Goal: Task Accomplishment & Management: Manage account settings

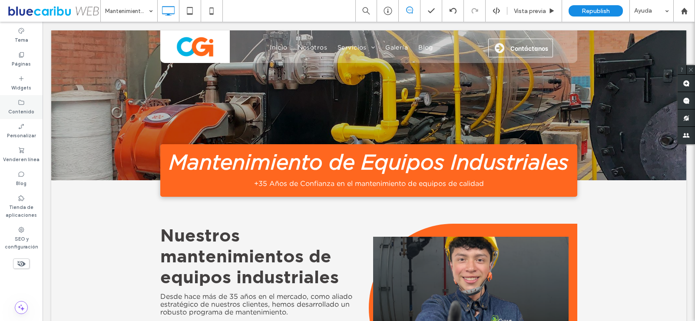
click at [30, 105] on div "Contenido" at bounding box center [21, 107] width 43 height 24
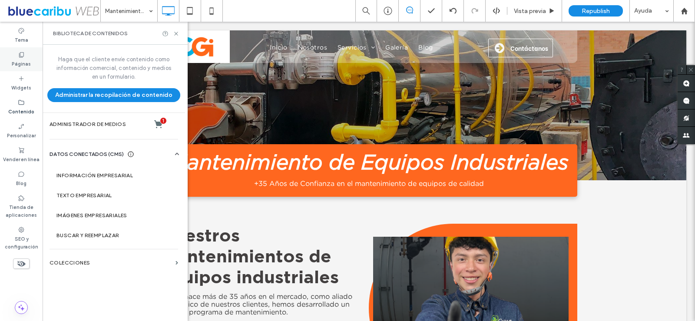
click at [25, 60] on label "Páginas" at bounding box center [21, 63] width 19 height 10
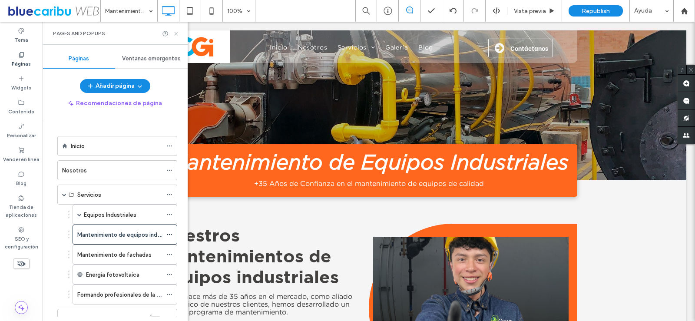
click at [176, 33] on use at bounding box center [175, 33] width 3 height 3
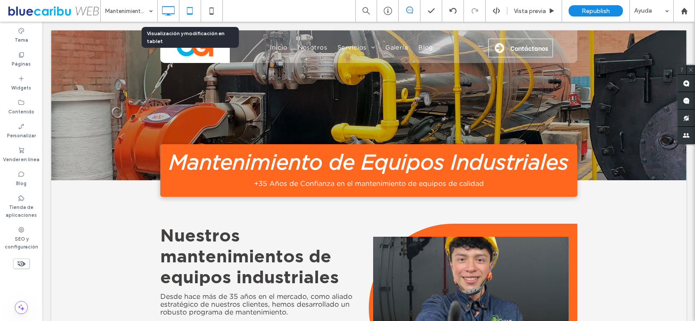
click at [190, 12] on icon at bounding box center [189, 10] width 17 height 17
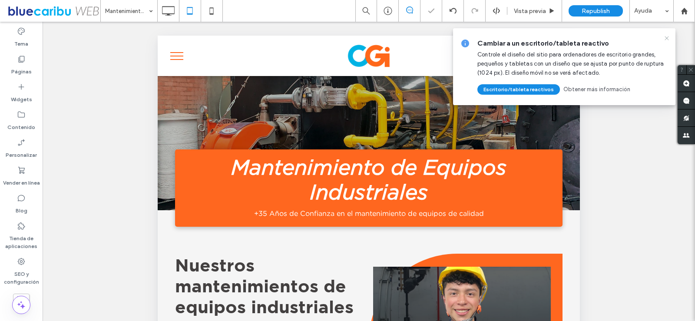
click at [666, 36] on icon at bounding box center [667, 38] width 7 height 7
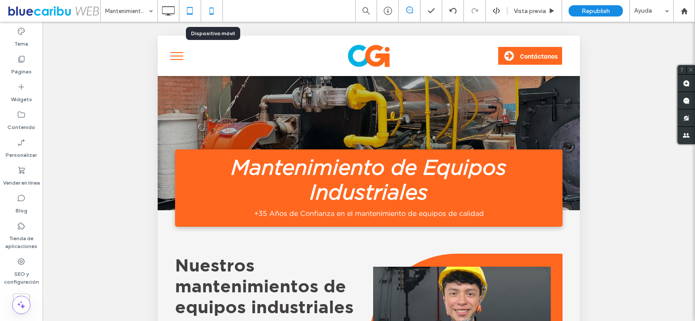
click at [214, 16] on icon at bounding box center [211, 10] width 17 height 17
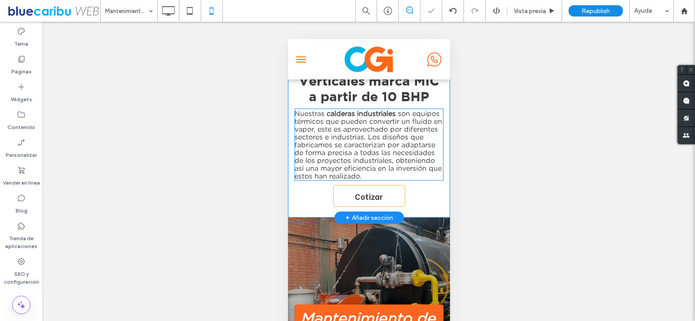
scroll to position [174, 0]
click at [359, 143] on span "son equipos térmicos que pueden convertir un fluido en vapor, este es aprovecha…" at bounding box center [368, 144] width 148 height 70
type input "**********"
type input "**"
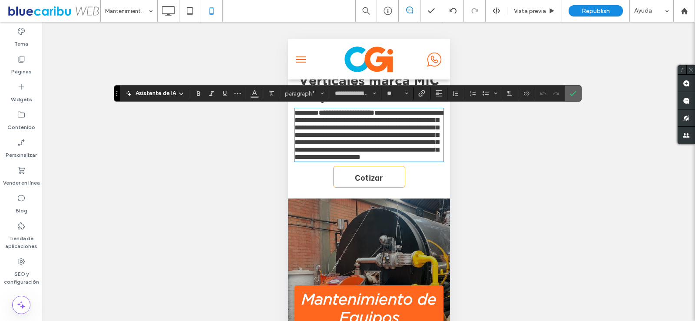
click at [575, 96] on icon "Confirmar" at bounding box center [573, 93] width 7 height 7
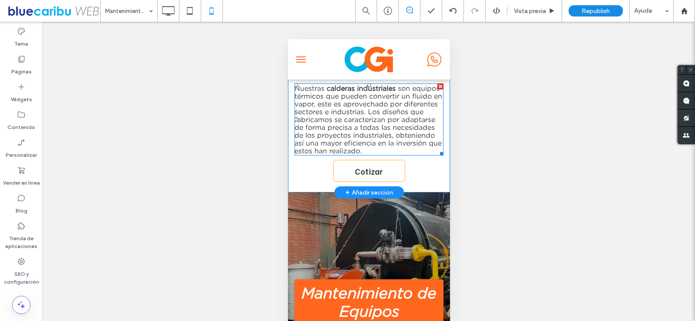
scroll to position [217, 0]
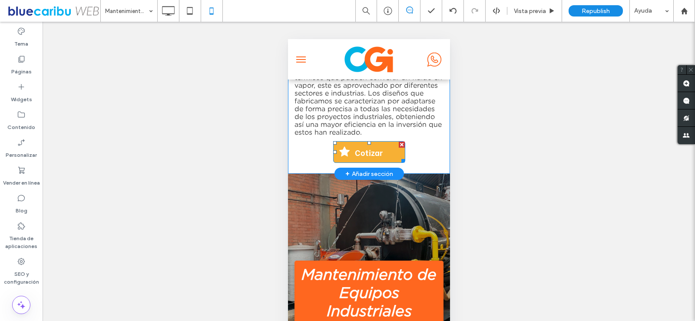
click at [372, 159] on span "Cotizar" at bounding box center [369, 152] width 34 height 20
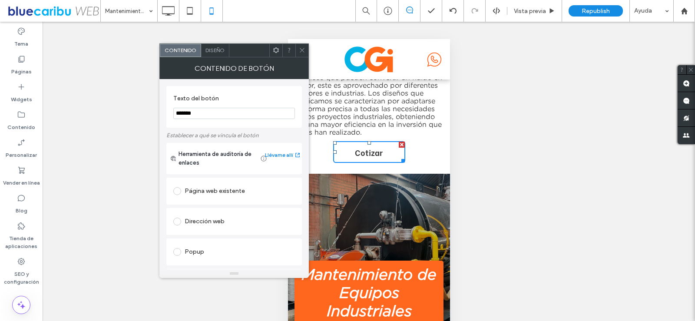
click at [306, 53] on div at bounding box center [302, 50] width 13 height 13
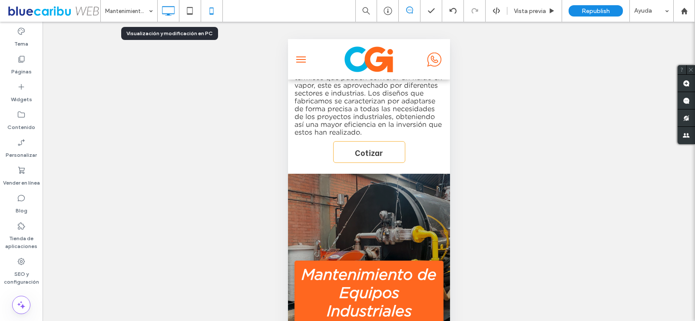
click at [173, 15] on icon at bounding box center [167, 10] width 17 height 17
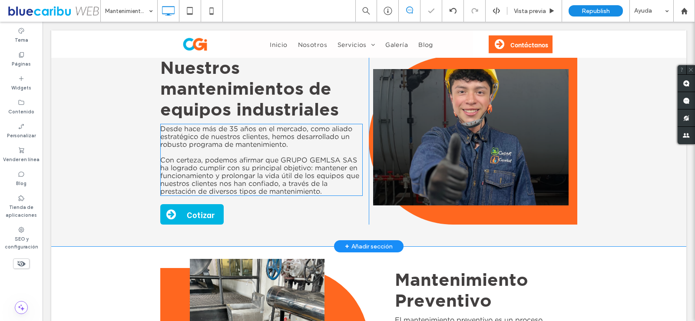
scroll to position [174, 0]
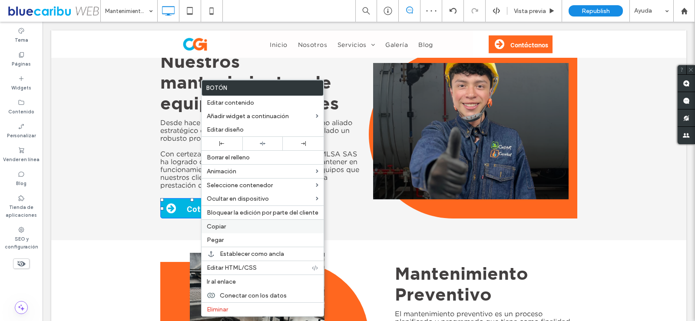
click at [225, 226] on span "Copiar" at bounding box center [216, 226] width 19 height 7
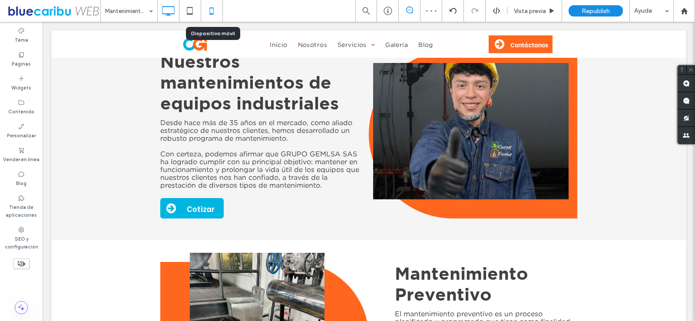
click at [213, 14] on use at bounding box center [212, 10] width 4 height 7
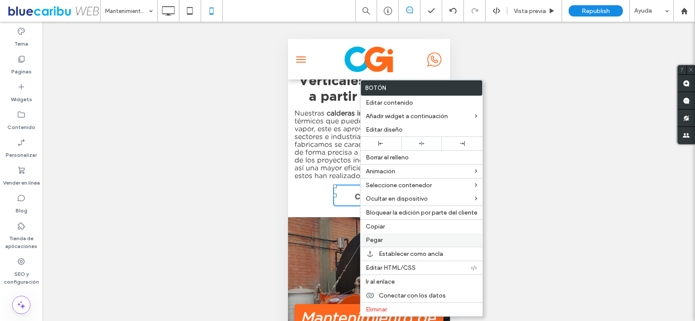
click at [391, 238] on label "Pegar" at bounding box center [422, 239] width 112 height 7
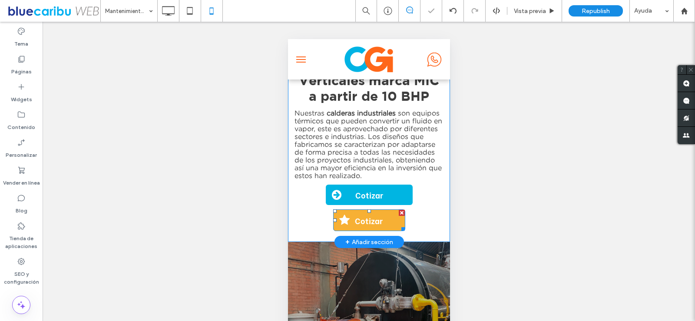
click at [399, 216] on div at bounding box center [402, 213] width 6 height 6
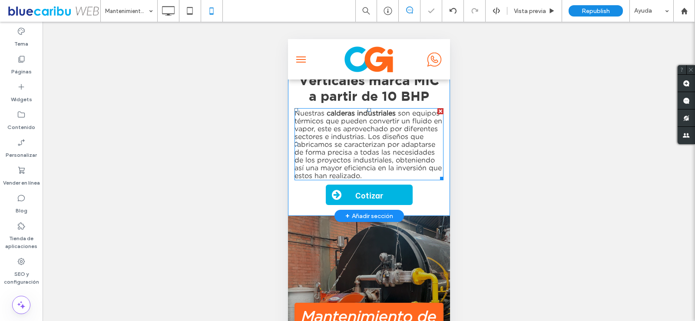
click at [379, 144] on span "son equipos térmicos que pueden convertir un fluido en vapor, este es aprovecha…" at bounding box center [368, 144] width 148 height 70
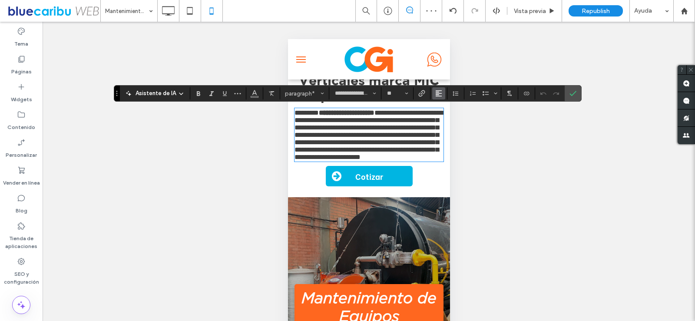
click at [436, 93] on use "Alineación" at bounding box center [439, 93] width 6 height 6
click at [444, 123] on use "ui.textEditor.alignment.center" at bounding box center [445, 120] width 6 height 6
click at [563, 92] on section at bounding box center [550, 93] width 30 height 12
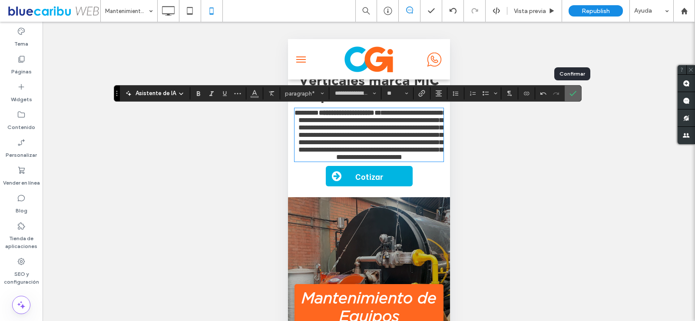
click at [574, 88] on span "Confirmar" at bounding box center [573, 93] width 7 height 15
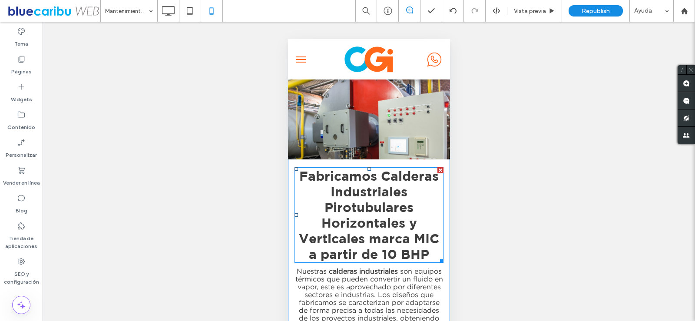
scroll to position [0, 0]
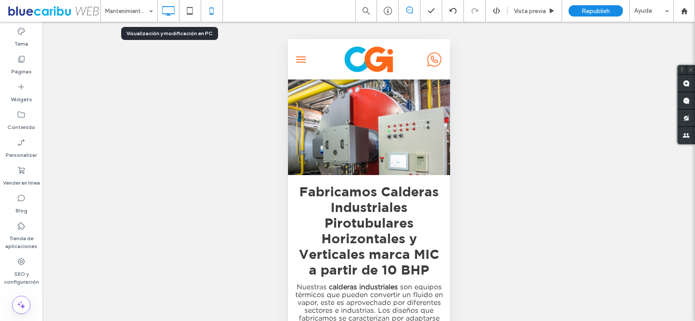
click at [166, 10] on icon at bounding box center [167, 10] width 17 height 17
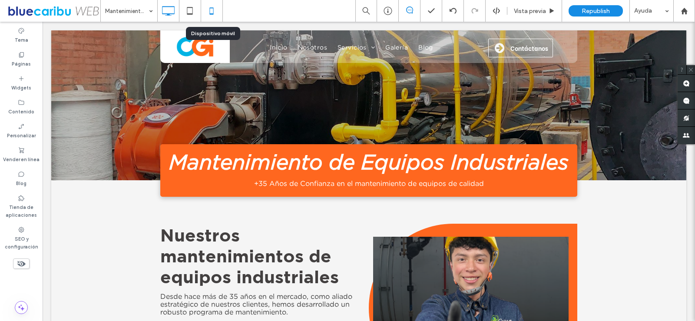
click at [219, 11] on icon at bounding box center [211, 10] width 17 height 17
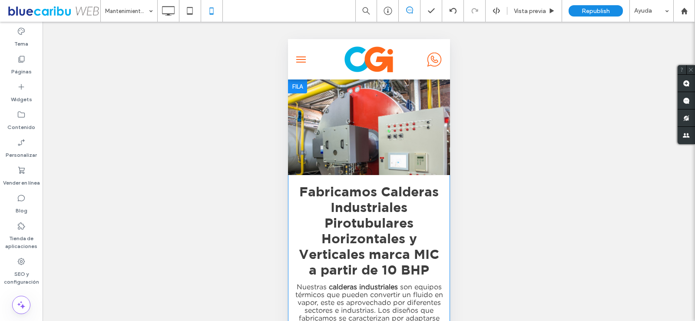
click at [293, 89] on div at bounding box center [297, 87] width 19 height 14
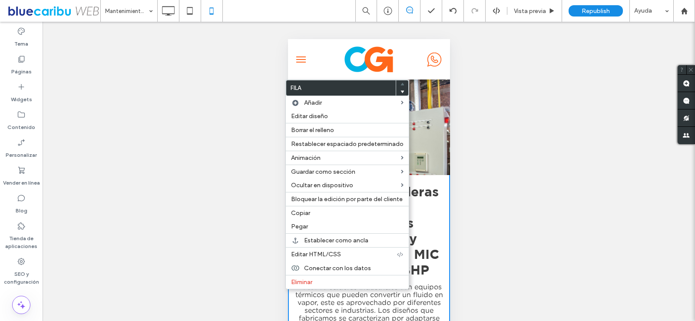
click at [508, 120] on div "¿Hacer visible? Sí ¿Hacer visible? Sí ¿Hacer visible? Sí ¿Hacer visible? Sí ¿Ha…" at bounding box center [369, 182] width 653 height 321
click at [439, 189] on div "Fabricamos Calderas Industriales Pirotubulares Horizontales y Verticales marca …" at bounding box center [369, 279] width 162 height 208
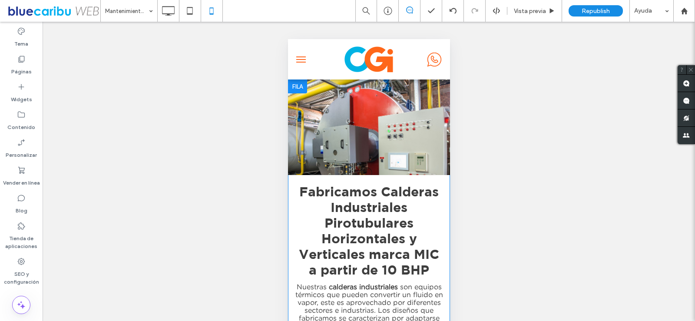
click at [292, 87] on div at bounding box center [297, 87] width 19 height 14
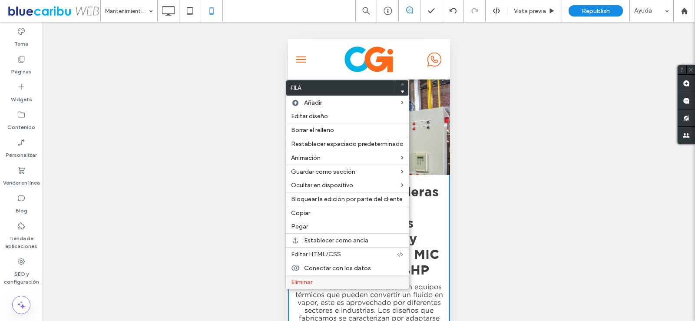
click at [303, 285] on span "Eliminar" at bounding box center [301, 282] width 21 height 7
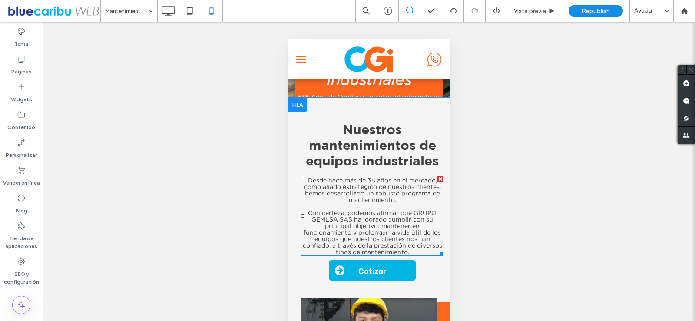
scroll to position [87, 0]
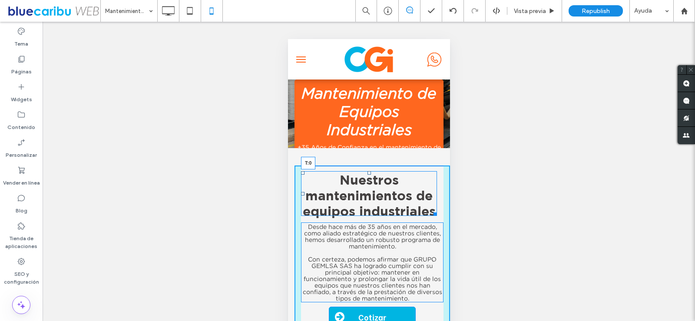
drag, startPoint x: 368, startPoint y: 171, endPoint x: 652, endPoint y: 204, distance: 285.7
click at [367, 171] on div at bounding box center [368, 172] width 3 height 3
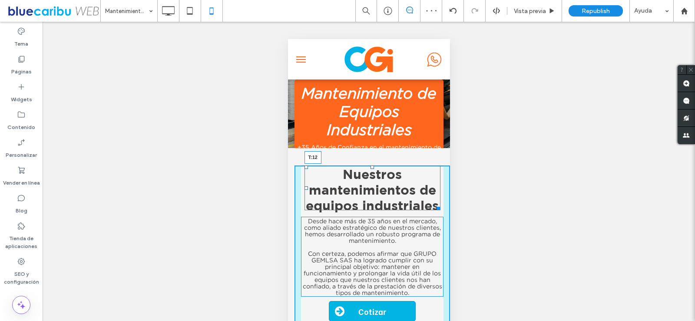
drag, startPoint x: 369, startPoint y: 166, endPoint x: 369, endPoint y: 171, distance: 5.2
click at [370, 169] on div at bounding box center [371, 167] width 3 height 3
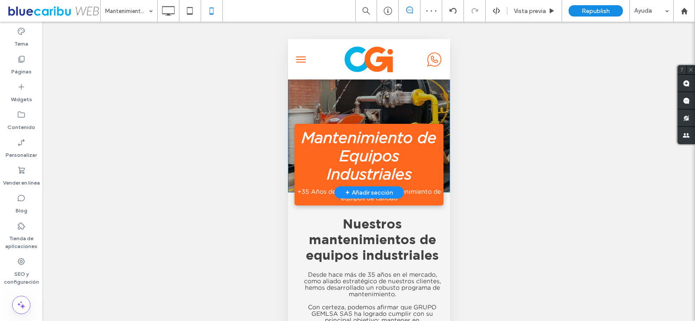
scroll to position [0, 0]
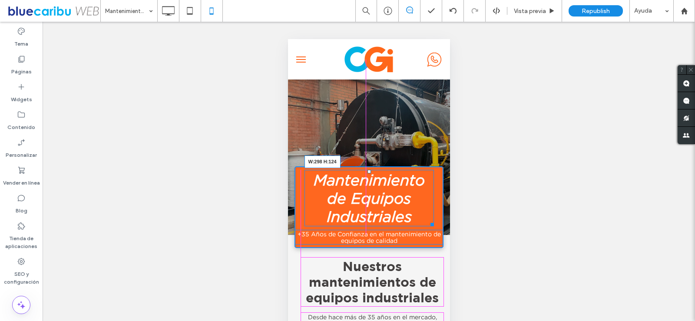
drag, startPoint x: 433, startPoint y: 221, endPoint x: 711, endPoint y: 258, distance: 280.6
click at [427, 220] on div at bounding box center [430, 223] width 7 height 7
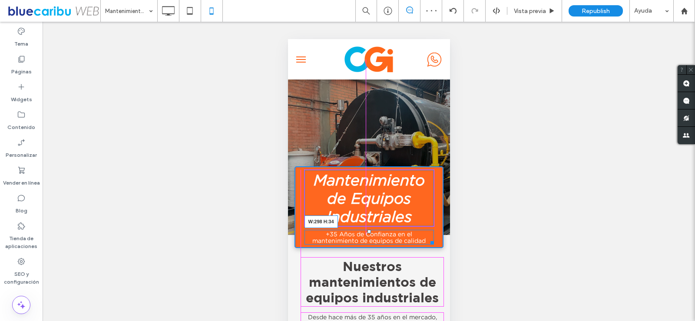
drag, startPoint x: 431, startPoint y: 240, endPoint x: 425, endPoint y: 240, distance: 5.2
click at [427, 240] on div at bounding box center [430, 241] width 7 height 7
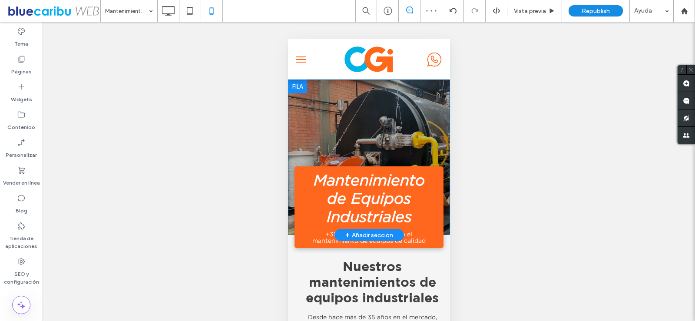
click at [297, 167] on div "Mantenimiento de Equipos Industriales +35 Años de Confianza en el mantenimiento…" at bounding box center [368, 207] width 149 height 82
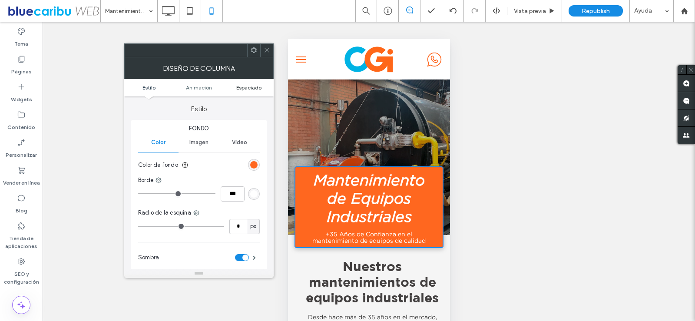
click at [258, 89] on span "Espaciado" at bounding box center [248, 87] width 25 height 7
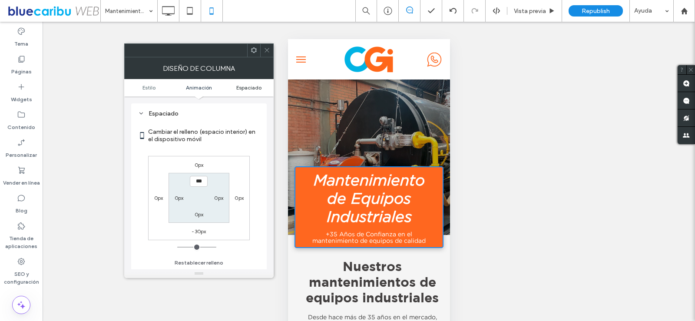
scroll to position [204, 0]
type input "****"
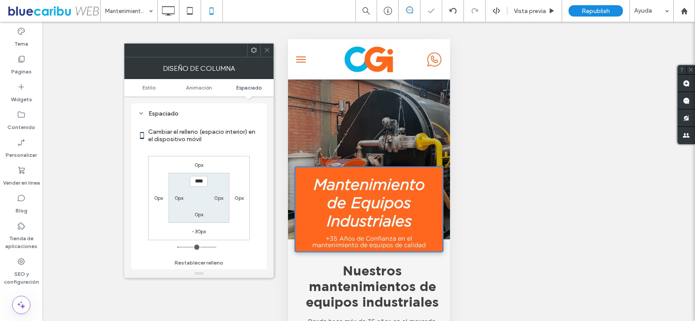
click at [199, 216] on label "0px" at bounding box center [199, 214] width 9 height 7
type input "*"
type input "**"
type input "****"
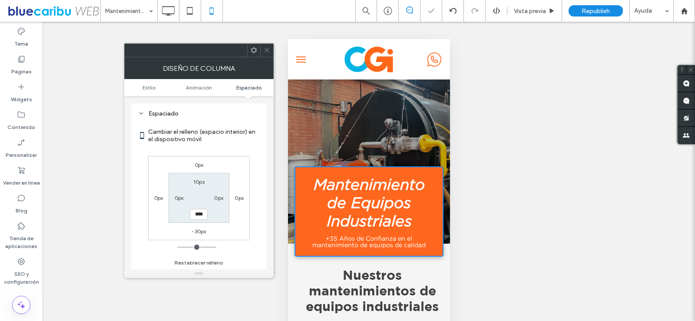
click at [237, 234] on div "0px 0px -30px 0px 10px 0px **** 0px" at bounding box center [199, 198] width 102 height 84
click at [269, 49] on icon at bounding box center [267, 50] width 7 height 7
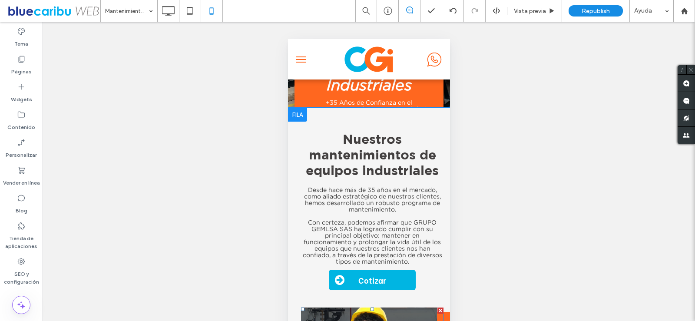
scroll to position [130, 0]
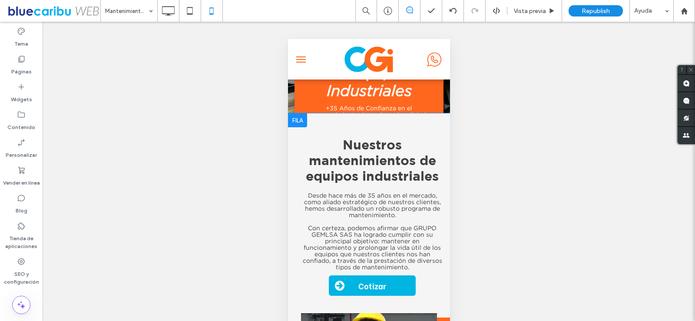
click at [349, 118] on div "Nuestros mantenimientos de equipos industriales Desde hace más de 35 años en el…" at bounding box center [369, 268] width 162 height 311
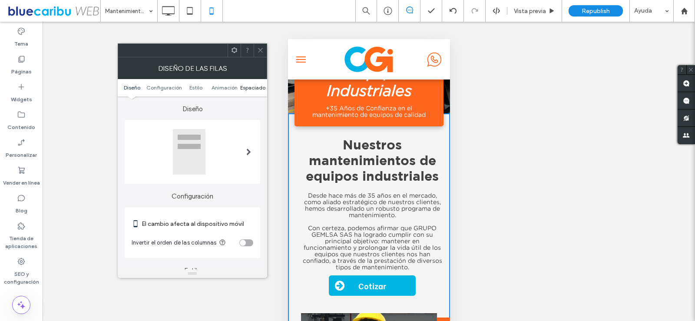
click at [254, 85] on span "Espaciado" at bounding box center [252, 87] width 25 height 7
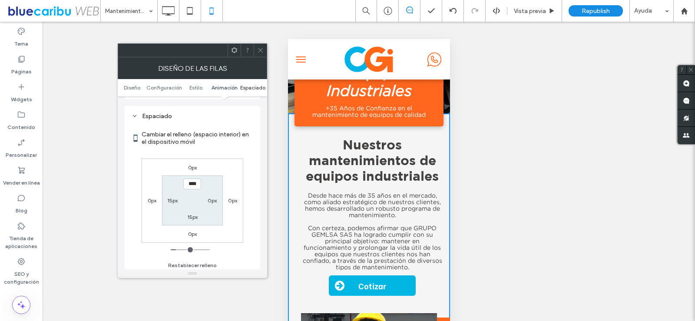
scroll to position [333, 0]
click at [197, 214] on div "15px" at bounding box center [193, 214] width 20 height 9
click at [194, 214] on label "15px" at bounding box center [192, 214] width 11 height 7
type input "**"
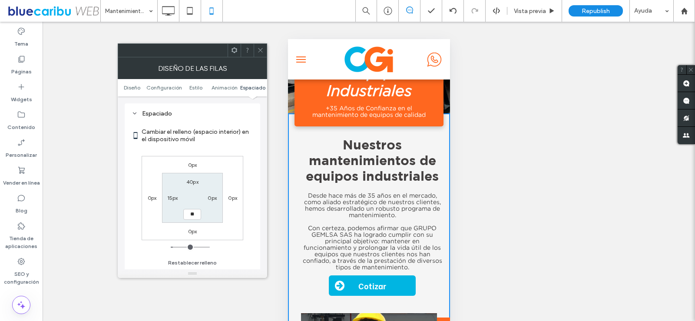
type input "**"
type input "****"
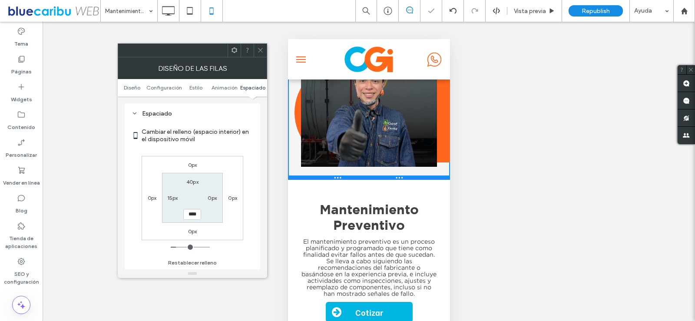
scroll to position [435, 0]
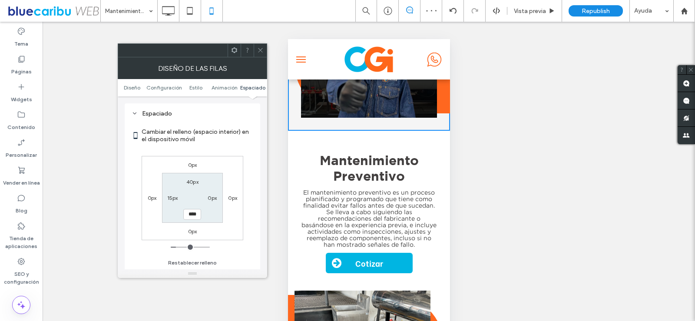
click at [342, 135] on div "Previous Next Click To Paste Mantenimiento Preventivo ﻿ El mantenimiento preven…" at bounding box center [369, 266] width 162 height 271
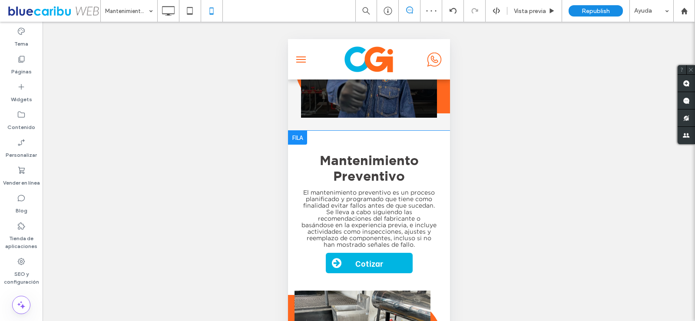
click at [332, 134] on div "Previous Next Click To Paste Mantenimiento Preventivo ﻿ El mantenimiento preven…" at bounding box center [369, 266] width 162 height 271
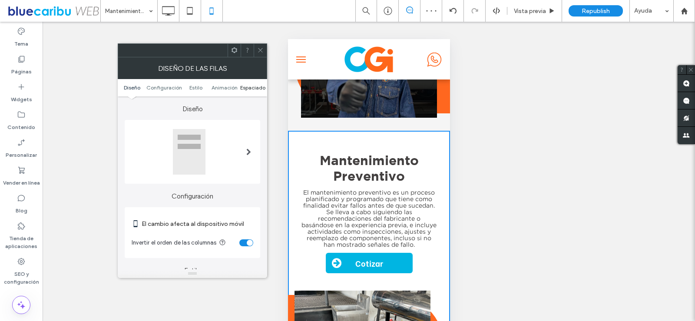
click at [252, 87] on span "Espaciado" at bounding box center [252, 87] width 25 height 7
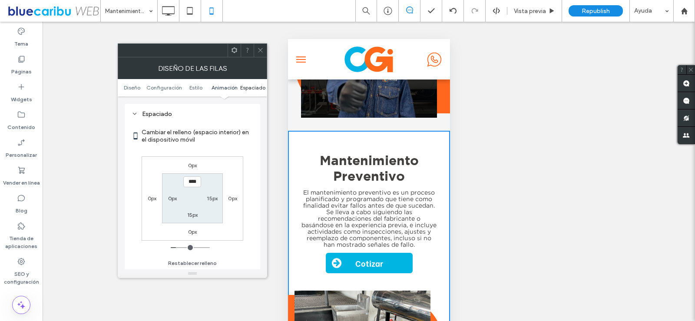
scroll to position [333, 0]
click at [192, 215] on label "15px" at bounding box center [192, 214] width 11 height 7
type input "**"
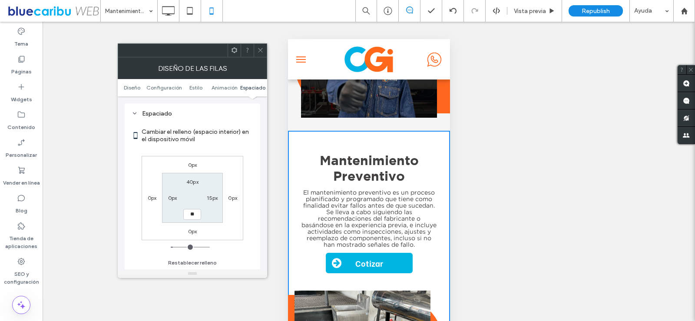
type input "****"
click at [262, 47] on icon at bounding box center [260, 50] width 7 height 7
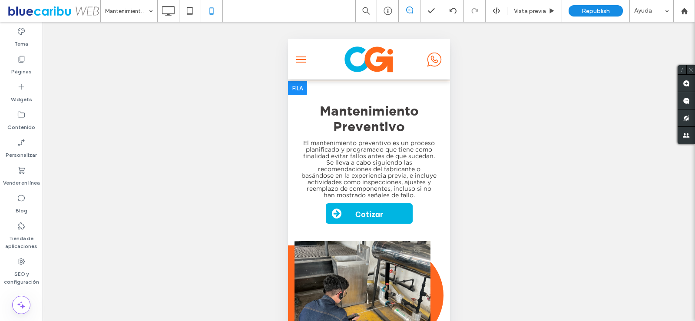
scroll to position [652, 0]
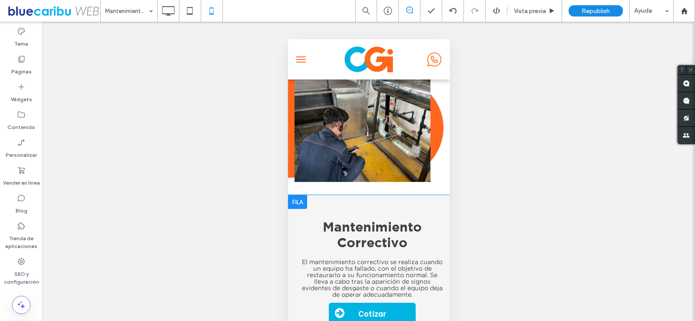
click at [326, 198] on div "Mantenimiento Correctivo El mantenimiento correctivo se realiza cuando un equip…" at bounding box center [369, 323] width 162 height 256
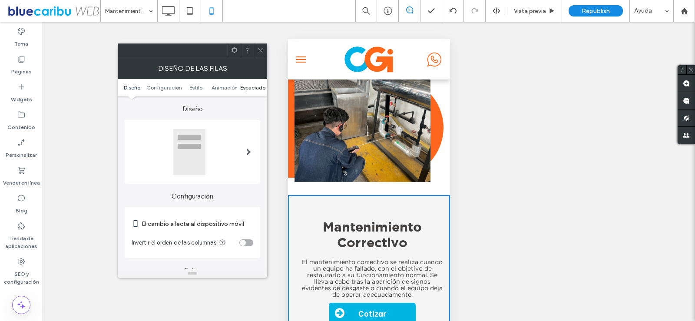
click at [251, 88] on span "Espaciado" at bounding box center [252, 87] width 25 height 7
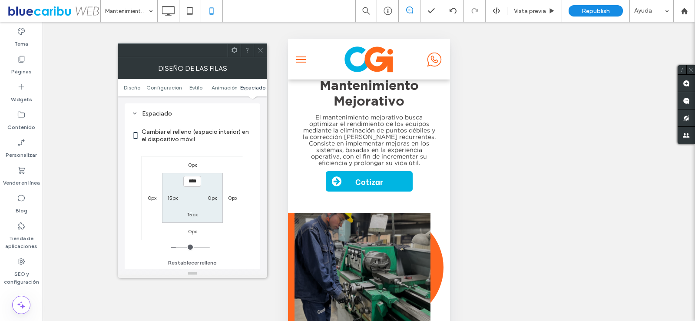
scroll to position [956, 0]
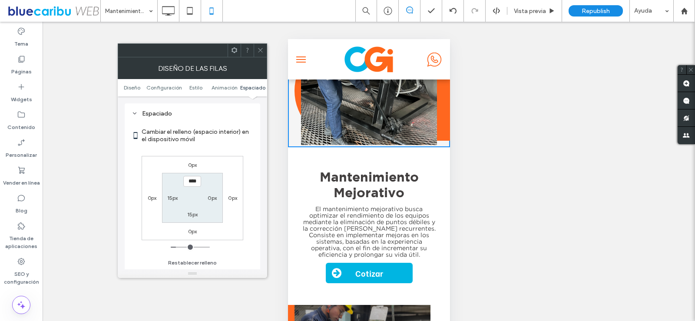
click at [188, 219] on div "15px" at bounding box center [192, 214] width 11 height 9
click at [195, 210] on div "15px" at bounding box center [192, 214] width 11 height 9
click at [195, 213] on label "15px" at bounding box center [192, 214] width 11 height 7
type input "**"
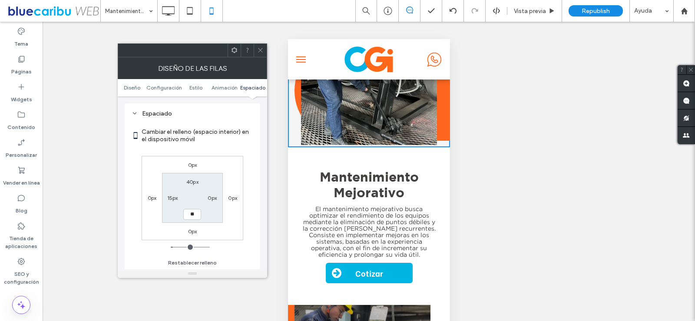
type input "**"
type input "****"
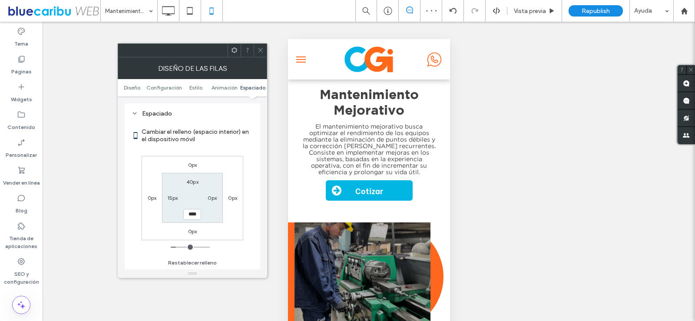
scroll to position [1000, 0]
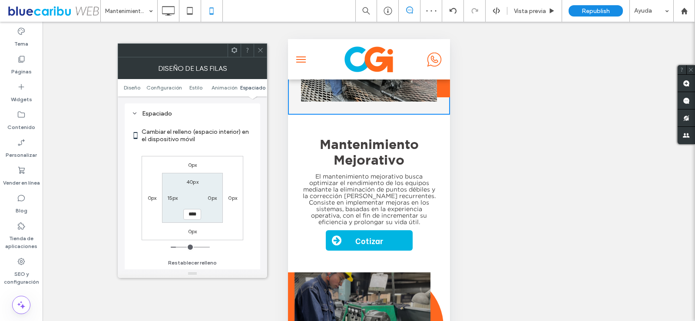
click at [312, 123] on div "Título de diapositiva Escriba su subtítulo aquí Botón Previous Next Click To Pa…" at bounding box center [369, 257] width 162 height 284
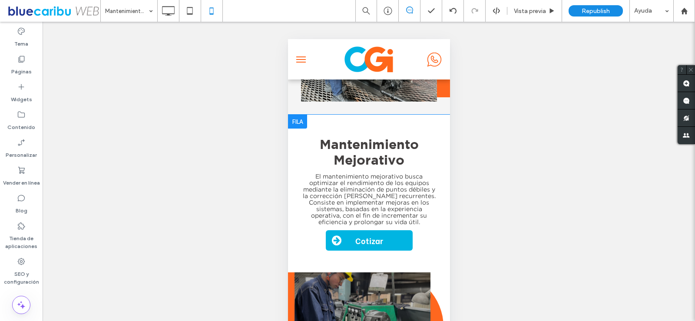
click at [307, 118] on div at bounding box center [297, 122] width 19 height 14
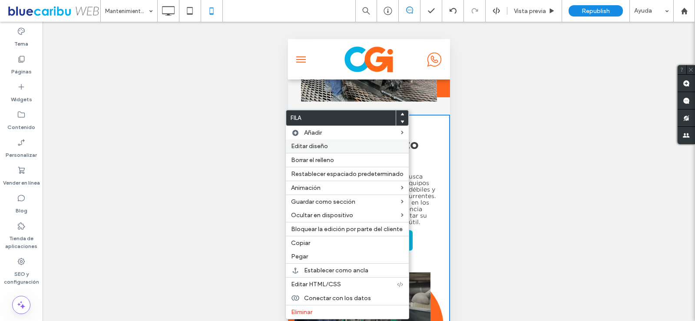
click at [308, 143] on span "Editar diseño" at bounding box center [309, 146] width 37 height 7
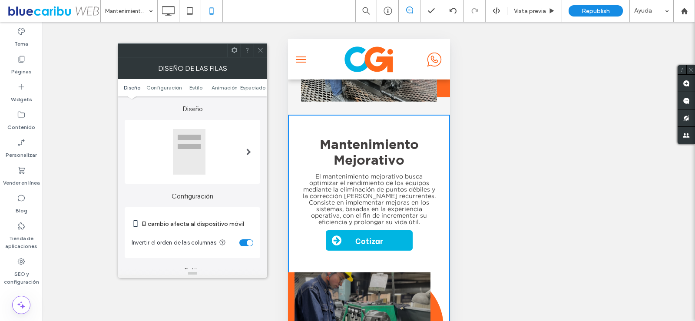
drag, startPoint x: 245, startPoint y: 92, endPoint x: 249, endPoint y: 90, distance: 4.5
click at [247, 91] on ul "Diseño Configuración Estilo Animación Espaciado" at bounding box center [192, 87] width 149 height 17
click at [249, 90] on span "Espaciado" at bounding box center [252, 87] width 25 height 7
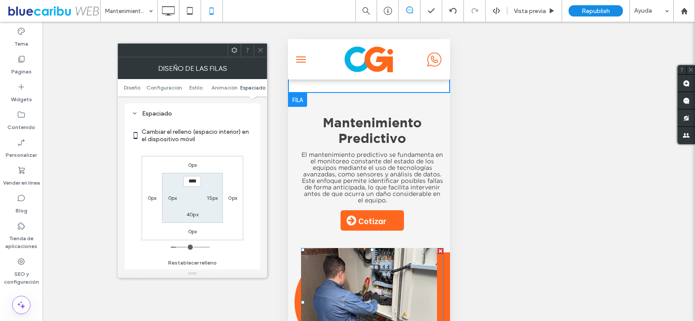
scroll to position [1304, 0]
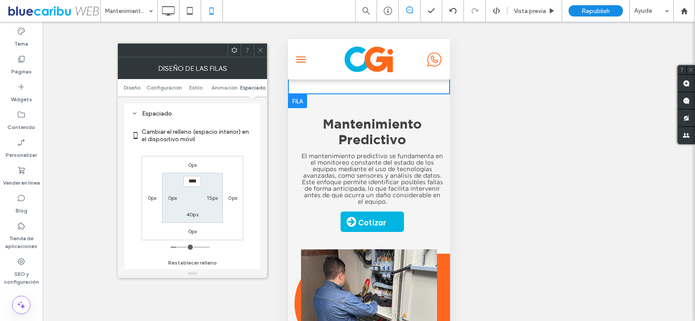
click at [304, 98] on div at bounding box center [297, 101] width 19 height 14
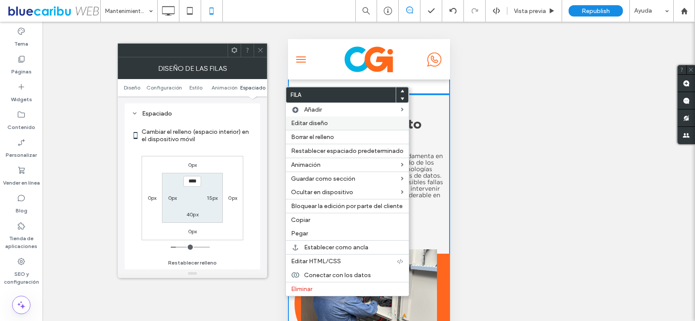
click at [321, 122] on span "Editar diseño" at bounding box center [309, 123] width 37 height 7
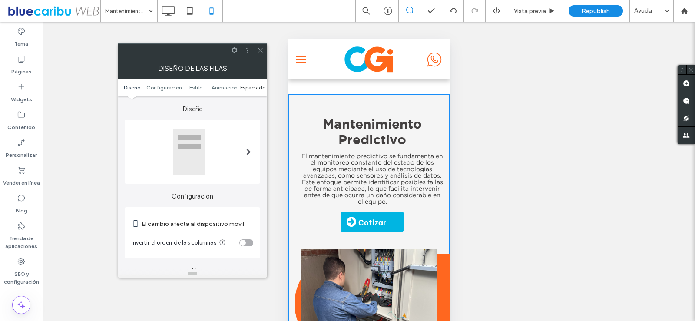
click at [256, 87] on span "Espaciado" at bounding box center [252, 87] width 25 height 7
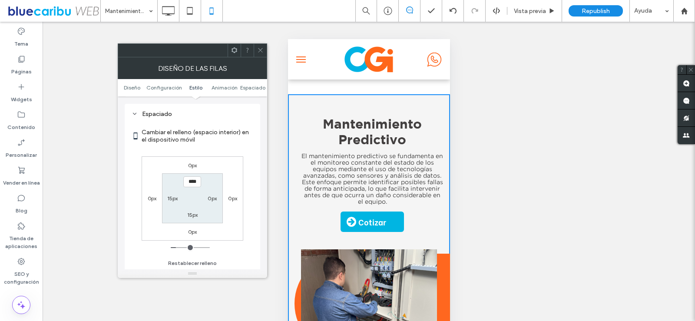
scroll to position [333, 0]
click at [193, 213] on label "15px" at bounding box center [192, 214] width 11 height 7
type input "**"
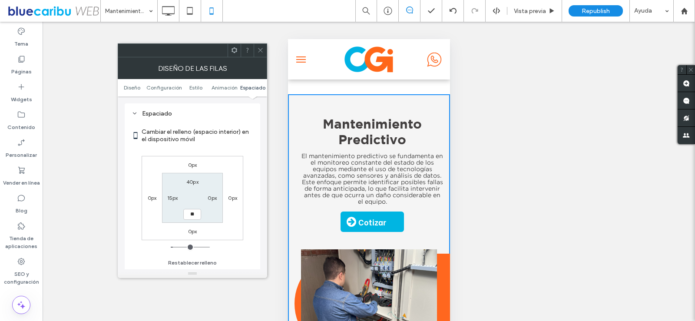
type input "****"
click at [230, 255] on div "Cambiar el relleno (espacio interior) en el dispositivo móvil 0px 0px 0px 0px 4…" at bounding box center [193, 195] width 122 height 150
click at [260, 49] on icon at bounding box center [260, 50] width 7 height 7
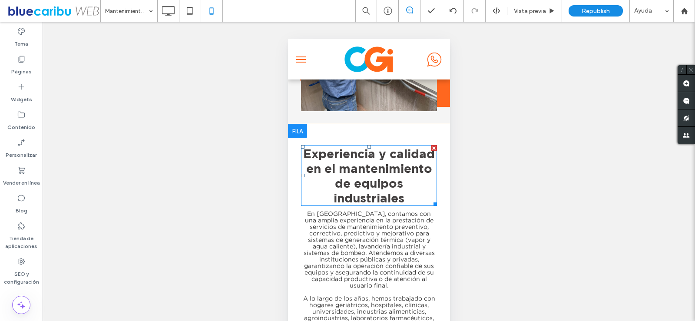
scroll to position [1521, 0]
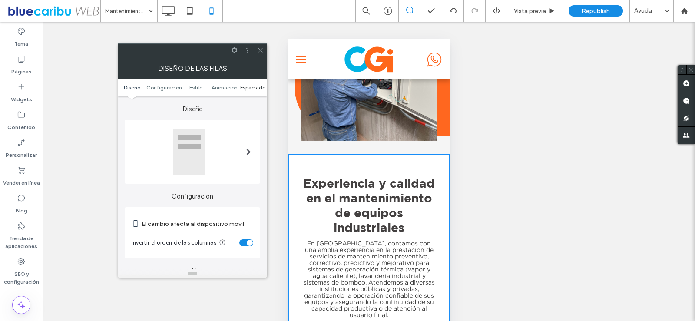
click at [247, 90] on span "Espaciado" at bounding box center [252, 87] width 25 height 7
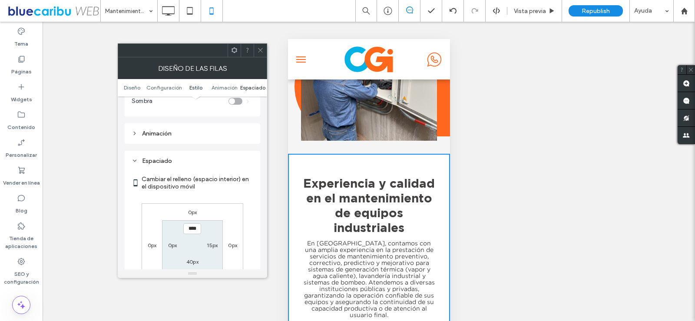
scroll to position [333, 0]
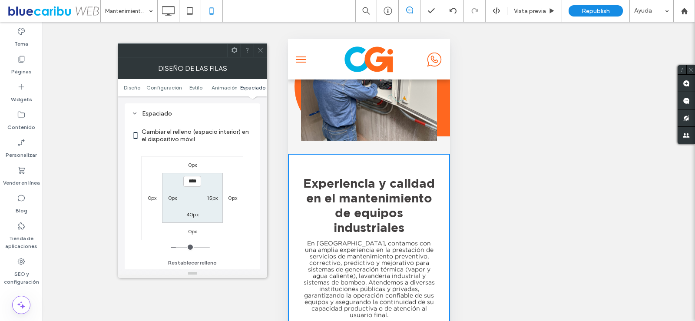
click at [259, 52] on use at bounding box center [260, 50] width 4 height 4
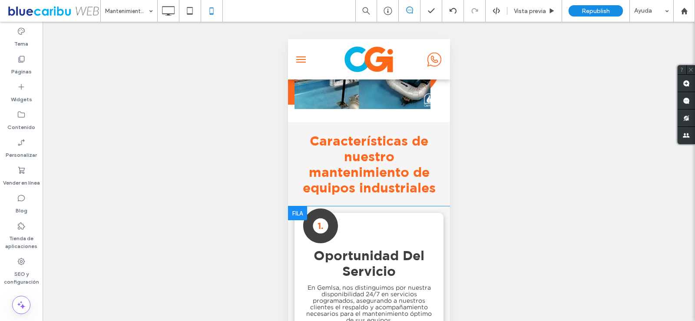
scroll to position [1956, 0]
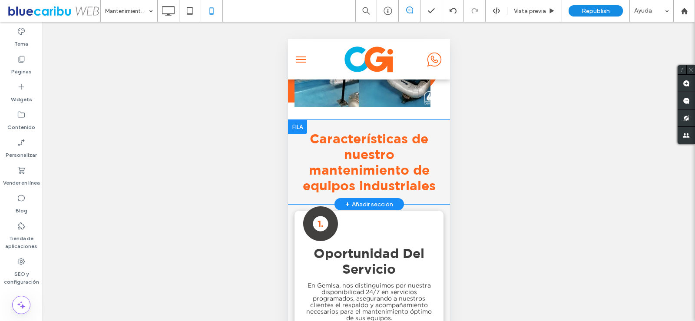
click at [296, 124] on div at bounding box center [297, 127] width 19 height 14
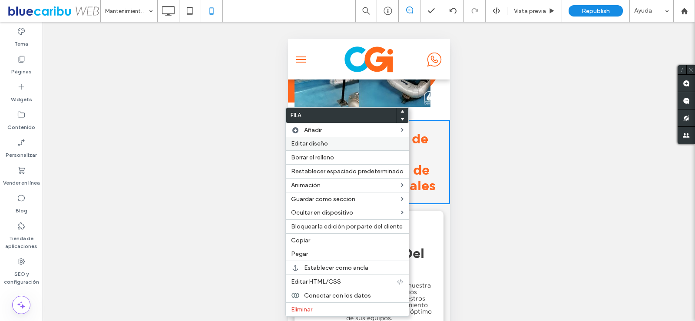
click at [328, 144] on label "Editar diseño" at bounding box center [347, 143] width 113 height 7
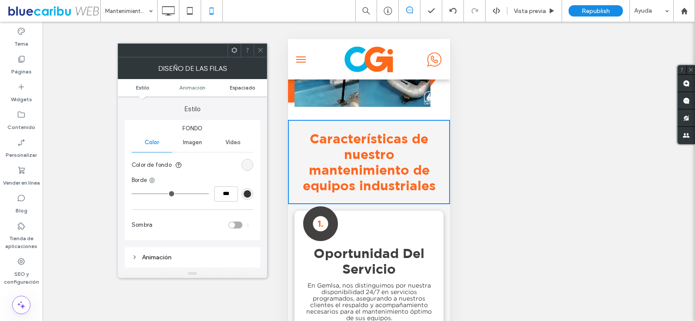
click at [233, 87] on span "Espaciado" at bounding box center [242, 87] width 25 height 7
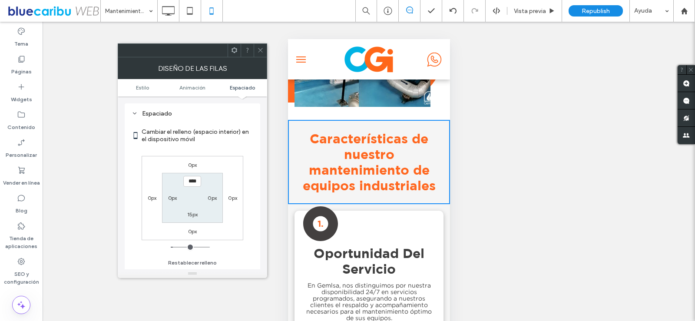
scroll to position [171, 0]
type input "****"
type input "**"
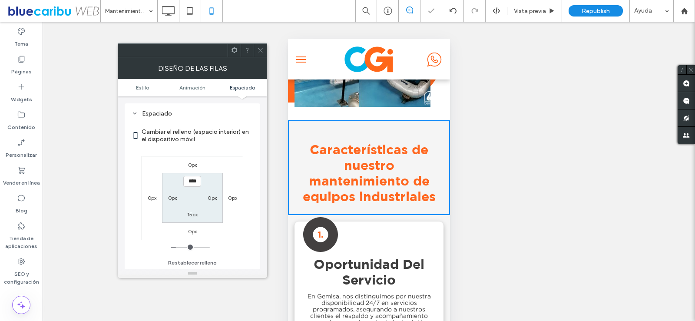
click at [262, 48] on icon at bounding box center [260, 50] width 7 height 7
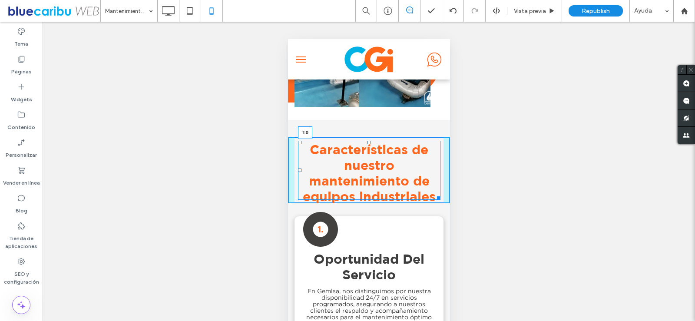
drag, startPoint x: 366, startPoint y: 139, endPoint x: 661, endPoint y: 224, distance: 307.4
click at [367, 141] on div at bounding box center [368, 142] width 3 height 3
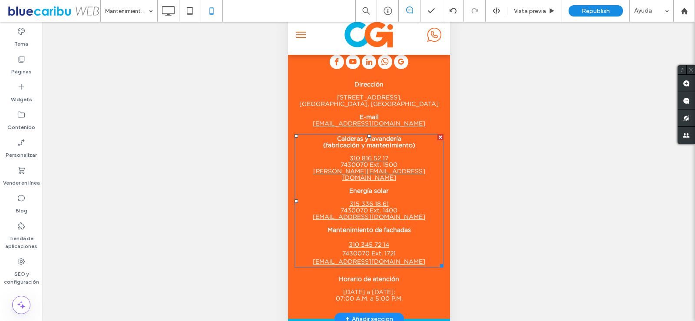
scroll to position [38, 0]
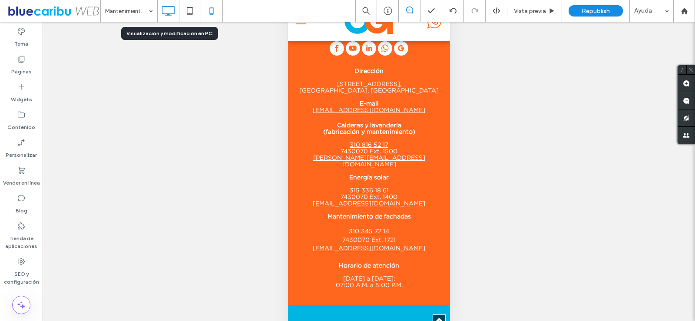
click at [168, 18] on icon at bounding box center [167, 10] width 17 height 17
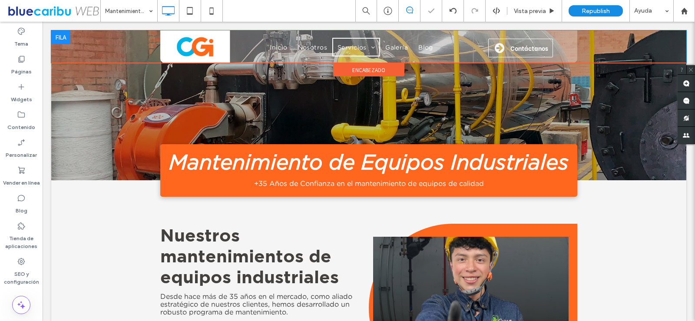
scroll to position [0, 0]
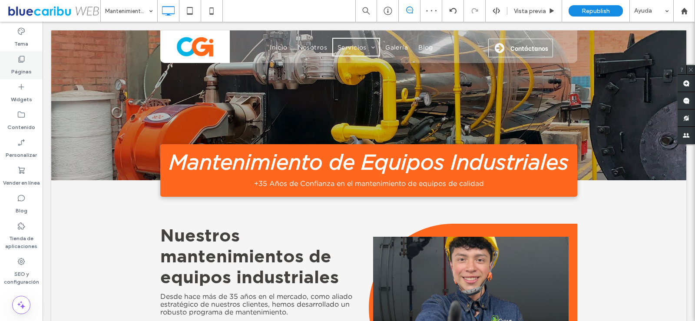
click at [32, 68] on div "Páginas" at bounding box center [21, 65] width 43 height 28
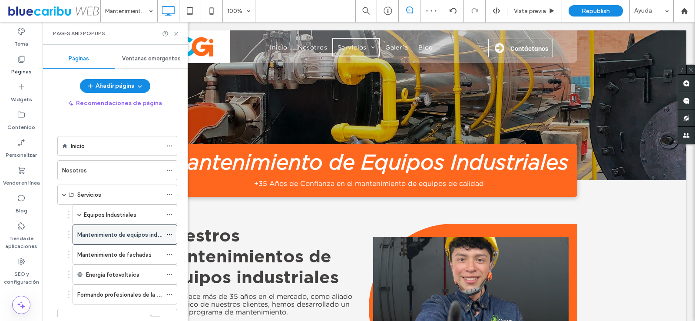
click at [169, 235] on use at bounding box center [169, 234] width 5 height 1
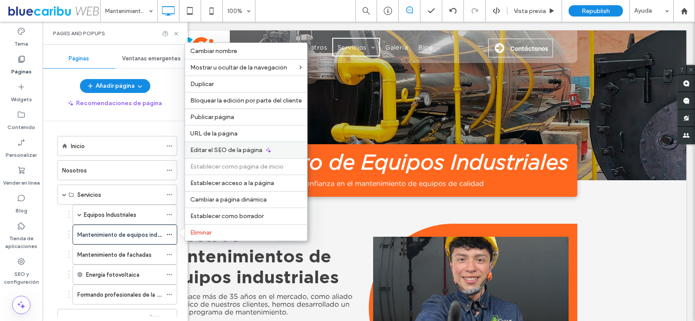
click at [234, 153] on span "Editar el SEO de la página" at bounding box center [226, 149] width 72 height 7
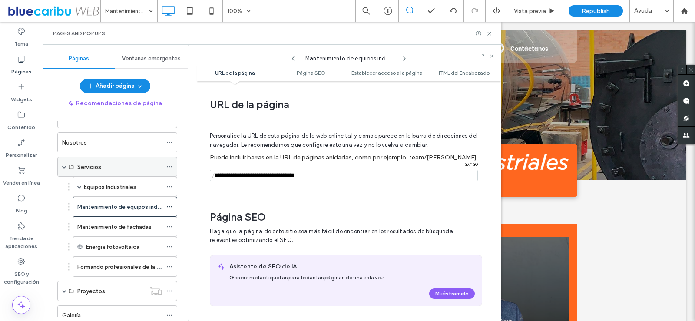
scroll to position [43, 0]
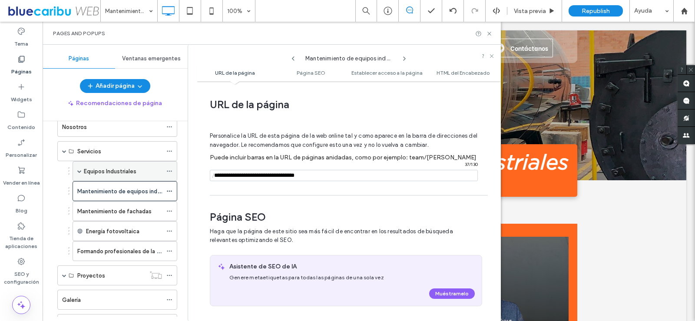
click at [81, 169] on span at bounding box center [79, 171] width 4 height 4
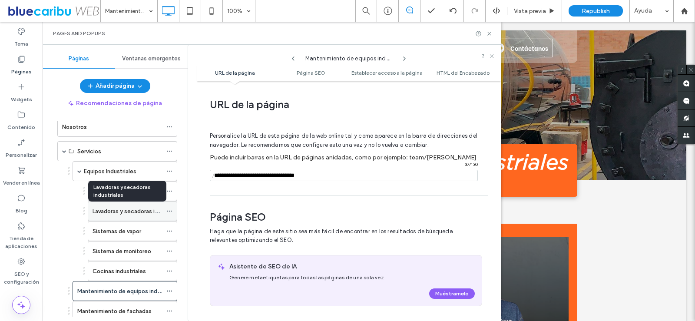
click at [126, 215] on label "Lavadoras y secadoras industriales" at bounding box center [138, 211] width 91 height 15
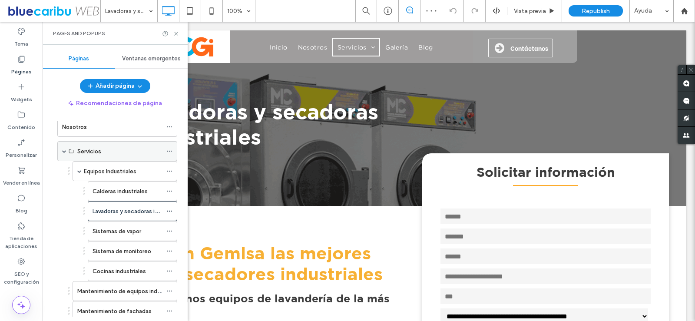
click at [66, 149] on span at bounding box center [64, 151] width 4 height 4
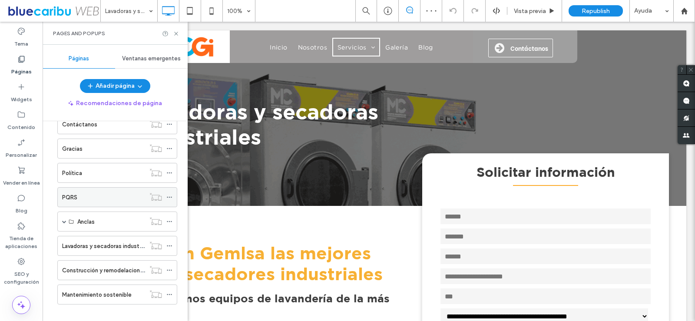
scroll to position [177, 0]
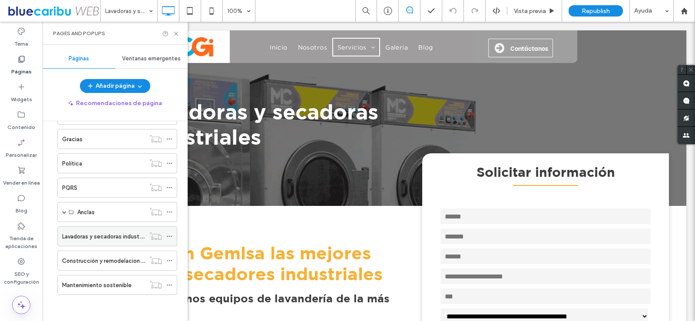
click at [120, 237] on label "Lavadoras y secadoras industriales" at bounding box center [107, 236] width 91 height 15
click at [176, 34] on use at bounding box center [175, 33] width 3 height 3
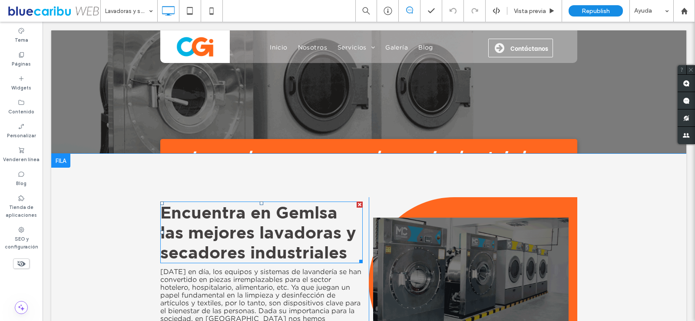
scroll to position [87, 0]
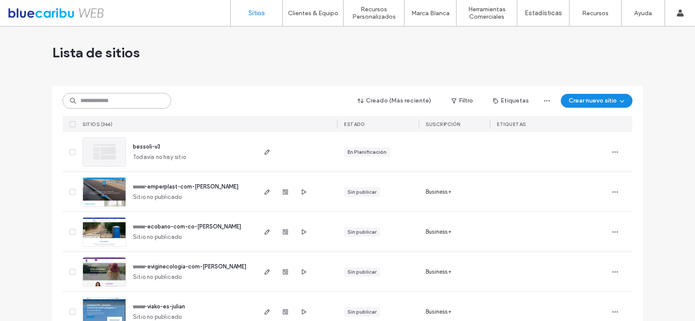
click at [90, 102] on input at bounding box center [117, 101] width 109 height 16
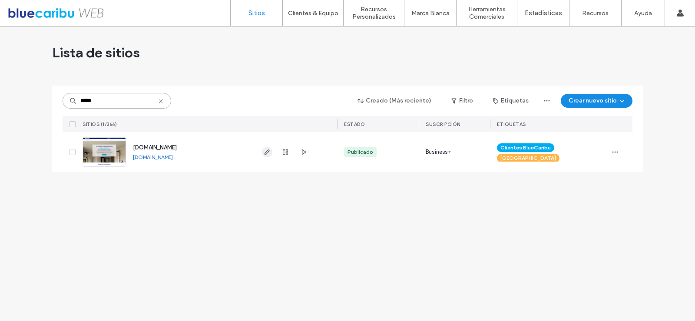
type input "*****"
click at [264, 149] on icon "button" at bounding box center [267, 152] width 7 height 7
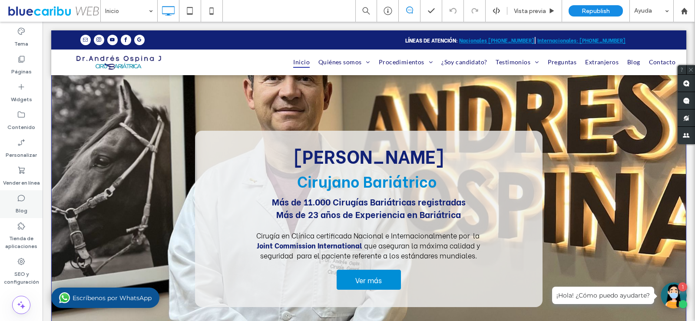
click at [26, 195] on div "Blog" at bounding box center [21, 204] width 43 height 28
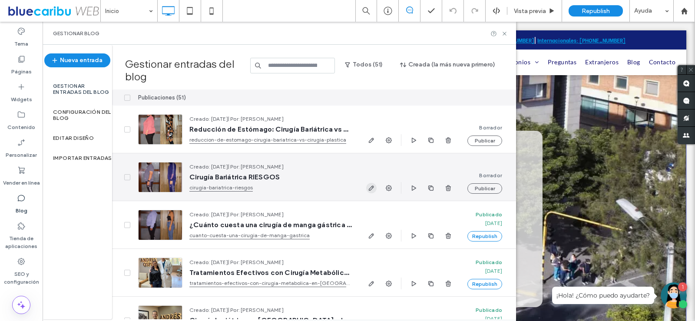
click at [367, 191] on span "button" at bounding box center [371, 188] width 10 height 10
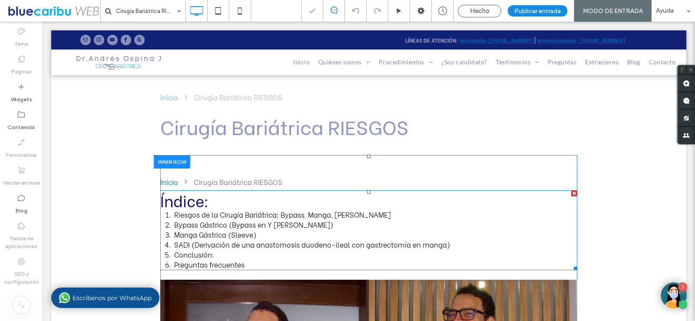
click at [216, 224] on span "Bypass Gástrico (Bypass en Y de Roux)" at bounding box center [253, 224] width 159 height 10
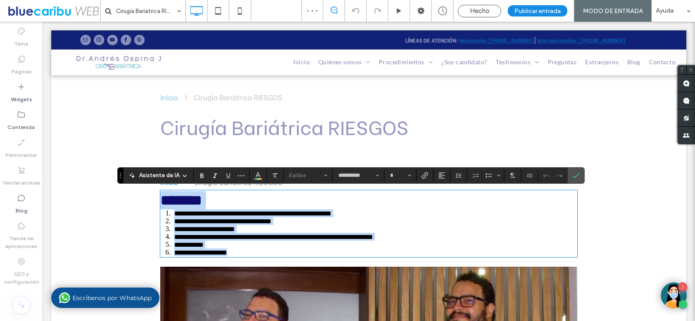
click at [215, 215] on span "**********" at bounding box center [252, 213] width 157 height 7
type input "**"
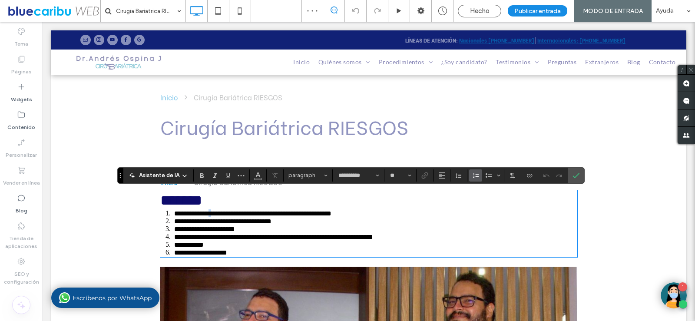
click at [215, 215] on span "**********" at bounding box center [252, 213] width 157 height 7
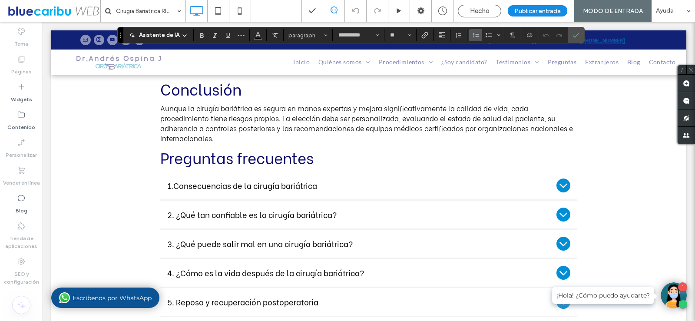
scroll to position [1347, 0]
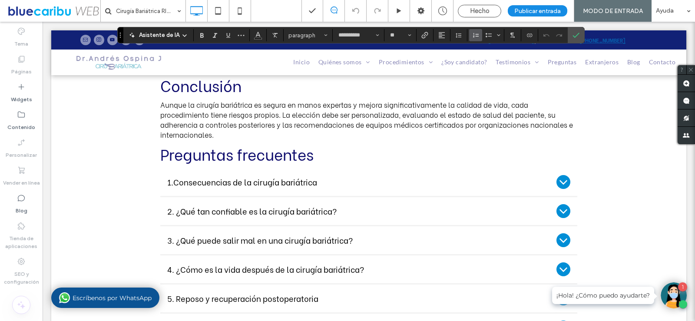
click at [239, 187] on span "1.Consecuencias de la cirugía bariátrica" at bounding box center [360, 182] width 386 height 10
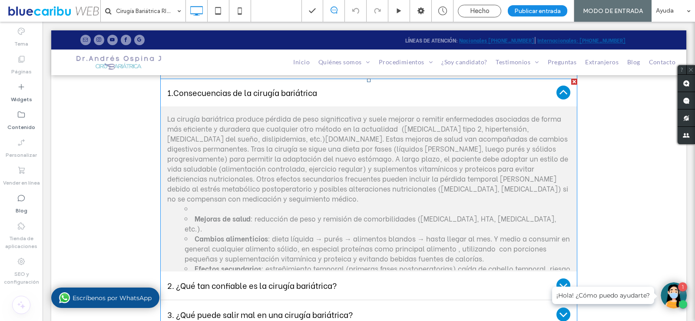
scroll to position [1434, 0]
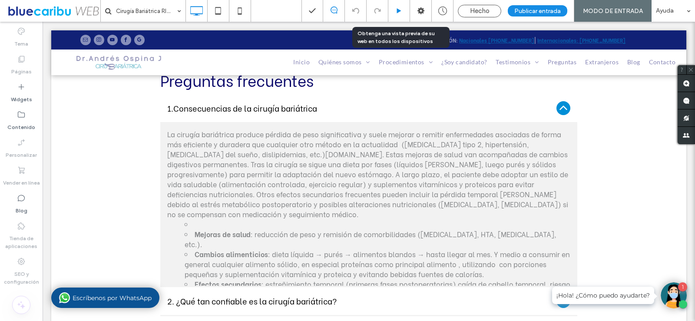
click at [403, 16] on div at bounding box center [400, 11] width 22 height 22
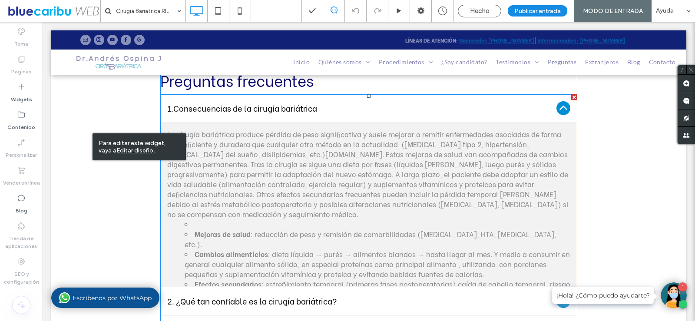
click at [276, 136] on p "La cirugía bariátrica produce pérdida de peso significativa y suele mejorar o r…" at bounding box center [368, 174] width 403 height 90
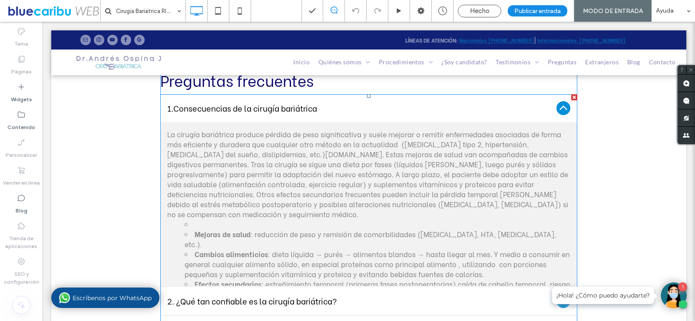
click at [293, 110] on span "1.Consecuencias de la cirugía bariátrica" at bounding box center [360, 108] width 386 height 10
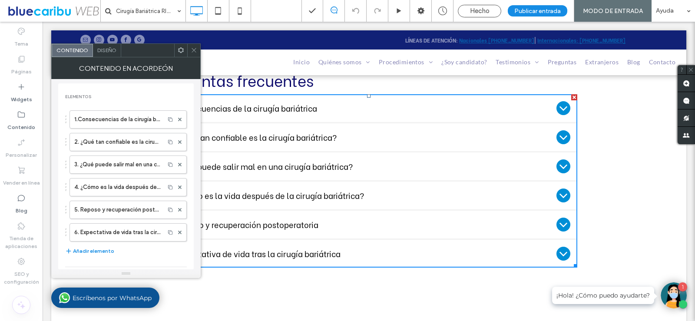
click at [196, 49] on icon at bounding box center [194, 50] width 7 height 7
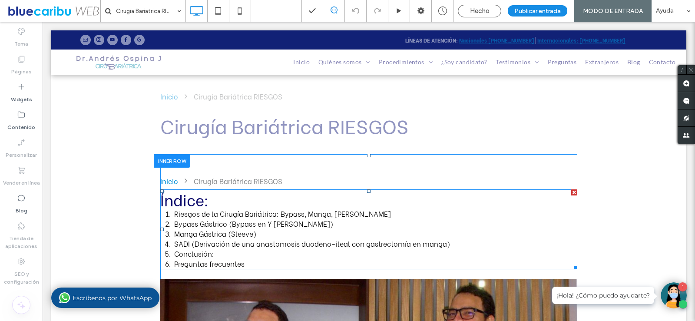
scroll to position [130, 0]
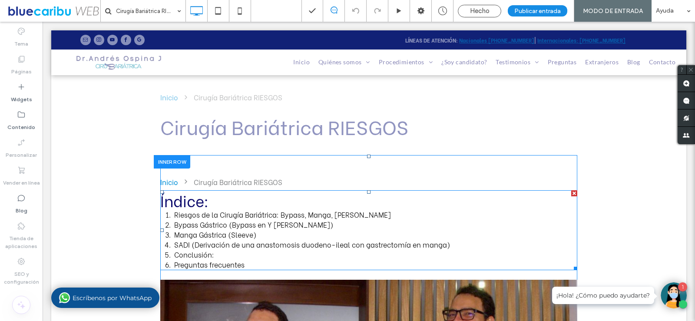
click at [212, 205] on h2 "Índice:" at bounding box center [368, 200] width 417 height 18
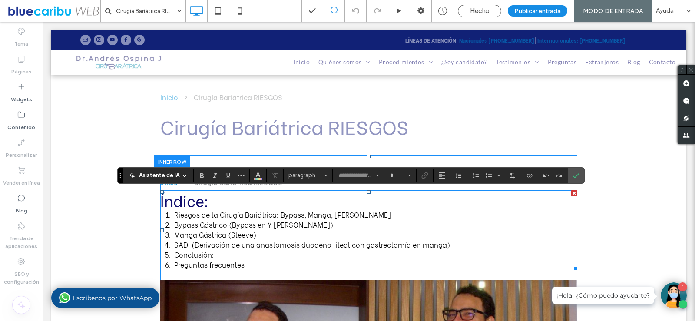
type input "**********"
type input "**"
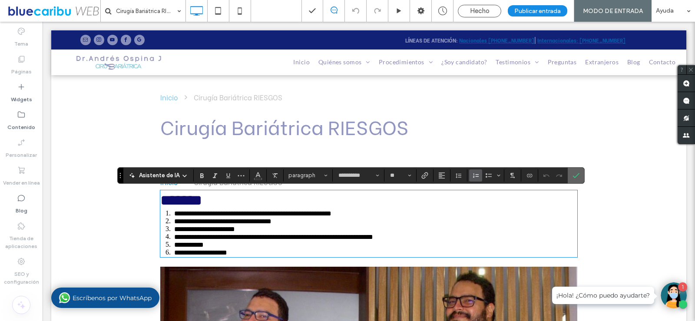
drag, startPoint x: 578, startPoint y: 172, endPoint x: 544, endPoint y: 144, distance: 43.8
click at [578, 172] on icon "Confirmar" at bounding box center [576, 175] width 7 height 7
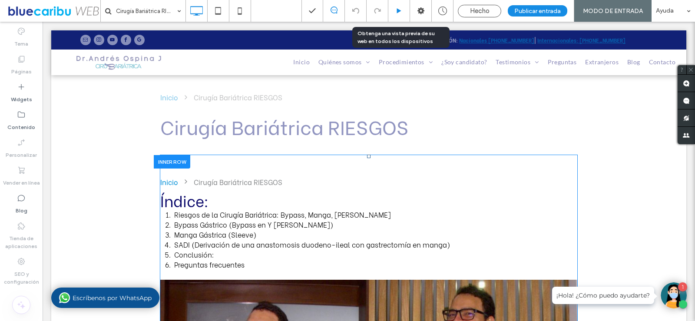
click at [396, 15] on div at bounding box center [400, 11] width 22 height 22
click at [401, 11] on use at bounding box center [399, 10] width 4 height 5
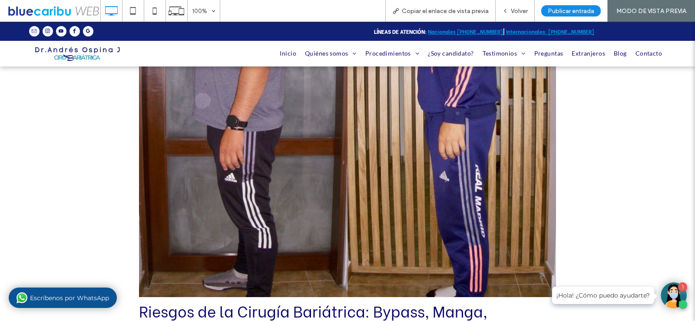
scroll to position [608, 0]
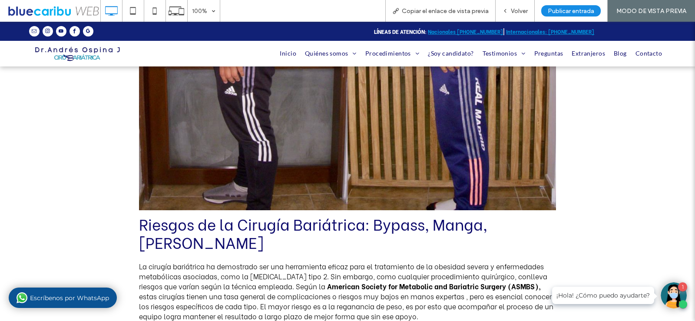
click at [282, 132] on img at bounding box center [347, 1] width 417 height 417
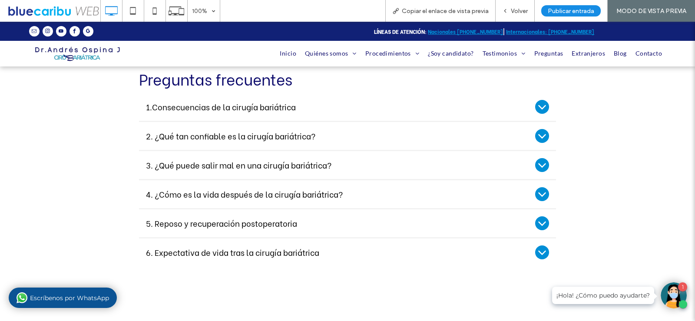
scroll to position [1434, 0]
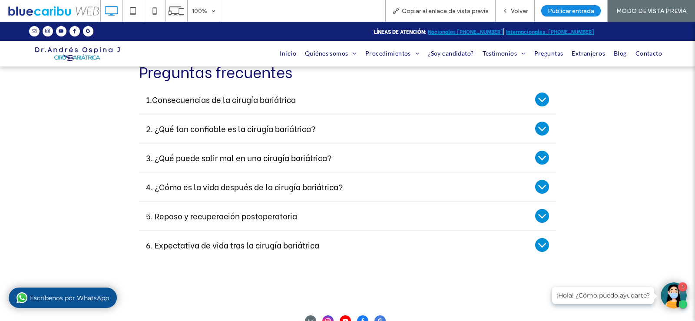
click at [352, 102] on span "1.Consecuencias de la cirugía bariátrica" at bounding box center [339, 100] width 386 height 10
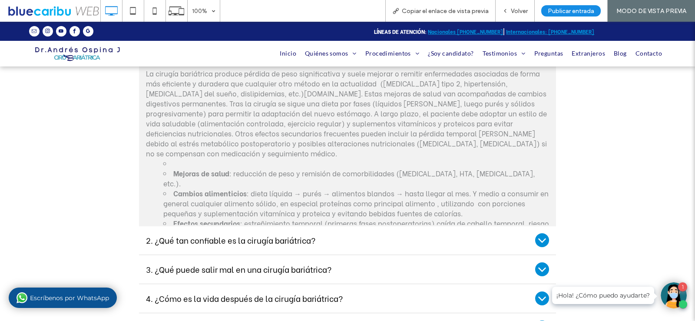
scroll to position [1564, 0]
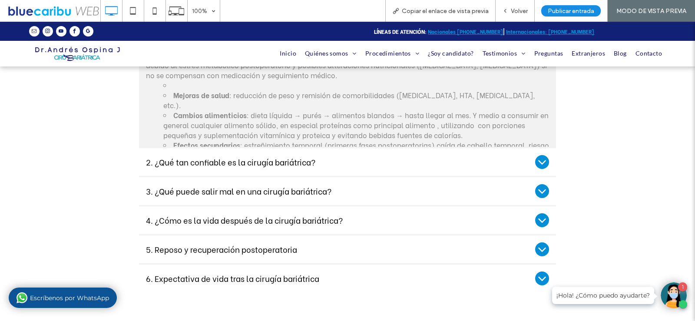
click at [360, 165] on span "2. ¿Qué tan confiable es la cirugía bariátrica?" at bounding box center [339, 162] width 386 height 10
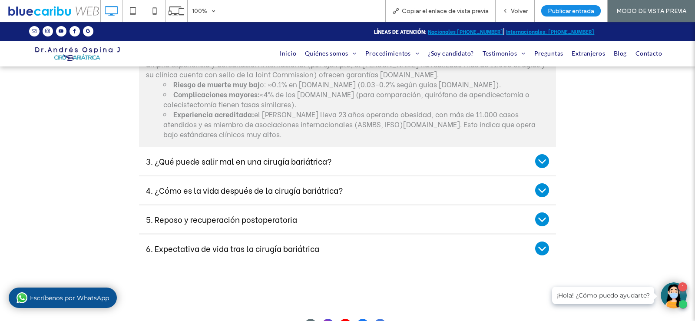
click at [271, 165] on span "3. ¿Qué puede salir mal en una cirugía bariátrica?" at bounding box center [339, 161] width 386 height 10
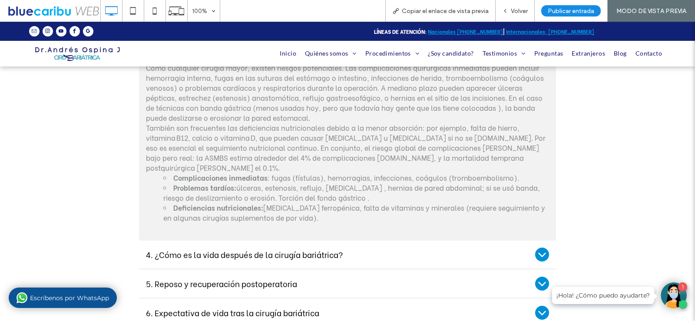
scroll to position [1608, 0]
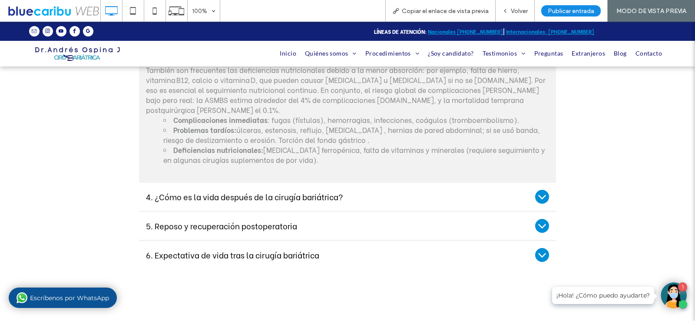
click at [234, 190] on div "4. ¿Cómo es la vida después de la cirugía bariátrica?" at bounding box center [347, 197] width 417 height 28
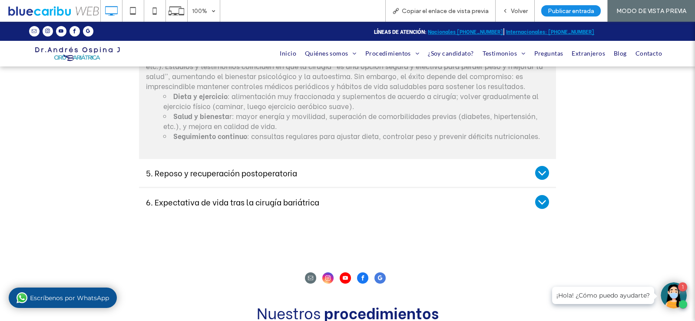
scroll to position [1651, 0]
click at [235, 176] on span "5. Reposo y recuperación postoperatoria" at bounding box center [339, 173] width 386 height 10
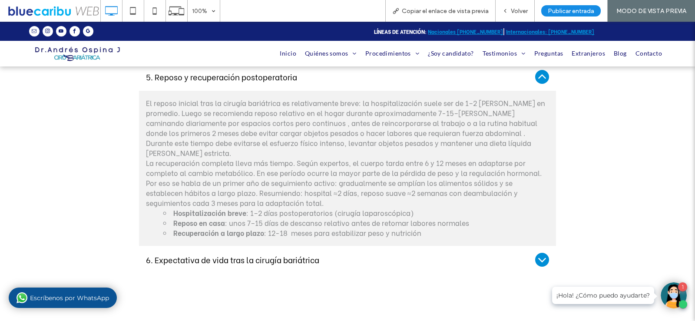
scroll to position [1564, 0]
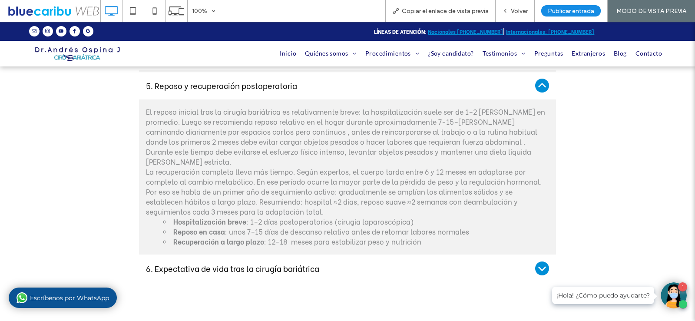
click at [223, 273] on span "6. Expectativa de vida tras la cirugía bariátrica" at bounding box center [339, 269] width 386 height 10
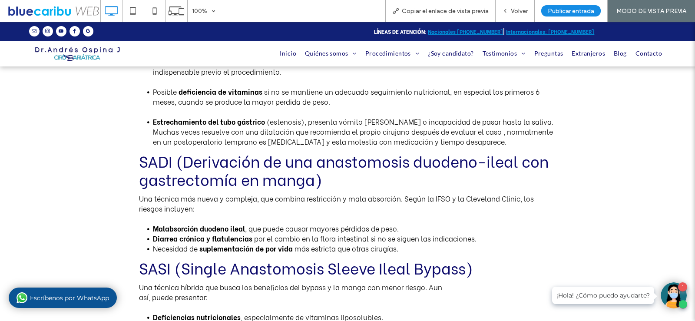
scroll to position [1000, 0]
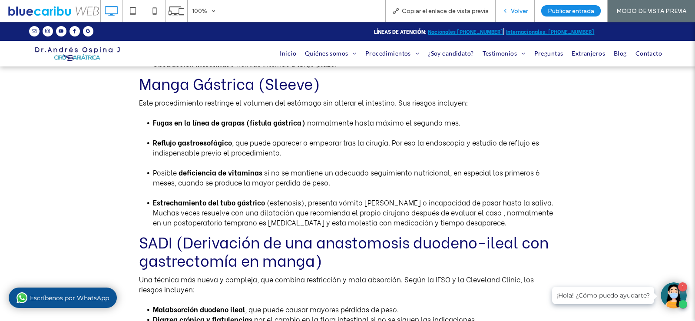
click at [525, 10] on span "Volver" at bounding box center [519, 10] width 17 height 7
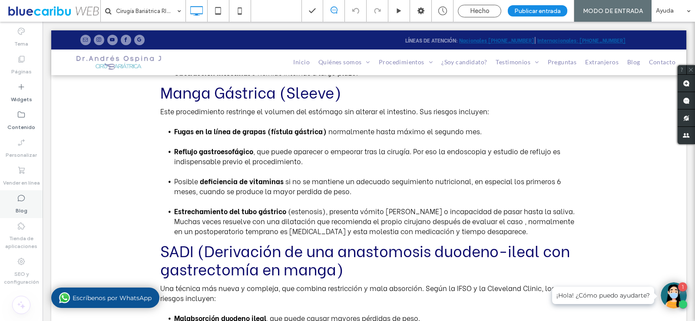
click at [23, 204] on label "Blog" at bounding box center [22, 209] width 12 height 12
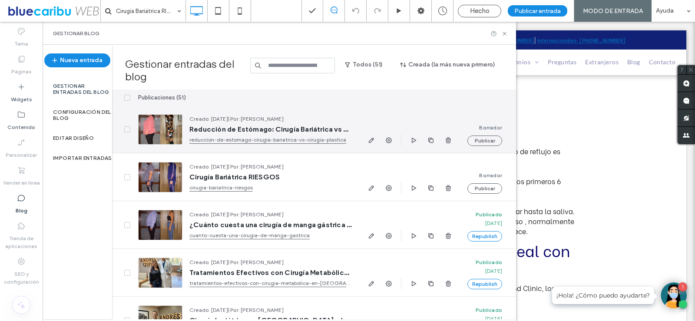
click at [259, 130] on span "Reducción de Estómago: Cirugía Bariátrica vs Cirugía Plástica" at bounding box center [270, 129] width 163 height 9
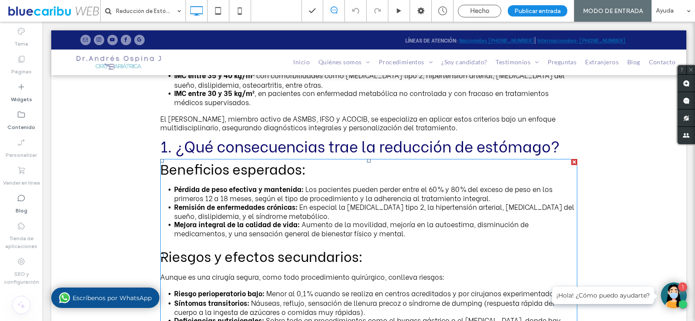
scroll to position [1260, 0]
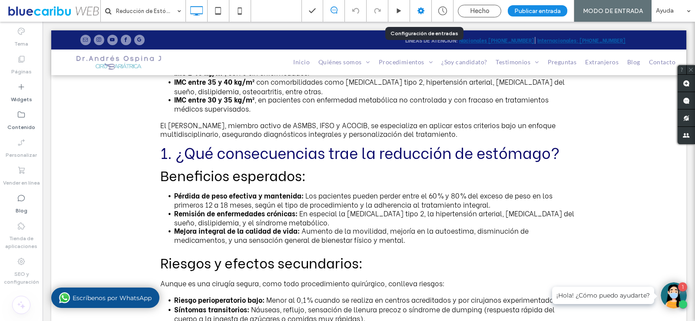
click at [425, 11] on icon at bounding box center [421, 11] width 9 height 9
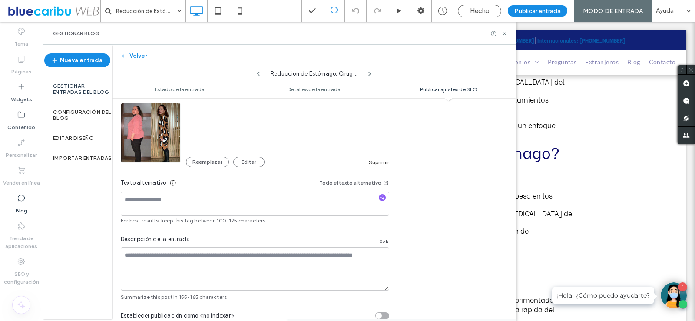
scroll to position [558, 0]
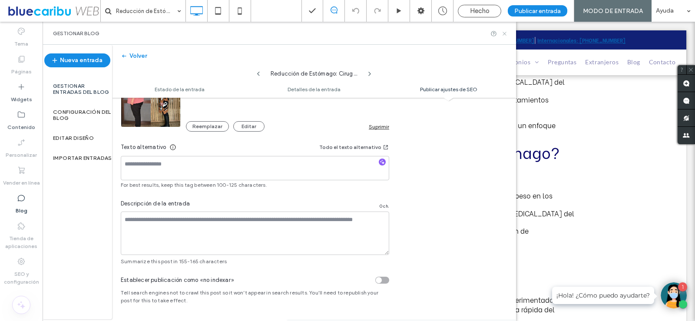
click at [507, 34] on icon at bounding box center [504, 33] width 7 height 7
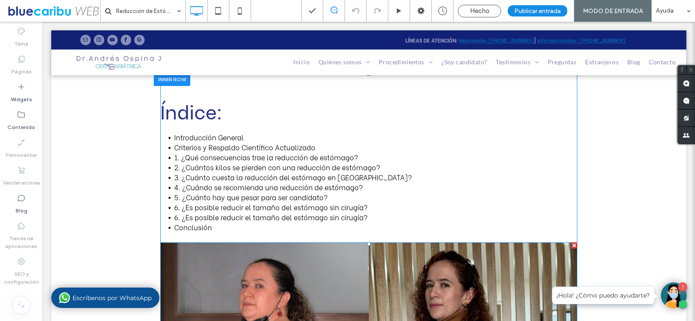
scroll to position [261, 0]
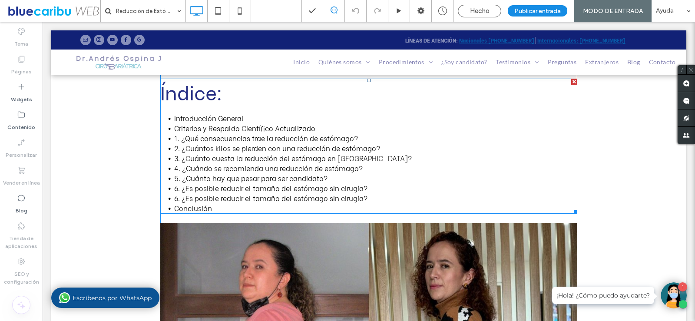
click at [258, 165] on span "4. ¿Cuándo se recomienda una reducción de estómago?" at bounding box center [268, 168] width 189 height 10
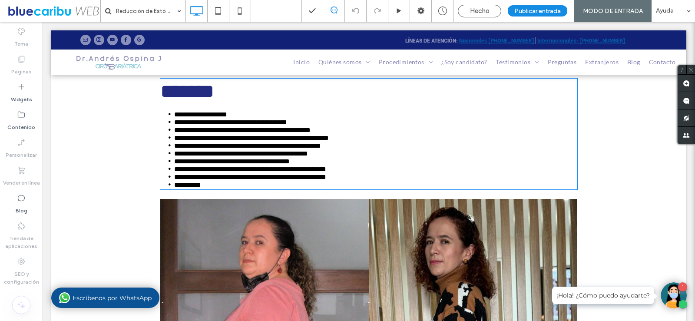
type input "**********"
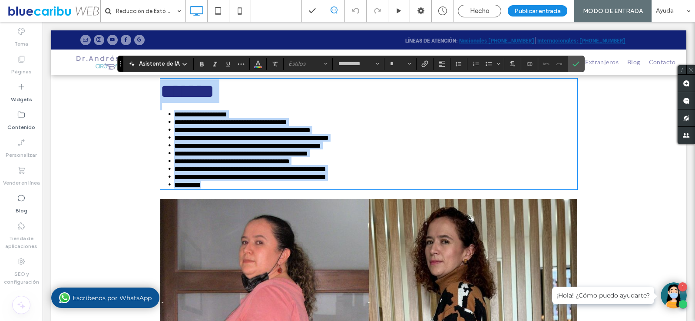
click at [227, 157] on span "**********" at bounding box center [241, 153] width 134 height 7
type input "**"
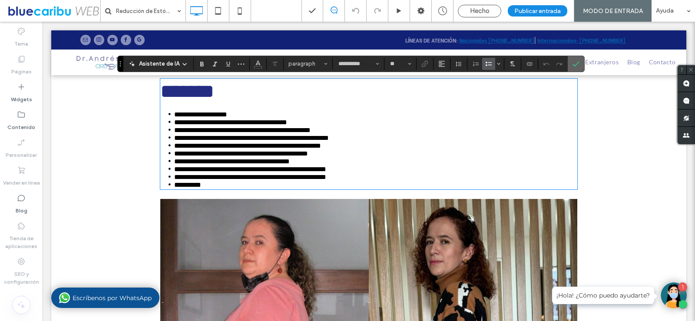
click at [579, 64] on label "Confirmar" at bounding box center [576, 64] width 13 height 16
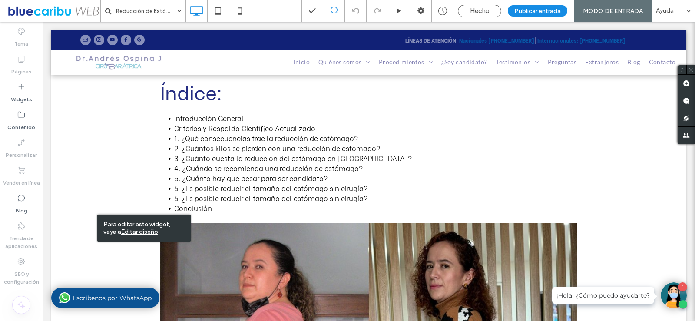
click at [23, 24] on div "Tema" at bounding box center [21, 37] width 43 height 28
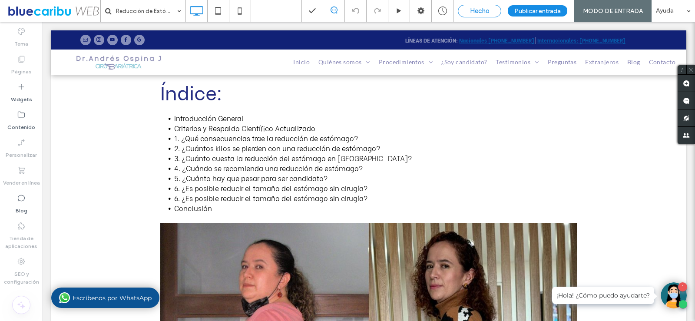
click at [482, 11] on span "Hecho" at bounding box center [480, 11] width 20 height 8
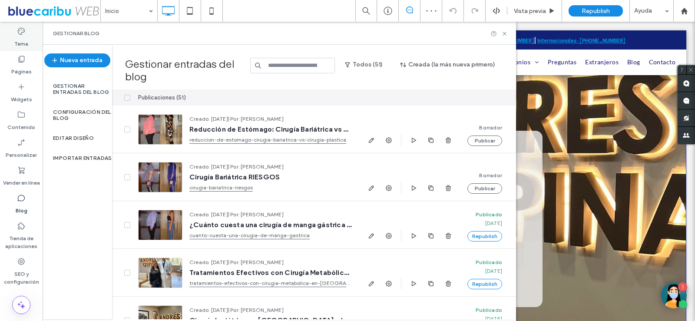
click at [24, 33] on icon at bounding box center [21, 31] width 9 height 9
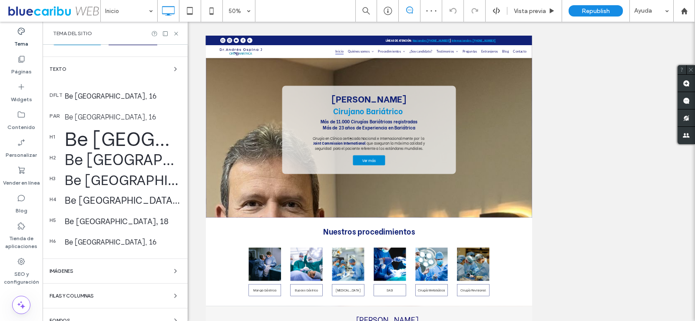
scroll to position [130, 0]
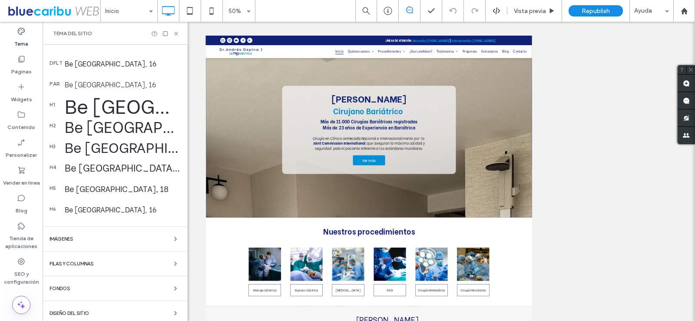
click at [109, 100] on div "Be Vietnam, 45" at bounding box center [123, 104] width 116 height 29
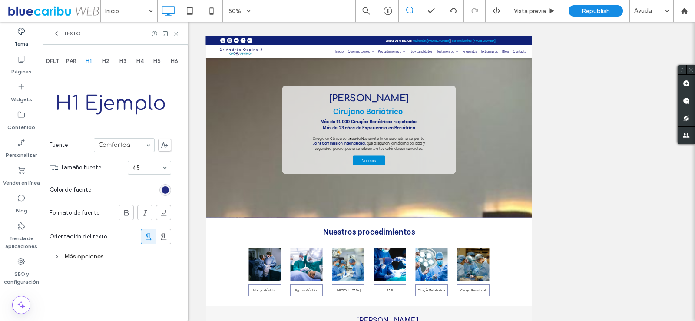
click at [70, 58] on span "PAR" at bounding box center [71, 61] width 10 height 7
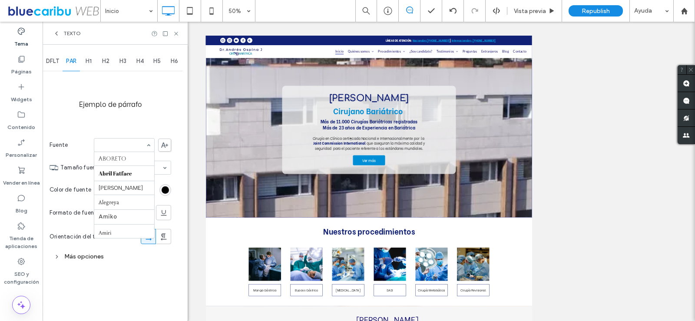
scroll to position [132, 0]
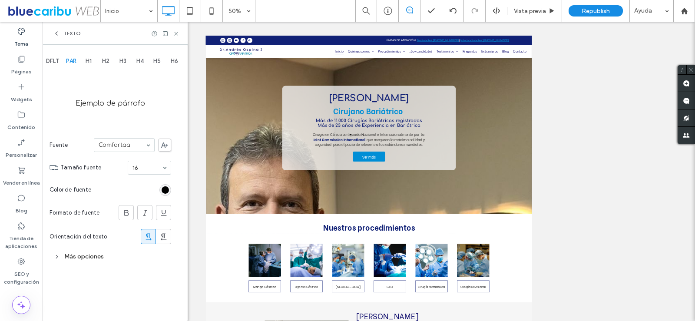
click at [59, 61] on span "DFLT" at bounding box center [52, 61] width 13 height 7
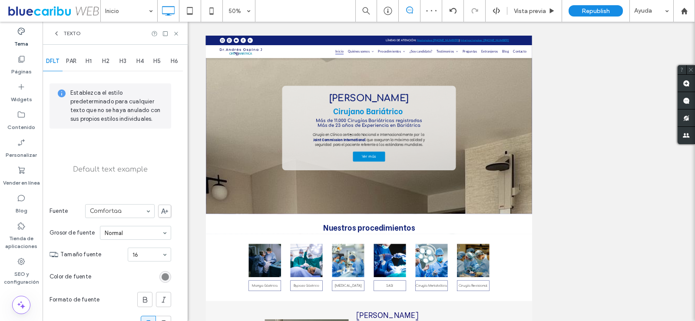
click at [76, 61] on span "PAR" at bounding box center [71, 61] width 10 height 7
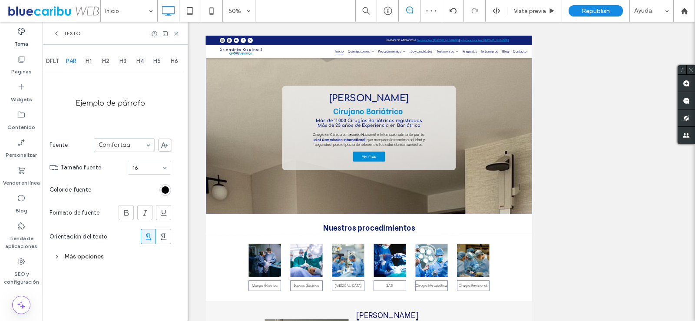
click at [92, 60] on span "H1" at bounding box center [89, 61] width 6 height 7
click at [105, 60] on span "H2" at bounding box center [105, 61] width 7 height 7
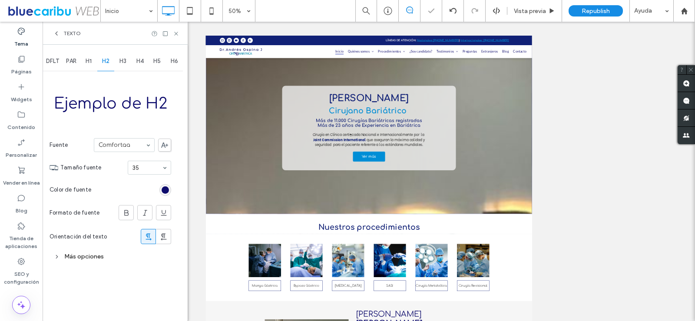
click at [126, 60] on span "H3" at bounding box center [123, 61] width 7 height 7
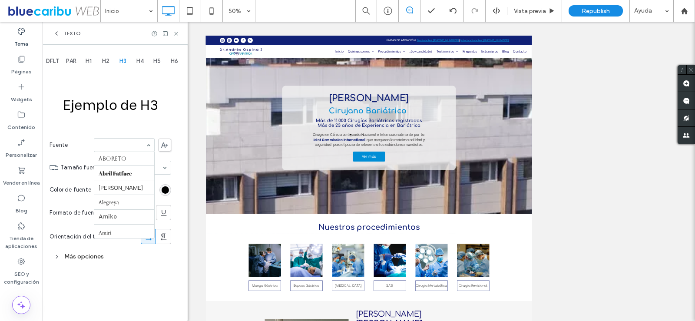
scroll to position [162, 0]
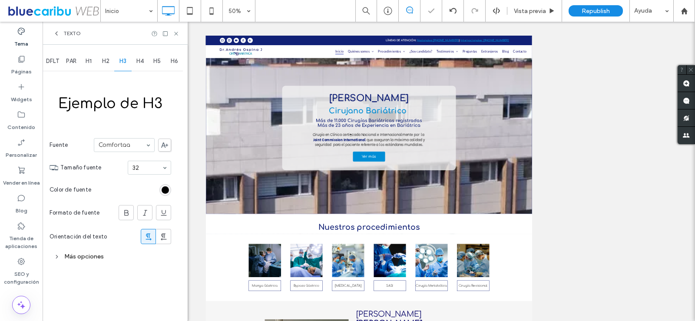
click at [139, 60] on span "H4" at bounding box center [139, 61] width 7 height 7
click at [132, 154] on span at bounding box center [131, 176] width 7 height 192
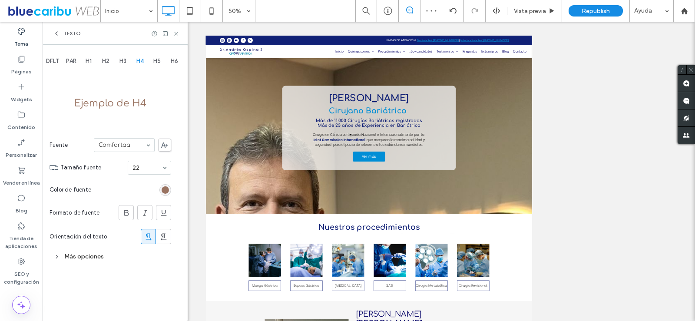
click at [160, 56] on div "H5" at bounding box center [157, 61] width 17 height 19
click at [175, 59] on span "H6" at bounding box center [174, 61] width 7 height 7
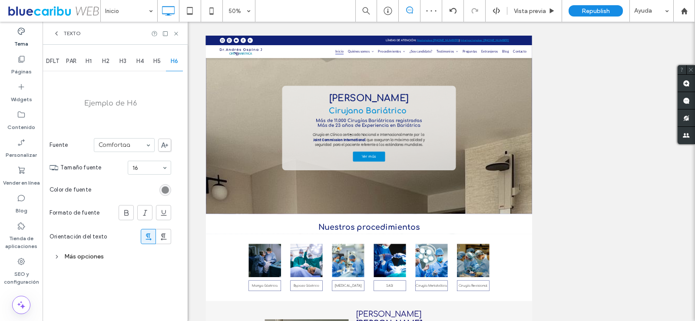
click at [156, 112] on div "Ejemplo de H6 Fuente Comfortaa Tamaño fuente 16 Color de fuente Formato de fuen…" at bounding box center [111, 169] width 122 height 192
click at [175, 32] on icon at bounding box center [176, 33] width 7 height 7
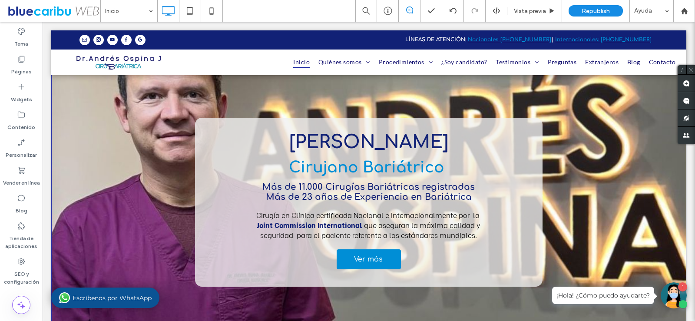
scroll to position [0, 0]
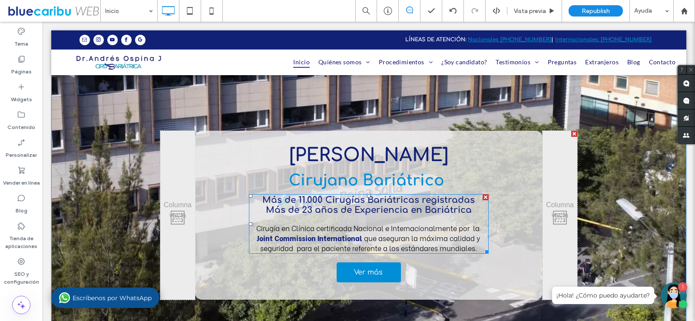
click at [343, 240] on strong "Joint Commission International" at bounding box center [310, 238] width 106 height 10
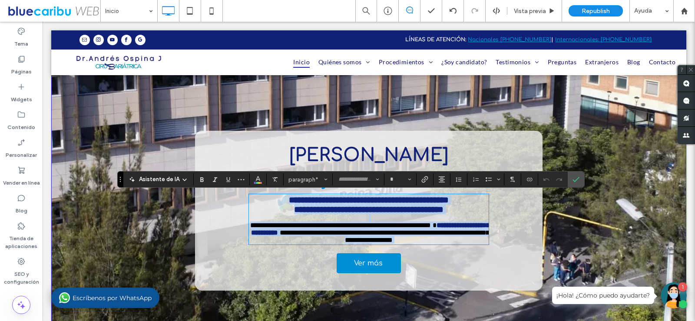
click at [354, 236] on strong "**********" at bounding box center [370, 229] width 239 height 14
type input "**********"
type input "**"
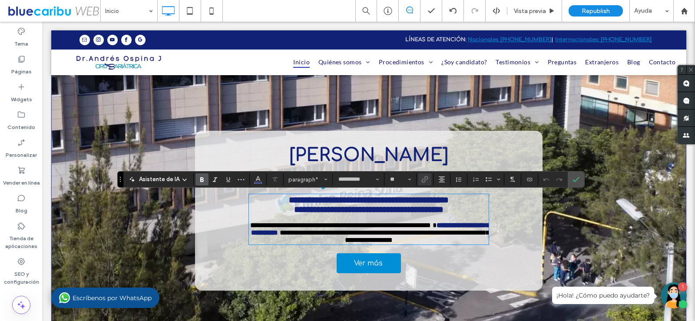
click at [416, 237] on span "**********" at bounding box center [384, 236] width 209 height 14
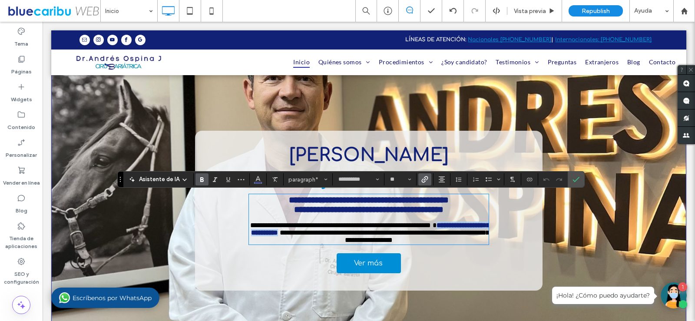
drag, startPoint x: 359, startPoint y: 238, endPoint x: 250, endPoint y: 239, distance: 109.5
click at [250, 239] on p "**********" at bounding box center [369, 229] width 240 height 30
click at [199, 176] on icon "Negrita" at bounding box center [202, 179] width 7 height 7
click at [446, 243] on span "**********" at bounding box center [384, 236] width 209 height 14
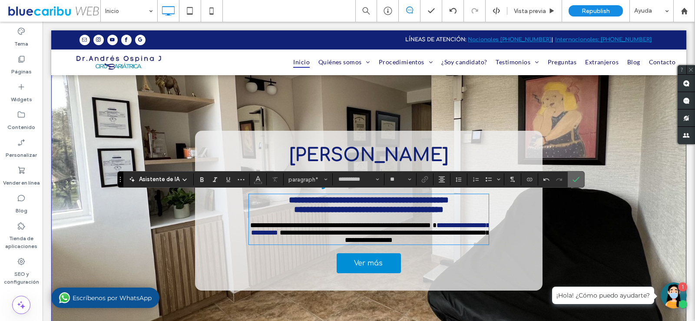
click at [578, 180] on icon "Confirmar" at bounding box center [576, 179] width 7 height 7
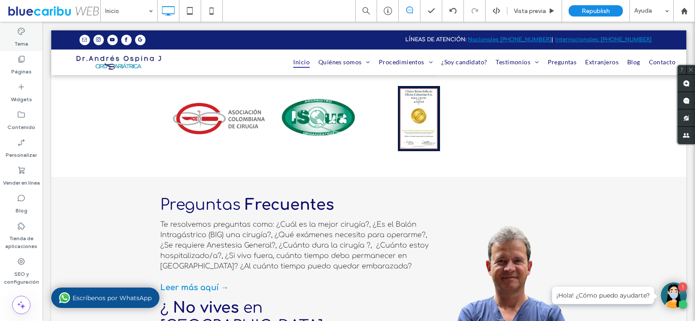
scroll to position [1000, 0]
click at [19, 31] on icon at bounding box center [21, 31] width 9 height 9
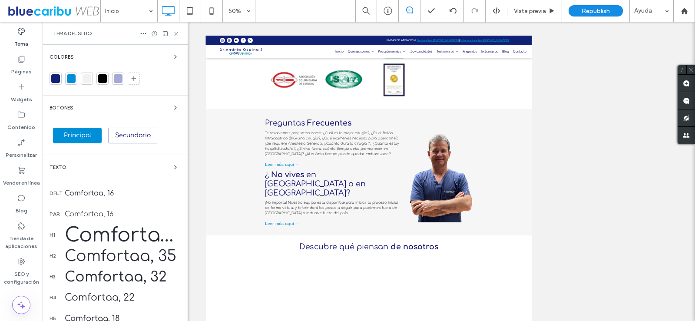
click at [123, 170] on div "Texto" at bounding box center [115, 167] width 131 height 10
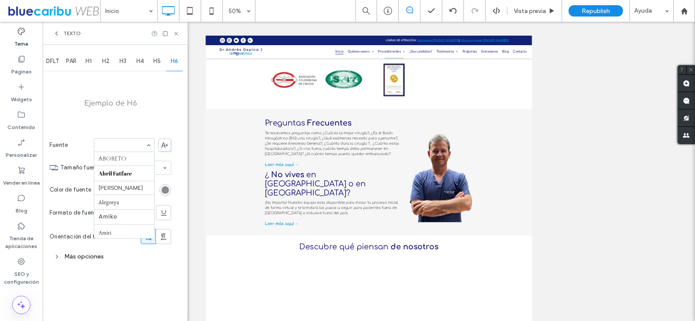
scroll to position [162, 0]
type input "**"
click at [58, 63] on span "DFLT" at bounding box center [52, 61] width 13 height 7
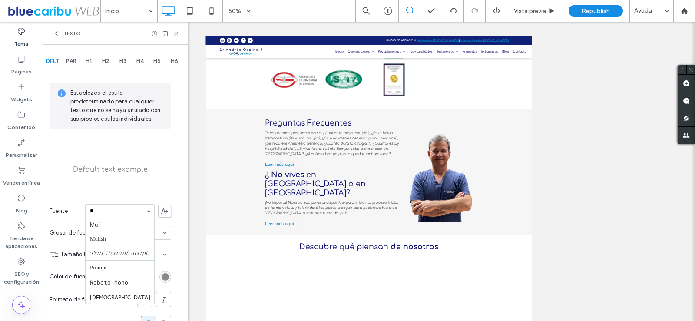
scroll to position [157, 0]
type input "**"
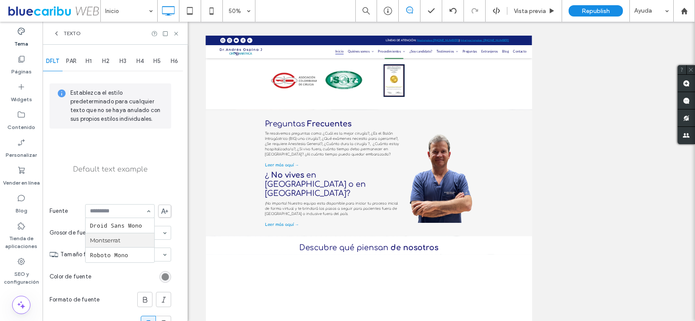
scroll to position [1001, 0]
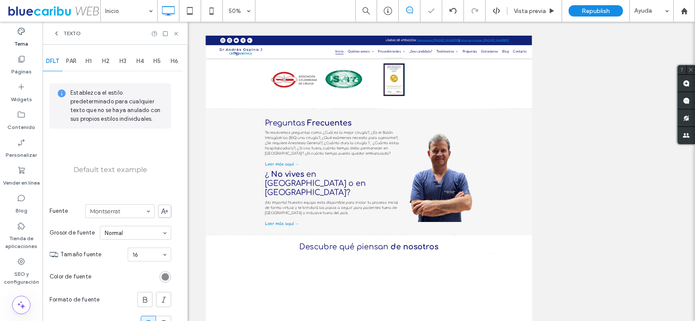
click at [75, 62] on span "PAR" at bounding box center [71, 61] width 10 height 7
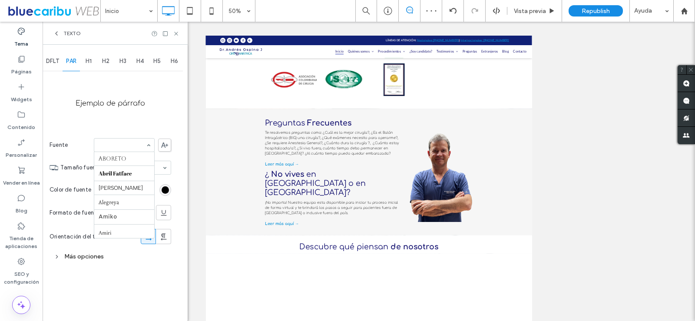
scroll to position [162, 0]
type input "**"
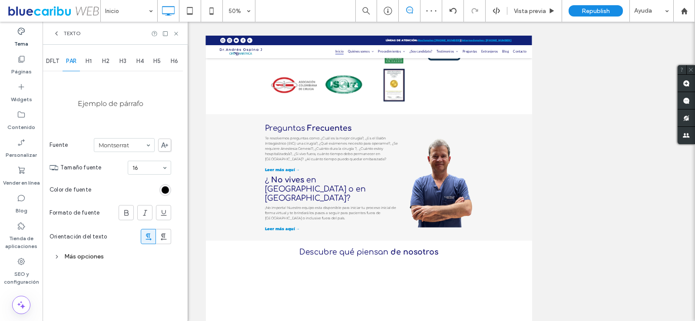
click at [90, 58] on span "H1" at bounding box center [89, 61] width 6 height 7
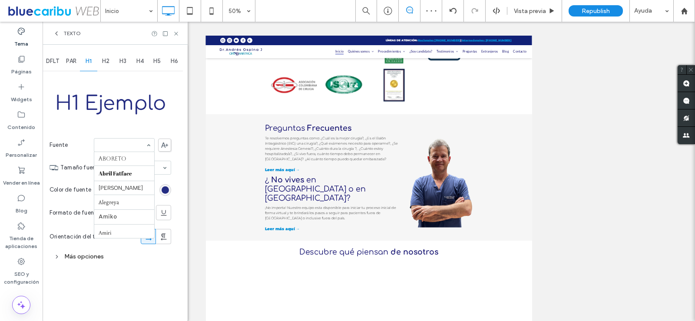
scroll to position [162, 0]
type input "**"
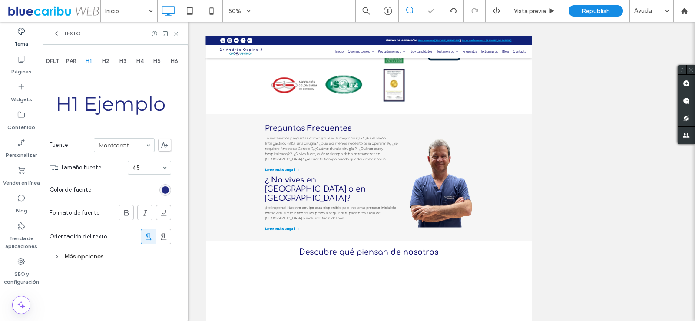
click at [109, 62] on span "H2" at bounding box center [105, 61] width 7 height 7
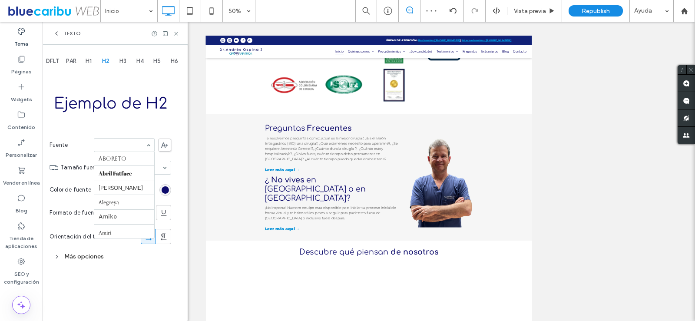
scroll to position [488, 0]
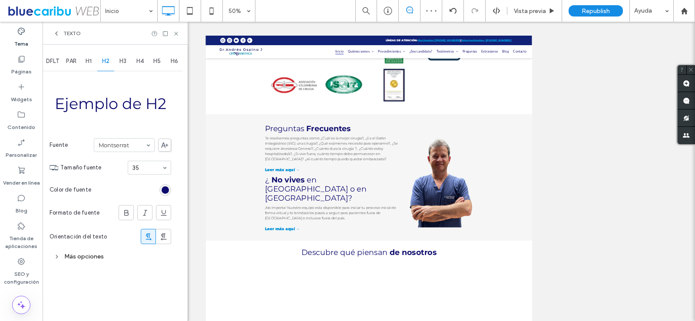
click at [126, 61] on span "H3" at bounding box center [123, 61] width 7 height 7
click at [140, 60] on span "H4" at bounding box center [139, 61] width 7 height 7
click at [159, 60] on span "H5" at bounding box center [156, 61] width 7 height 7
click at [174, 62] on span "H6" at bounding box center [174, 61] width 7 height 7
click at [158, 62] on span "H5" at bounding box center [156, 61] width 7 height 7
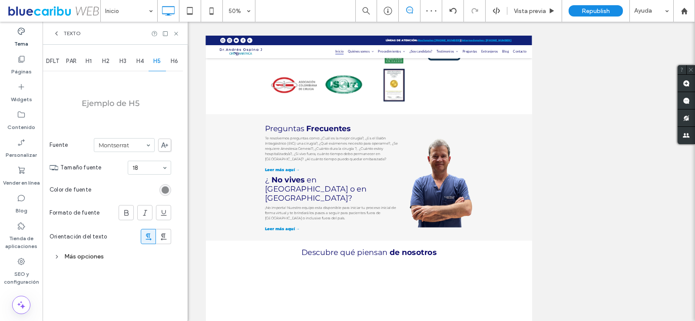
click at [138, 62] on span "H4" at bounding box center [139, 61] width 7 height 7
click at [126, 62] on span "H3" at bounding box center [123, 61] width 7 height 7
drag, startPoint x: 107, startPoint y: 62, endPoint x: 91, endPoint y: 63, distance: 16.1
click at [107, 62] on span "H2" at bounding box center [105, 61] width 7 height 7
click at [85, 61] on div "H1" at bounding box center [88, 61] width 17 height 19
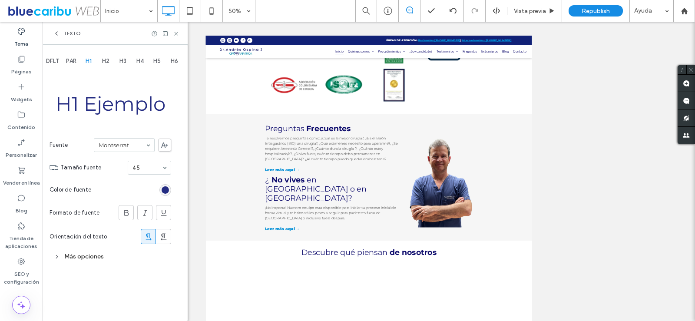
click at [70, 60] on span "PAR" at bounding box center [71, 61] width 10 height 7
click at [54, 60] on span "DFLT" at bounding box center [52, 61] width 13 height 7
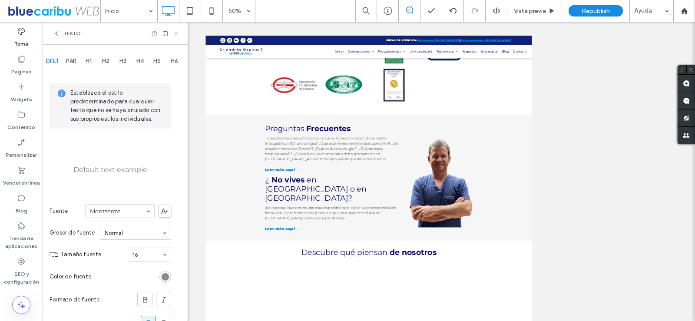
drag, startPoint x: 175, startPoint y: 33, endPoint x: 132, endPoint y: 12, distance: 47.6
click at [175, 33] on icon at bounding box center [176, 33] width 7 height 7
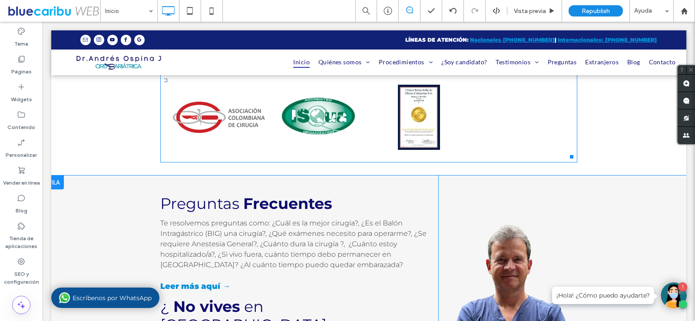
scroll to position [1112, 0]
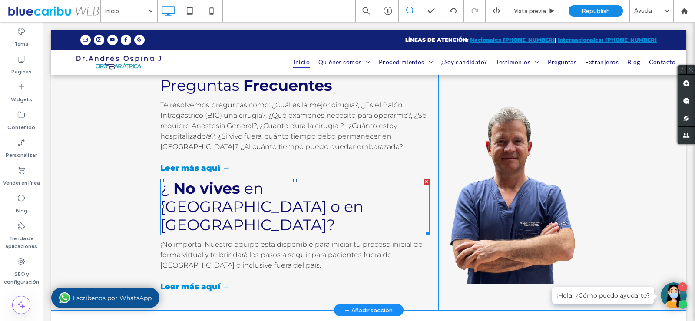
click at [234, 179] on span "No vives" at bounding box center [206, 188] width 67 height 19
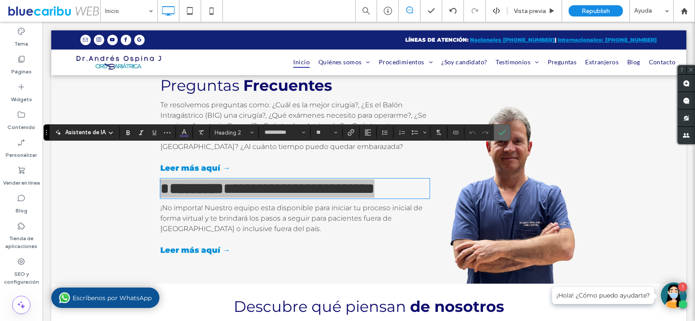
click at [502, 133] on use "Confirmar" at bounding box center [502, 132] width 7 height 5
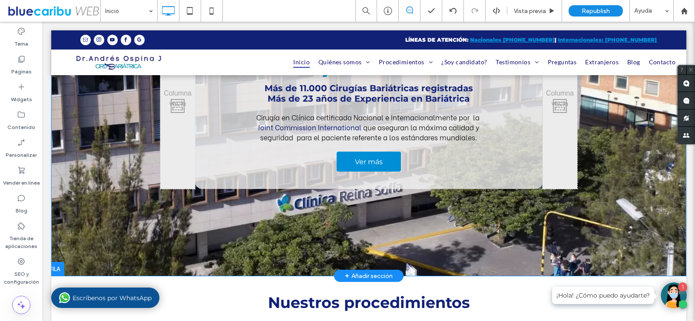
scroll to position [0, 0]
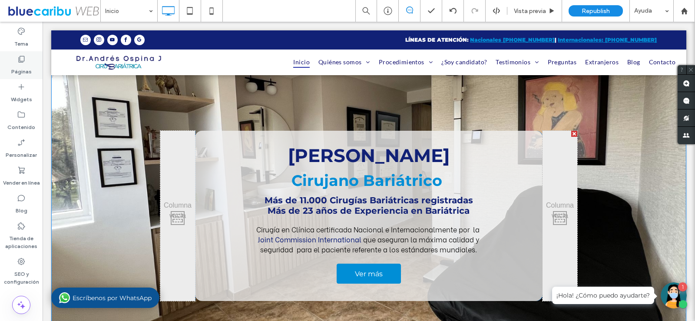
click at [12, 65] on label "Páginas" at bounding box center [21, 69] width 20 height 12
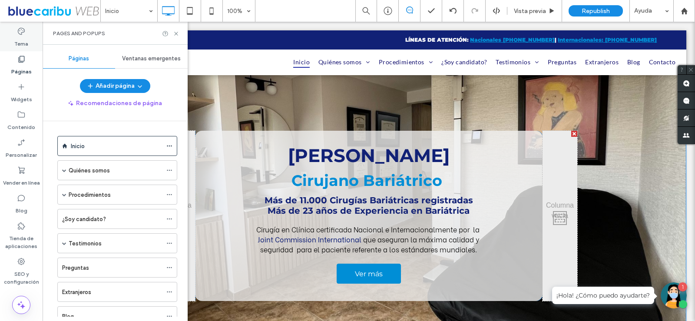
click at [23, 41] on label "Tema" at bounding box center [21, 42] width 14 height 12
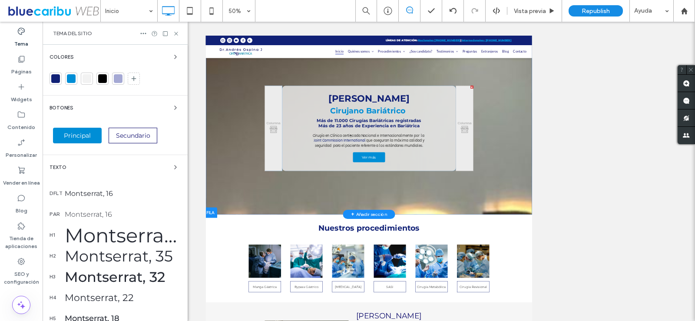
scroll to position [43, 0]
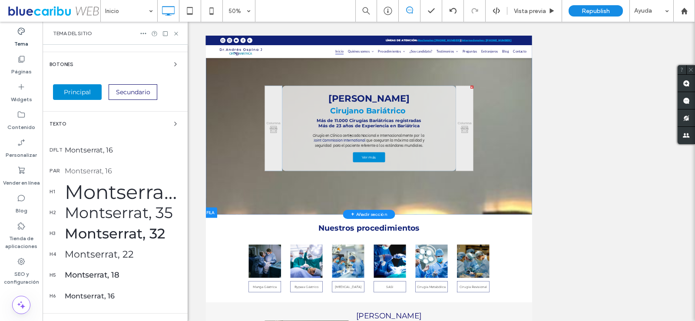
click at [119, 197] on div "Montserrat, 45" at bounding box center [123, 192] width 116 height 24
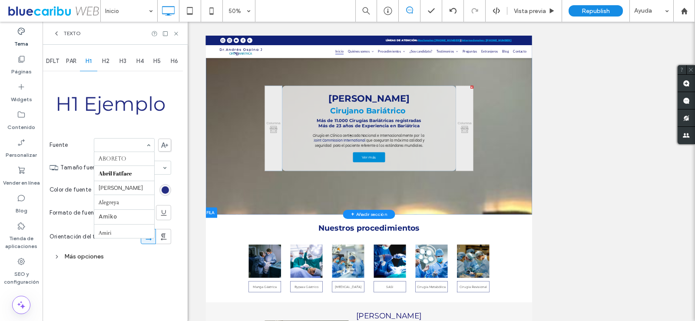
scroll to position [488, 0]
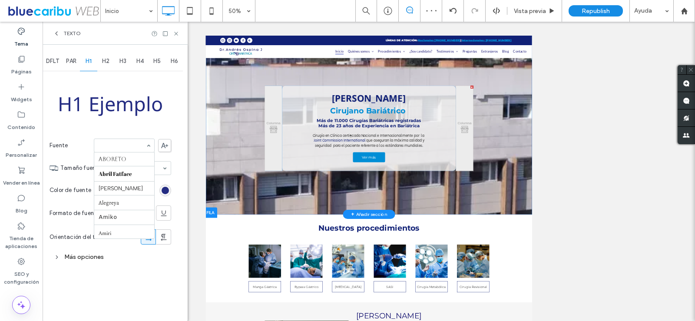
click at [130, 147] on input at bounding box center [122, 146] width 47 height 6
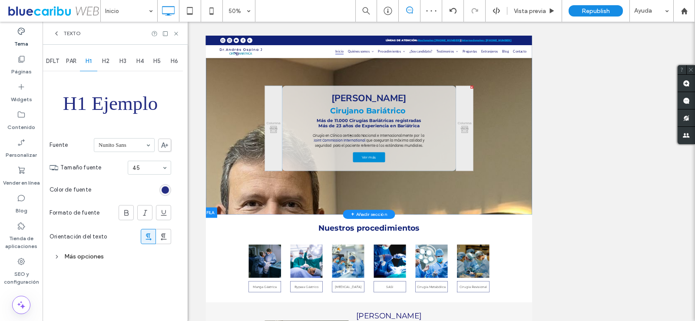
click at [124, 145] on input at bounding box center [122, 145] width 47 height 6
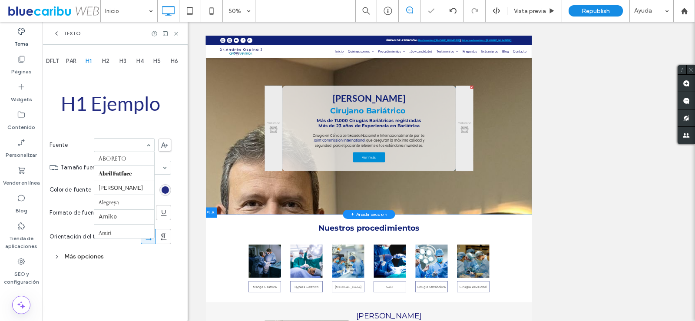
click at [137, 143] on input at bounding box center [122, 145] width 47 height 6
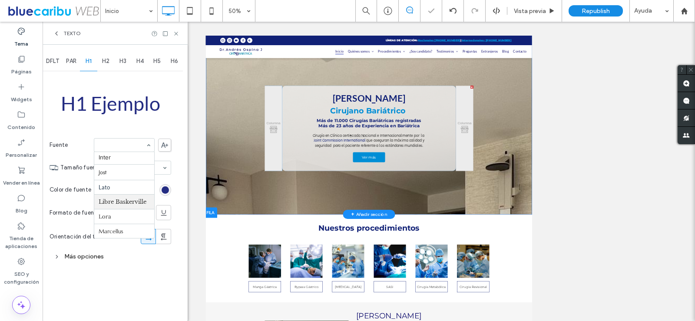
scroll to position [364, 0]
click at [134, 147] on input at bounding box center [122, 145] width 47 height 6
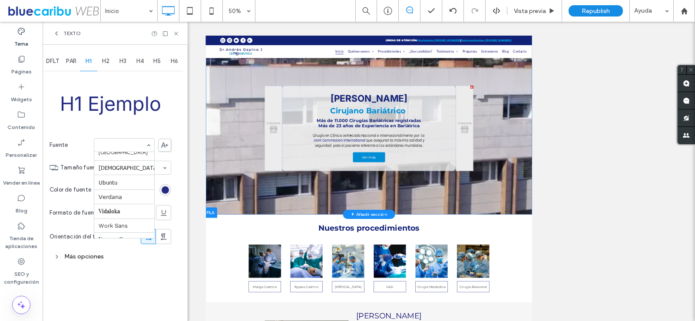
scroll to position [1012, 0]
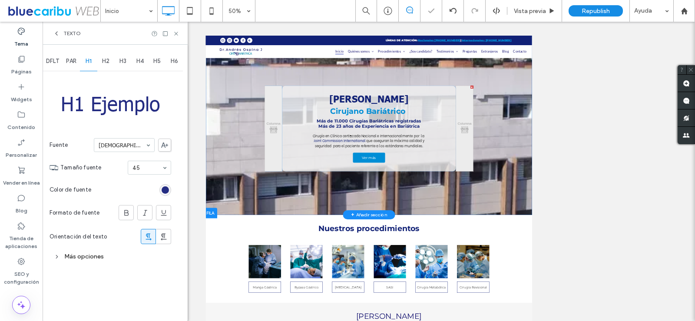
click at [135, 144] on input at bounding box center [122, 145] width 47 height 6
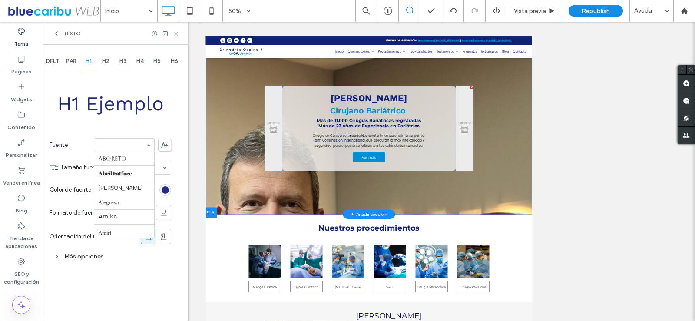
click at [134, 146] on input at bounding box center [122, 145] width 47 height 6
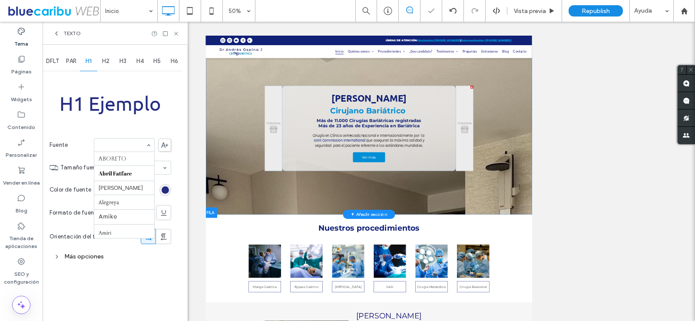
click at [126, 146] on input at bounding box center [122, 145] width 47 height 6
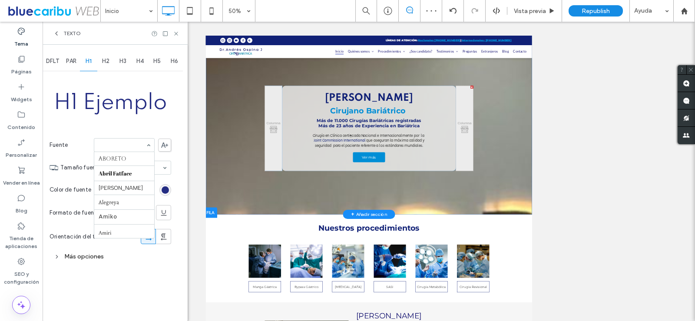
click at [132, 147] on input at bounding box center [122, 145] width 47 height 6
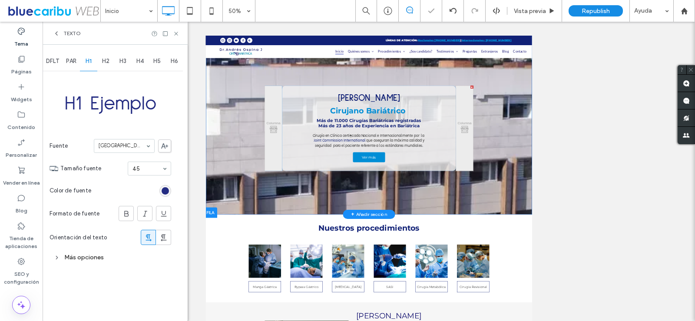
click at [133, 147] on input at bounding box center [122, 146] width 47 height 6
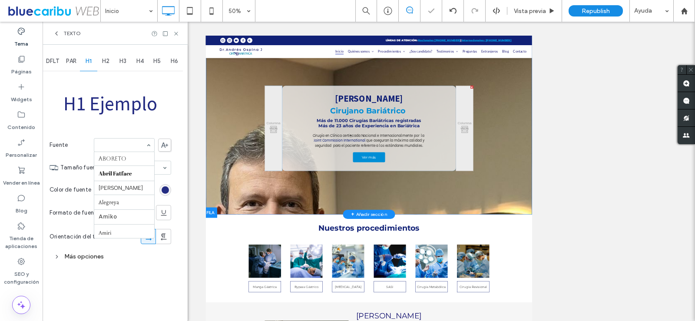
click at [128, 147] on input at bounding box center [122, 145] width 47 height 6
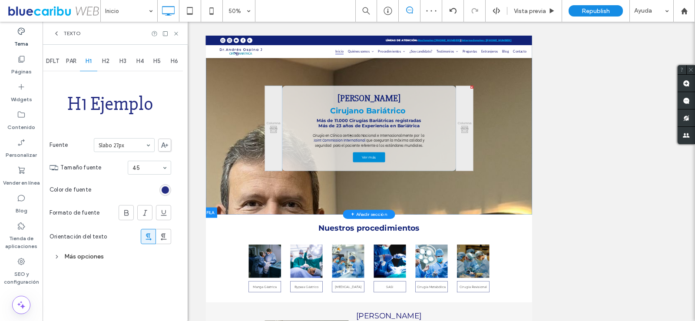
click at [130, 148] on input at bounding box center [122, 145] width 47 height 6
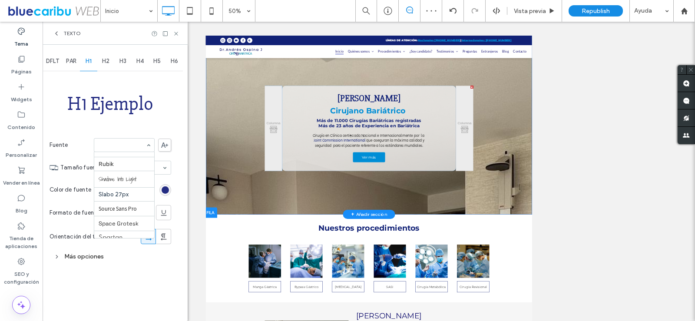
scroll to position [898, 0]
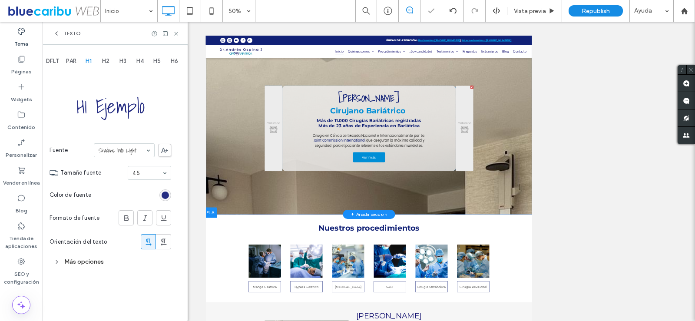
click at [120, 149] on input at bounding box center [122, 150] width 47 height 6
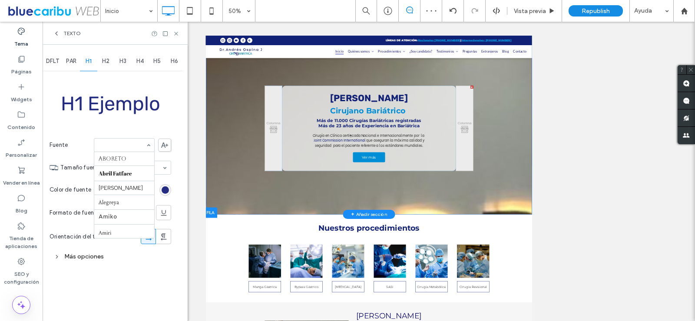
click at [120, 146] on input at bounding box center [122, 145] width 47 height 6
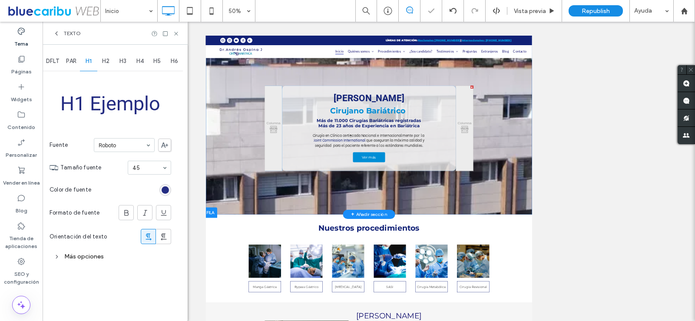
click at [132, 146] on input at bounding box center [122, 145] width 47 height 6
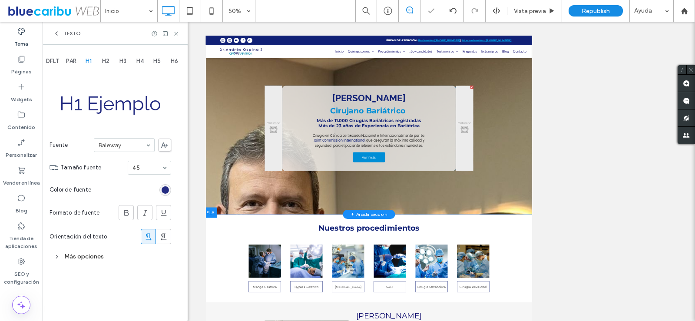
click at [134, 146] on input at bounding box center [122, 145] width 47 height 6
click at [128, 156] on span at bounding box center [131, 176] width 7 height 192
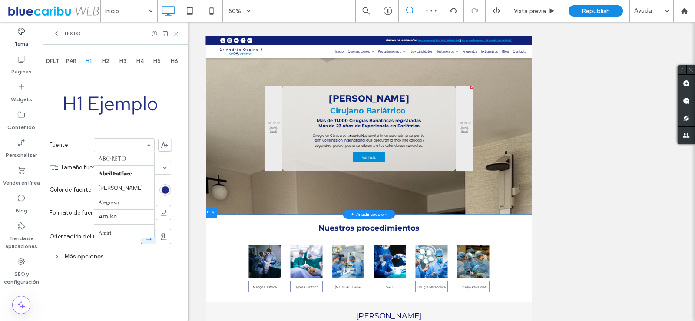
scroll to position [817, 0]
click at [103, 148] on input at bounding box center [122, 145] width 47 height 6
click at [74, 66] on div "PAR" at bounding box center [71, 61] width 17 height 19
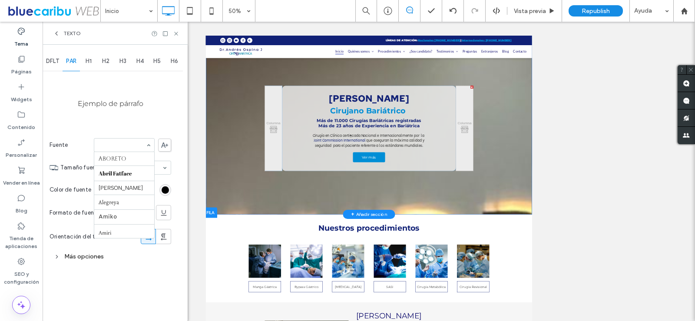
scroll to position [488, 0]
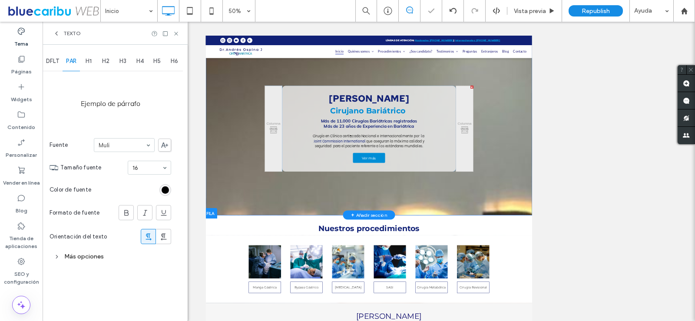
click at [123, 146] on input at bounding box center [122, 145] width 47 height 6
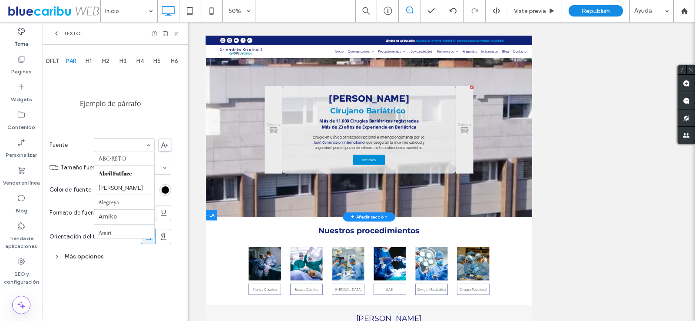
click at [123, 145] on input at bounding box center [122, 145] width 47 height 6
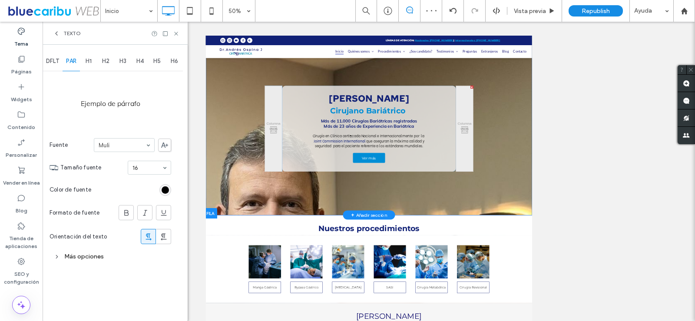
click at [130, 143] on input at bounding box center [122, 145] width 47 height 6
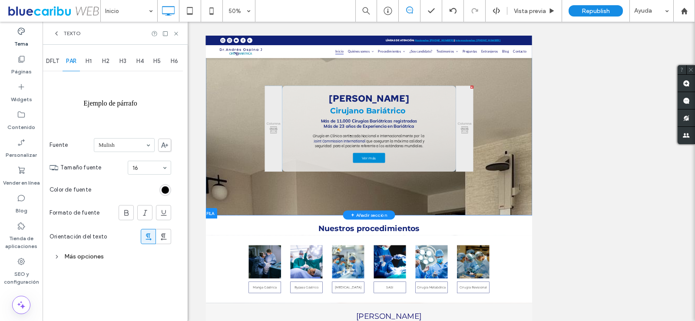
click at [123, 148] on input at bounding box center [122, 145] width 47 height 6
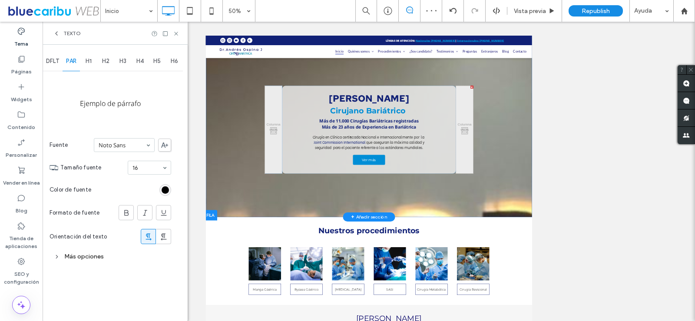
click at [134, 146] on input at bounding box center [122, 145] width 47 height 6
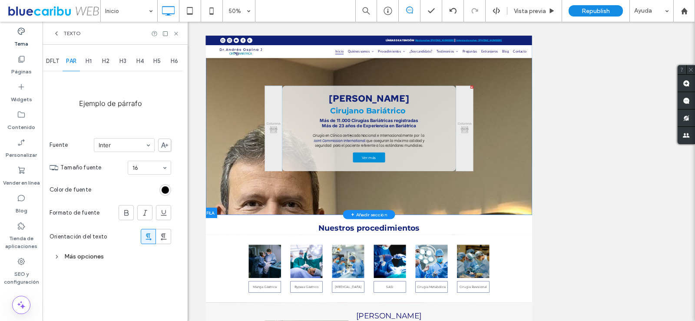
click at [57, 60] on span "DFLT" at bounding box center [52, 61] width 13 height 7
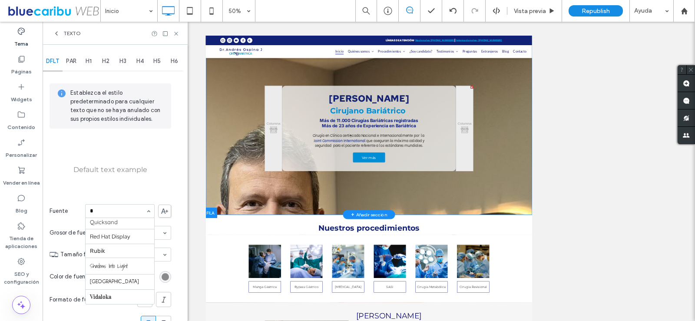
scroll to position [389, 0]
type input "**"
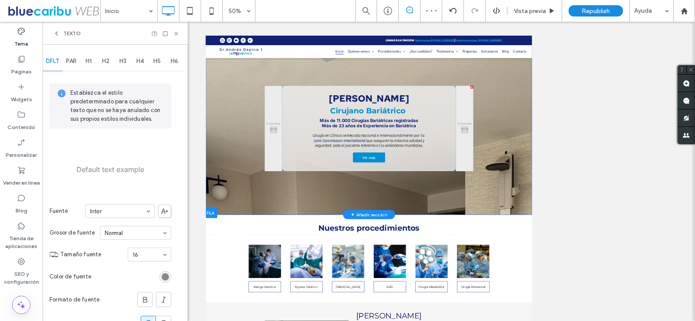
click at [74, 58] on span "PAR" at bounding box center [71, 61] width 10 height 7
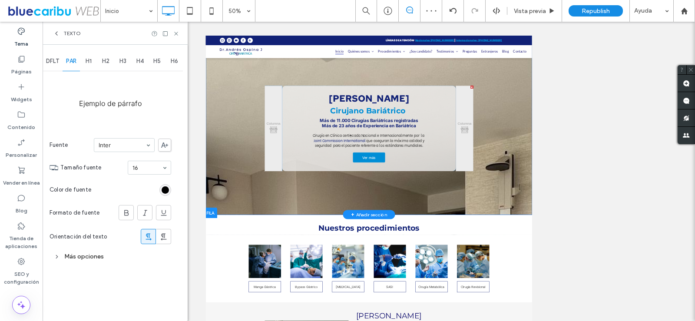
click at [94, 62] on div "H1" at bounding box center [88, 61] width 17 height 19
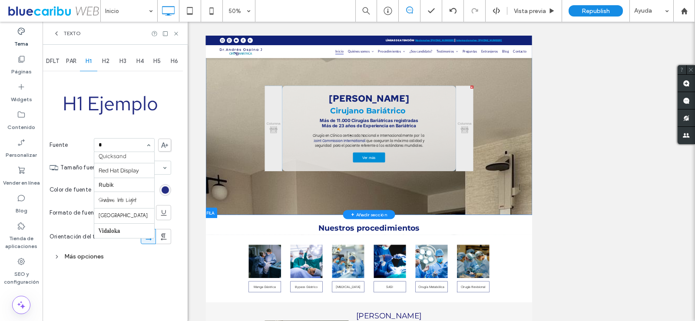
scroll to position [412, 0]
type input "**"
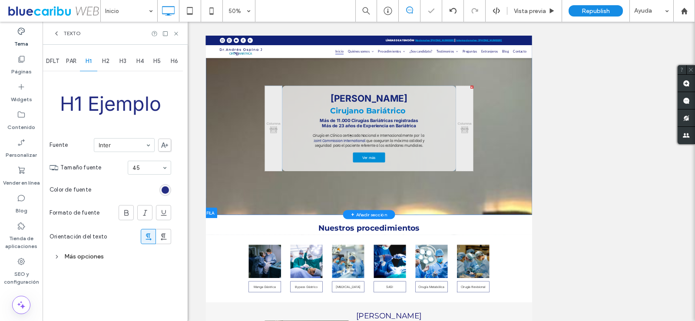
click at [106, 66] on div "H2" at bounding box center [105, 61] width 17 height 19
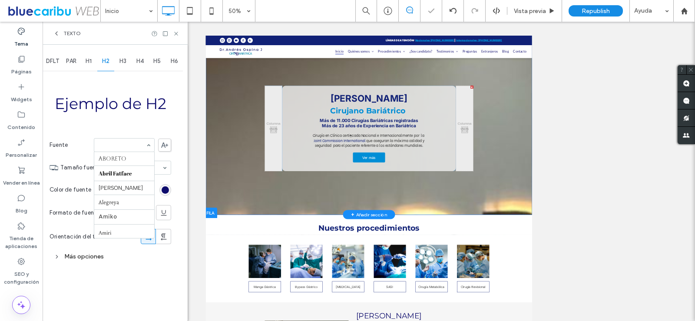
scroll to position [378, 0]
type input "**"
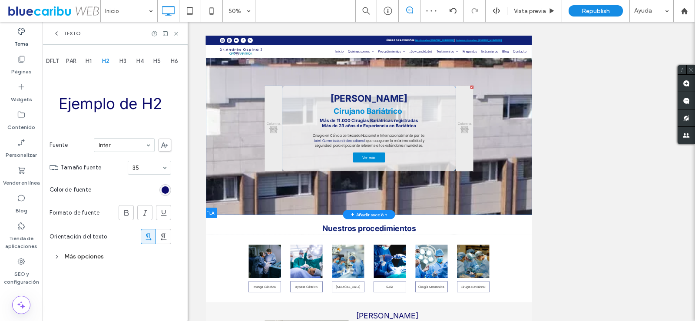
click at [126, 61] on span "H3" at bounding box center [123, 61] width 7 height 7
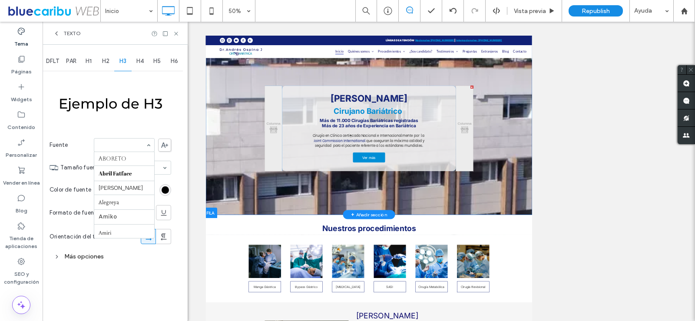
scroll to position [378, 0]
type input "**"
click at [144, 60] on span "H4" at bounding box center [139, 61] width 7 height 7
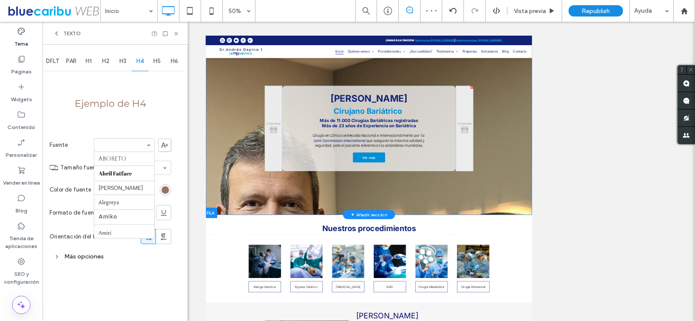
scroll to position [378, 0]
click at [156, 59] on span "H5" at bounding box center [156, 61] width 7 height 7
click at [176, 59] on span "H6" at bounding box center [174, 61] width 7 height 7
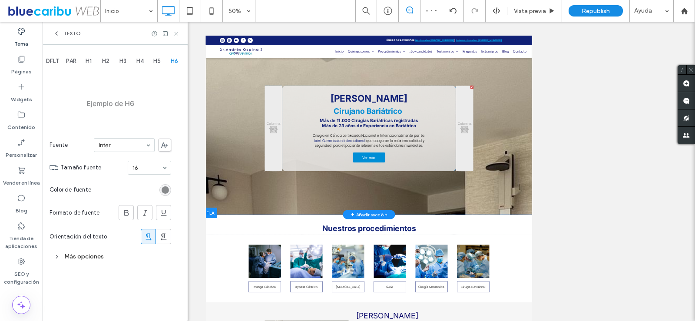
click at [175, 32] on use at bounding box center [175, 33] width 3 height 3
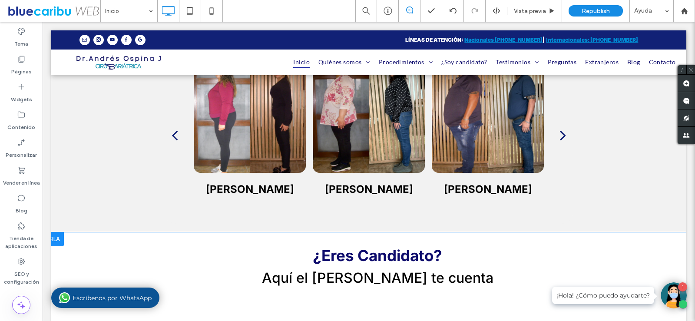
scroll to position [1956, 0]
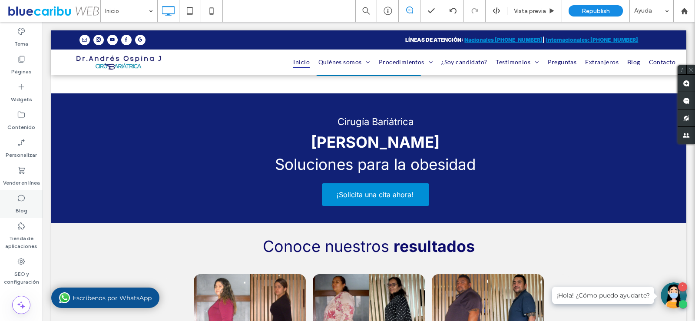
click at [29, 197] on div "Blog" at bounding box center [21, 204] width 43 height 28
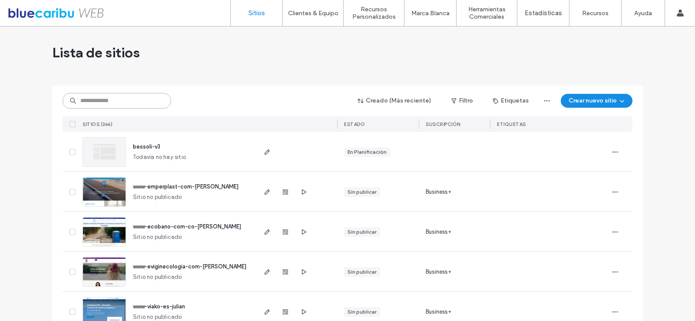
click at [153, 104] on input at bounding box center [117, 101] width 109 height 16
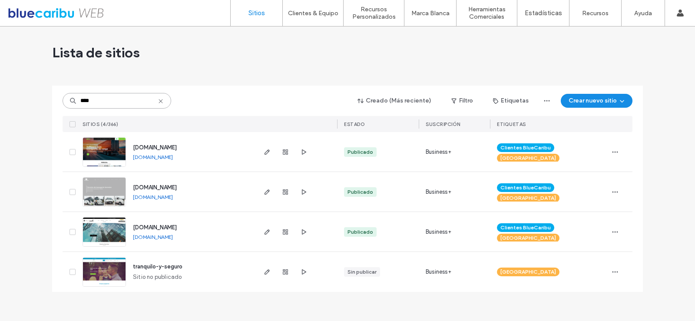
type input "****"
click at [162, 146] on span "www.transportando.com.co" at bounding box center [155, 147] width 44 height 7
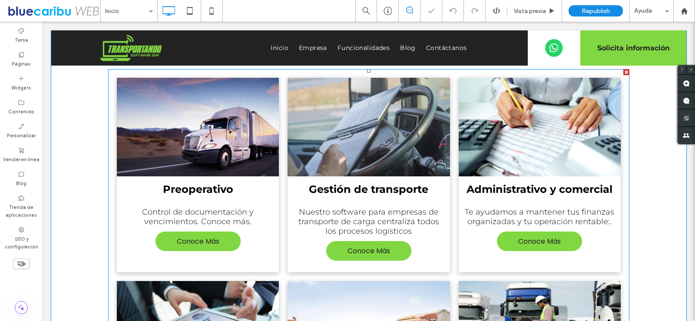
scroll to position [348, 0]
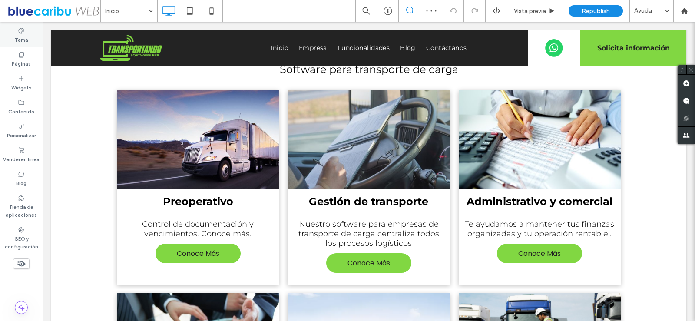
click at [22, 37] on label "Tema" at bounding box center [21, 39] width 13 height 10
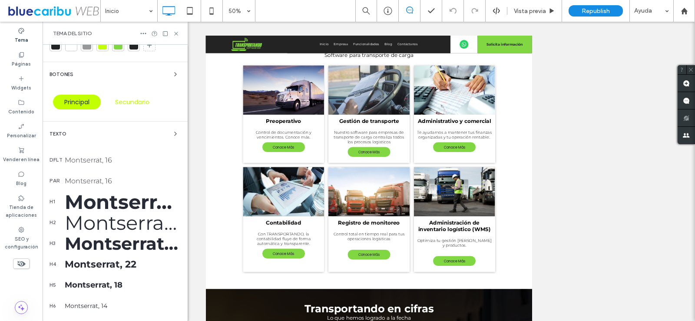
scroll to position [87, 0]
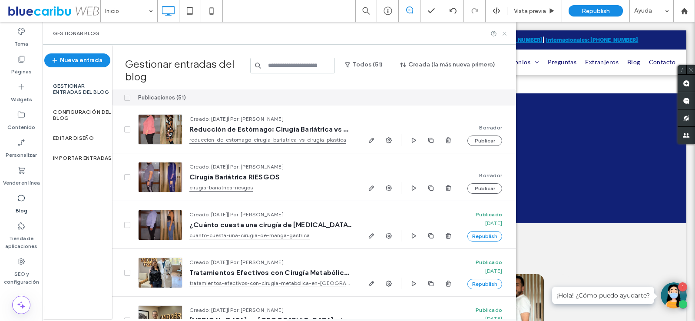
click at [505, 33] on use at bounding box center [504, 33] width 3 height 3
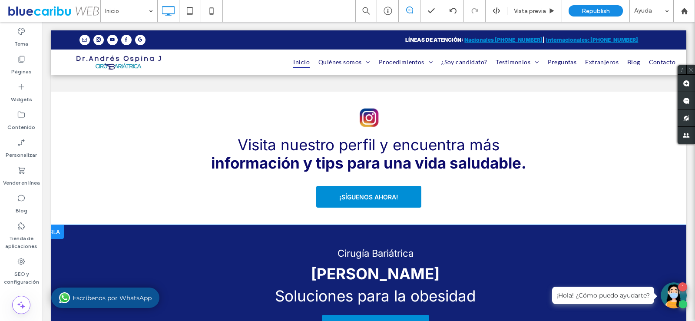
scroll to position [1956, 0]
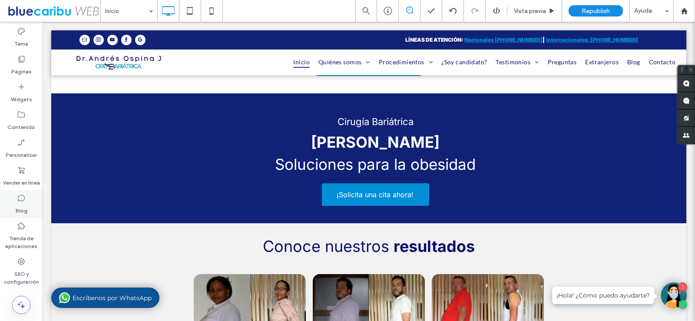
click at [20, 202] on icon at bounding box center [21, 198] width 9 height 9
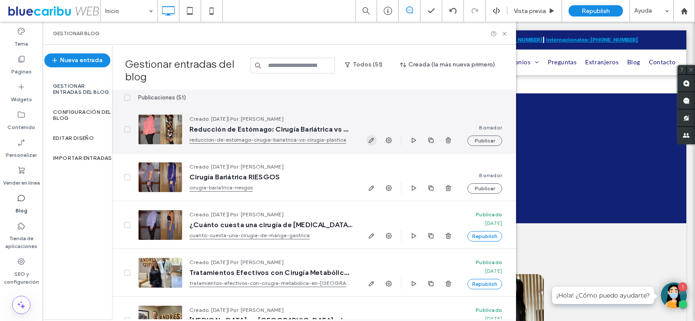
click at [371, 141] on icon "button" at bounding box center [371, 140] width 7 height 7
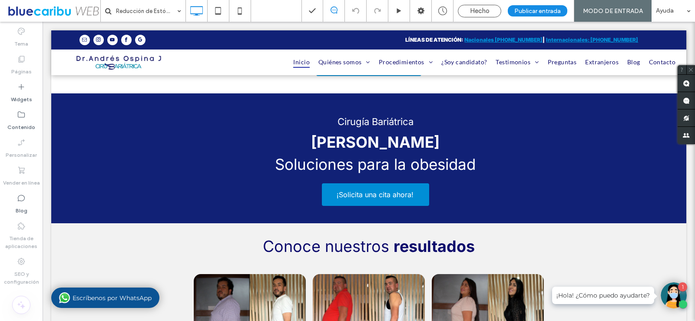
click at [18, 29] on icon at bounding box center [21, 31] width 9 height 9
click at [478, 14] on span "Hecho" at bounding box center [480, 11] width 20 height 8
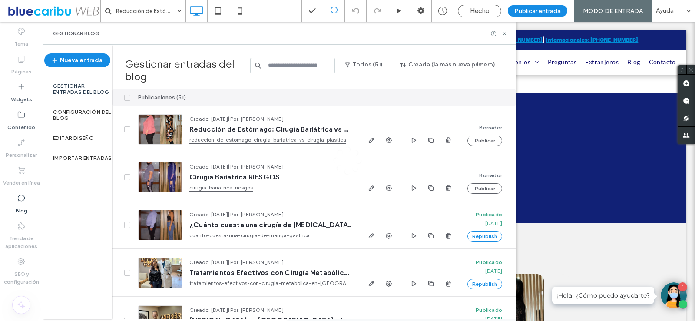
click at [27, 33] on div "Tema" at bounding box center [21, 37] width 43 height 28
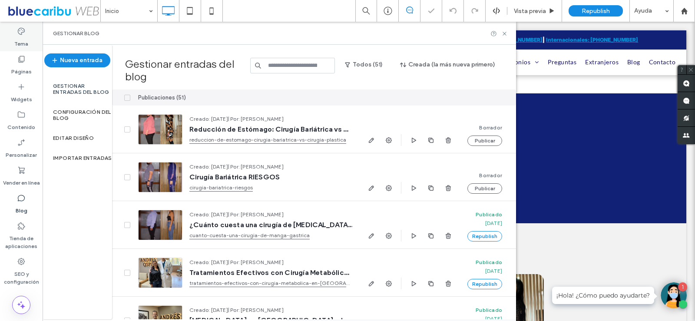
click at [18, 33] on icon at bounding box center [21, 31] width 9 height 9
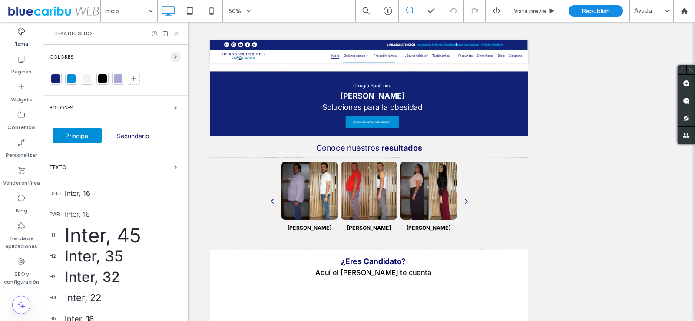
click at [175, 58] on use "button" at bounding box center [176, 56] width 2 height 3
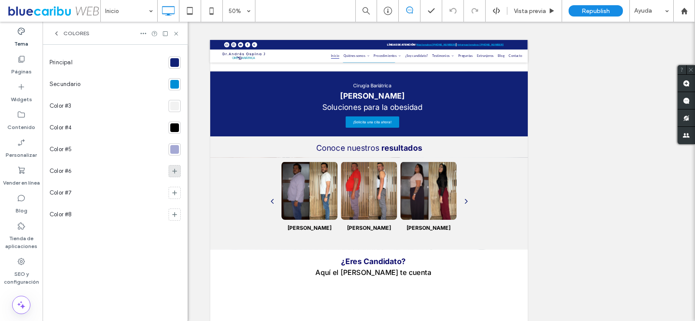
click at [177, 167] on span at bounding box center [174, 171] width 7 height 9
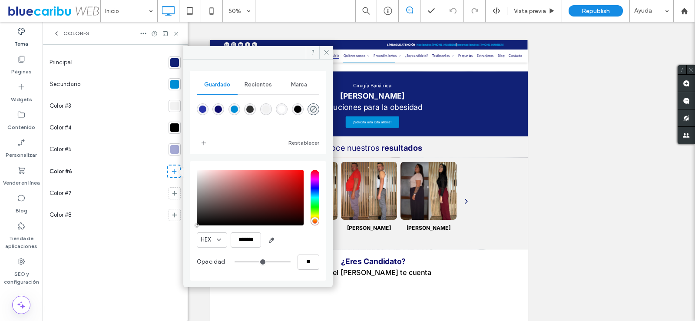
type input "*******"
type input "***"
type input "****"
type input "*******"
drag, startPoint x: 190, startPoint y: 182, endPoint x: 170, endPoint y: 213, distance: 37.3
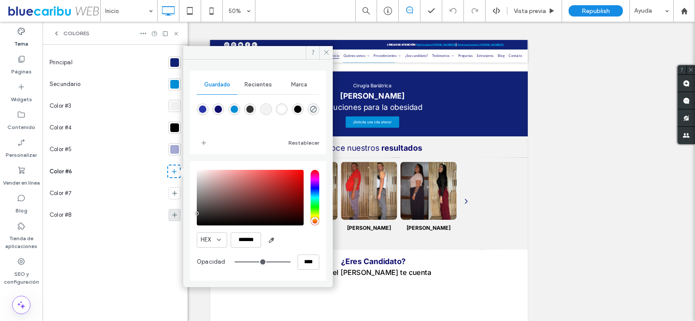
click at [170, 213] on div "Guardado Recientes Marca Restablecer HEX ******* Opacidad **** Principal Secund…" at bounding box center [115, 183] width 145 height 276
click at [329, 54] on icon at bounding box center [326, 52] width 7 height 7
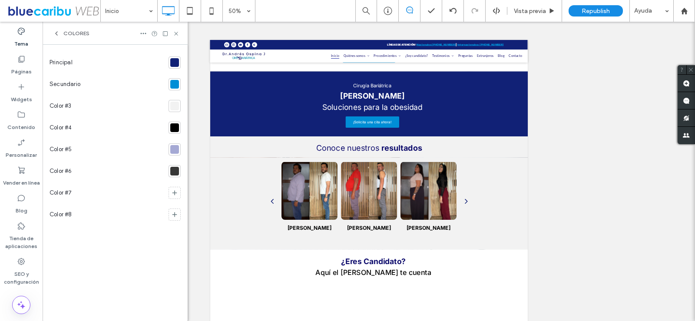
click at [58, 33] on icon at bounding box center [56, 33] width 7 height 7
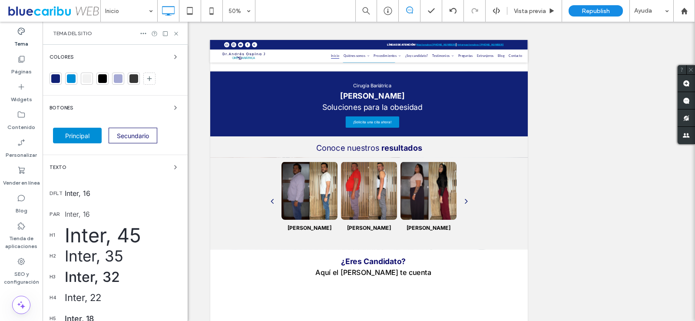
scroll to position [43, 0]
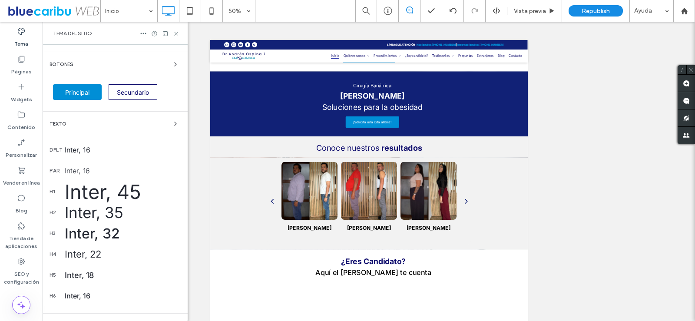
click at [115, 123] on div "Texto" at bounding box center [115, 124] width 131 height 10
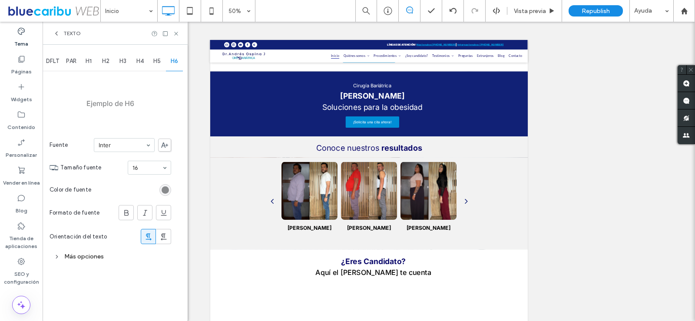
scroll to position [0, 0]
click at [158, 62] on span "H5" at bounding box center [156, 61] width 7 height 7
click at [145, 60] on div "H4" at bounding box center [140, 61] width 17 height 19
click at [51, 58] on span "DFLT" at bounding box center [52, 61] width 13 height 7
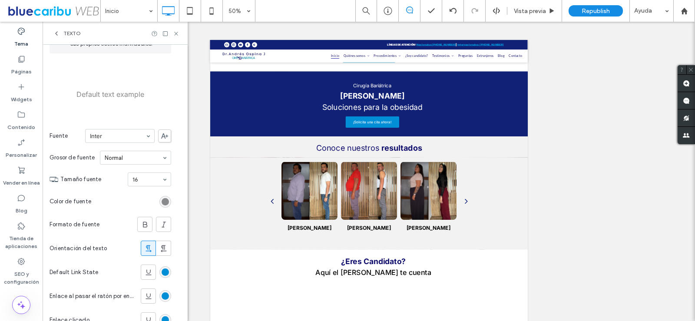
scroll to position [87, 0]
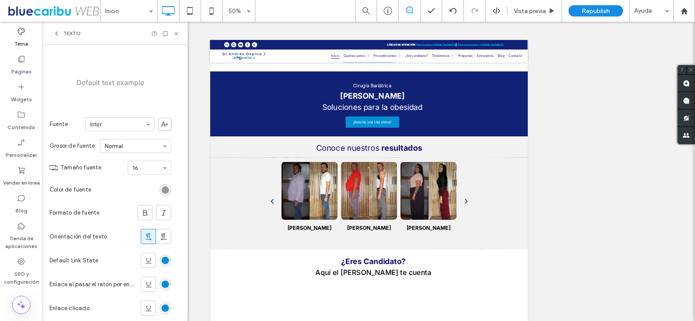
click at [164, 193] on div "rgb(136, 138, 140)" at bounding box center [165, 189] width 7 height 7
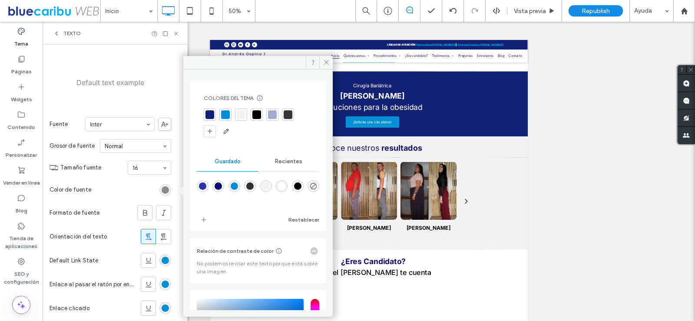
click at [288, 116] on div at bounding box center [288, 114] width 9 height 9
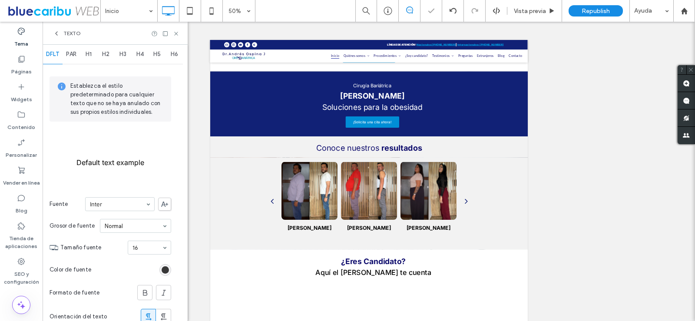
scroll to position [0, 0]
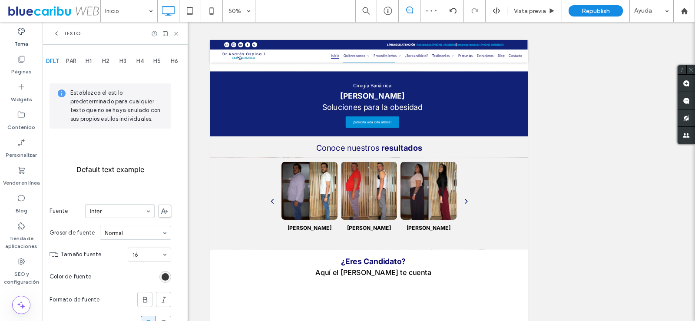
click at [73, 59] on span "PAR" at bounding box center [71, 61] width 10 height 7
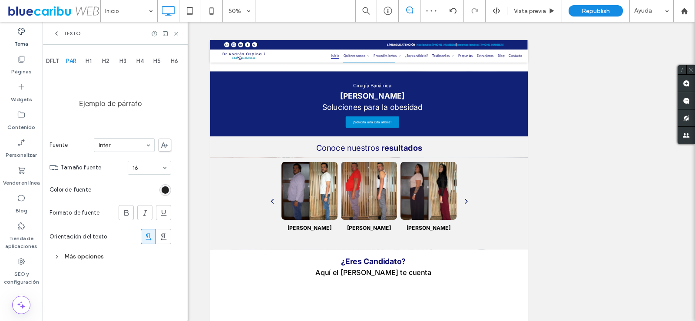
click at [163, 192] on div "rgb(0, 0, 0)" at bounding box center [165, 189] width 7 height 7
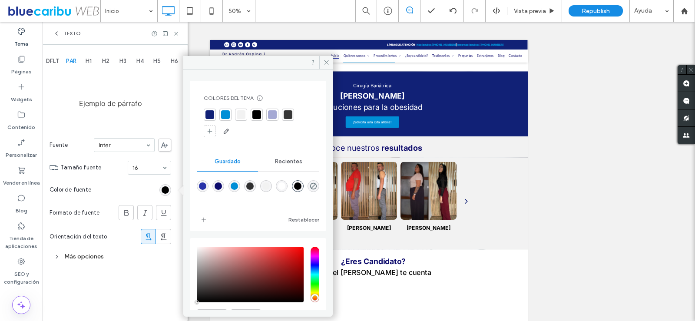
click at [288, 116] on div at bounding box center [288, 114] width 9 height 9
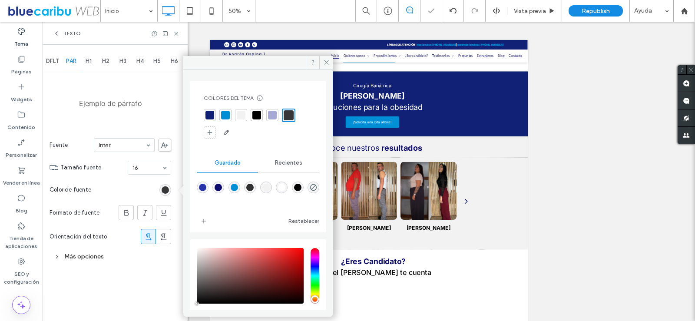
click at [91, 58] on span "H1" at bounding box center [89, 61] width 6 height 7
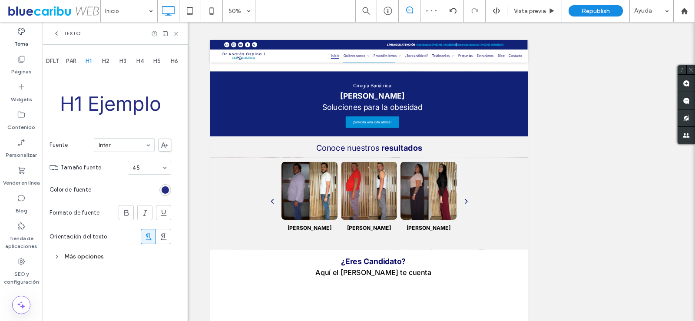
click at [110, 62] on span "H2" at bounding box center [105, 61] width 7 height 7
click at [88, 61] on span "H1" at bounding box center [89, 61] width 6 height 7
click at [109, 61] on span "H2" at bounding box center [105, 61] width 7 height 7
click at [123, 60] on span "H3" at bounding box center [123, 61] width 7 height 7
click at [163, 190] on div "rgb(0, 0, 0)" at bounding box center [165, 189] width 7 height 7
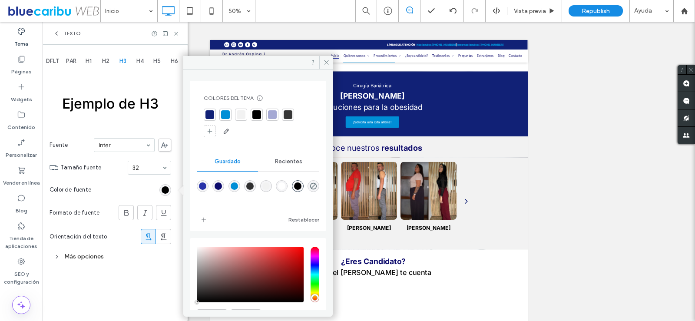
click at [290, 113] on div at bounding box center [288, 114] width 9 height 9
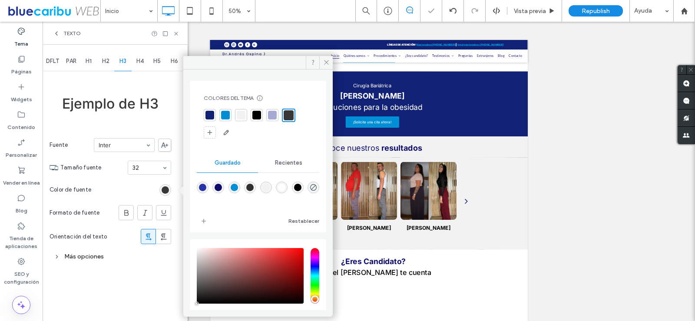
click at [143, 63] on span "H4" at bounding box center [139, 61] width 7 height 7
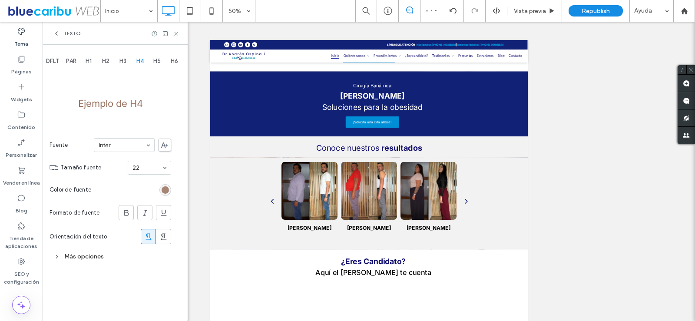
click at [162, 190] on div "rgb(153, 115, 97)" at bounding box center [165, 189] width 7 height 7
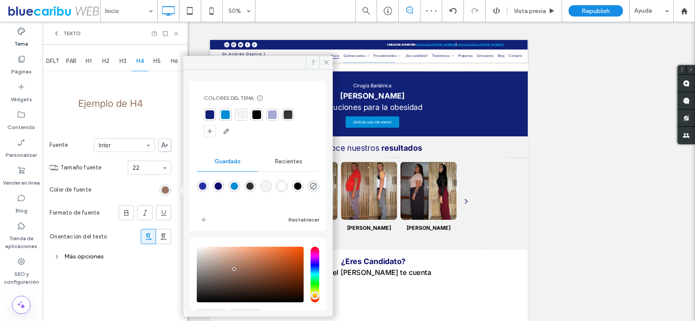
click at [287, 115] on div at bounding box center [288, 114] width 9 height 9
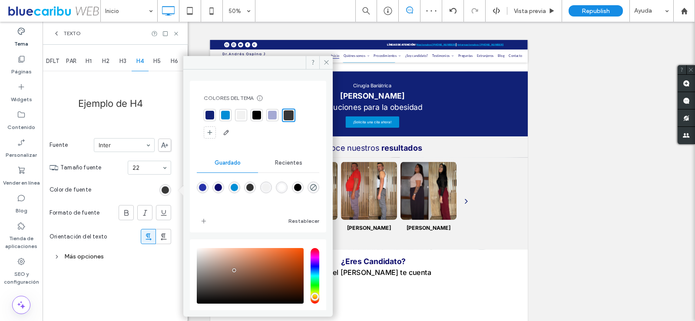
click at [157, 64] on span "H5" at bounding box center [156, 61] width 7 height 7
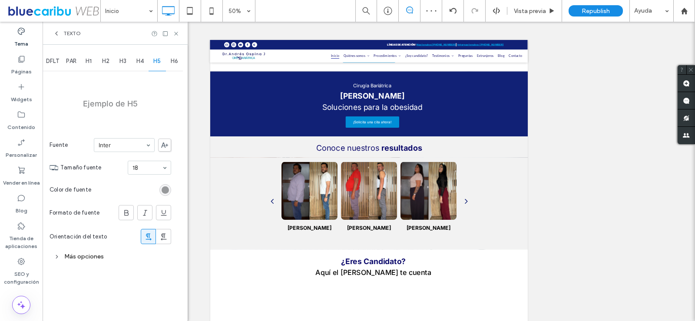
click at [162, 191] on div "rgb(136, 138, 140)" at bounding box center [165, 189] width 7 height 7
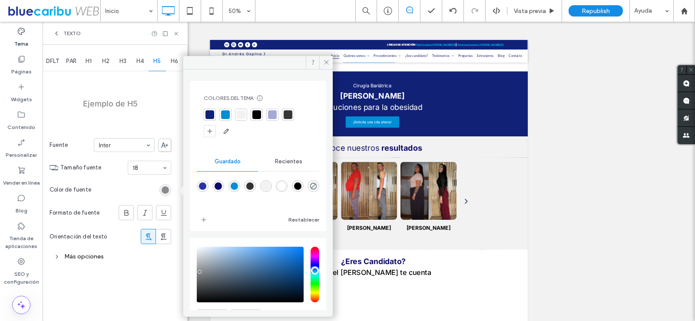
click at [286, 115] on div at bounding box center [288, 114] width 9 height 9
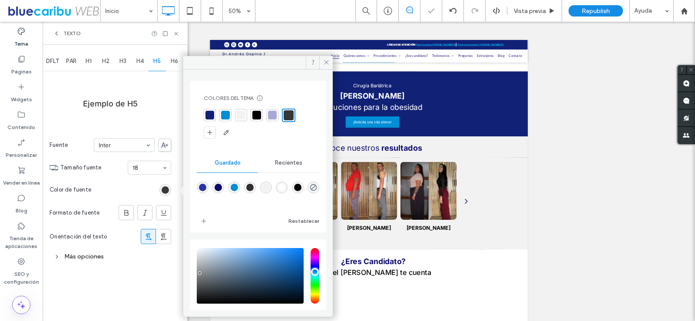
click at [171, 61] on span "H6" at bounding box center [174, 61] width 7 height 7
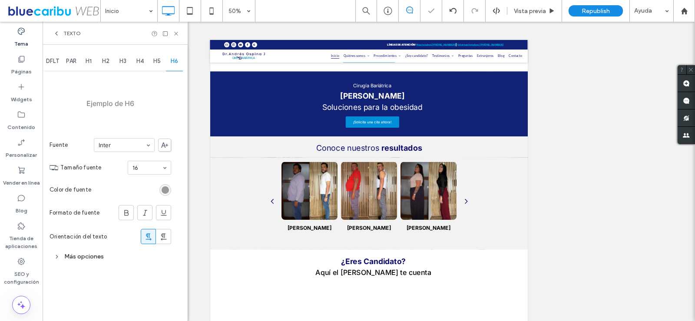
click at [164, 187] on div "rgb(136, 138, 140)" at bounding box center [165, 189] width 7 height 7
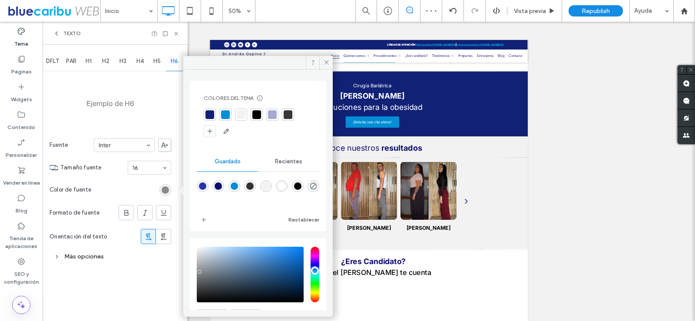
click at [288, 109] on div at bounding box center [288, 115] width 12 height 12
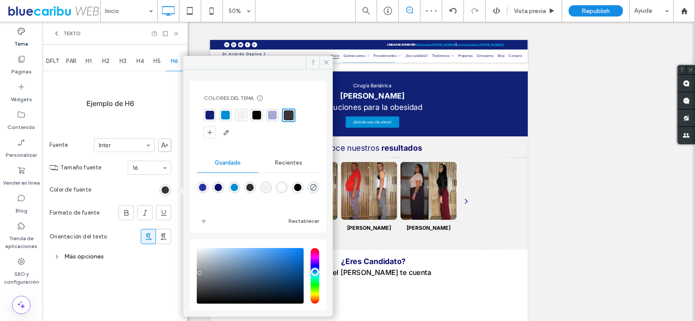
click at [122, 95] on h6 "Ejemplo de H6" at bounding box center [110, 103] width 48 height 26
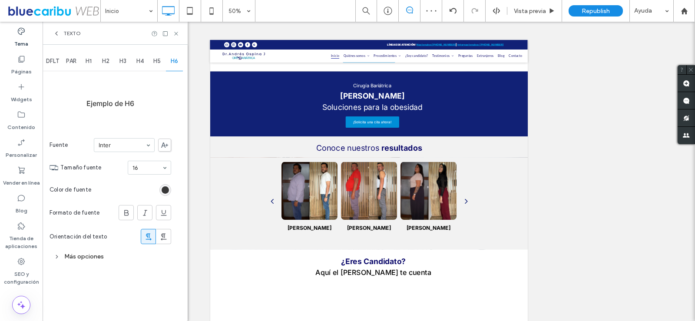
click at [91, 59] on span "H1" at bounding box center [89, 61] width 6 height 7
click at [71, 62] on span "PAR" at bounding box center [71, 61] width 10 height 7
click at [92, 63] on span "H1" at bounding box center [89, 61] width 6 height 7
click at [106, 61] on span "H2" at bounding box center [105, 61] width 7 height 7
click at [86, 60] on span "H1" at bounding box center [89, 61] width 6 height 7
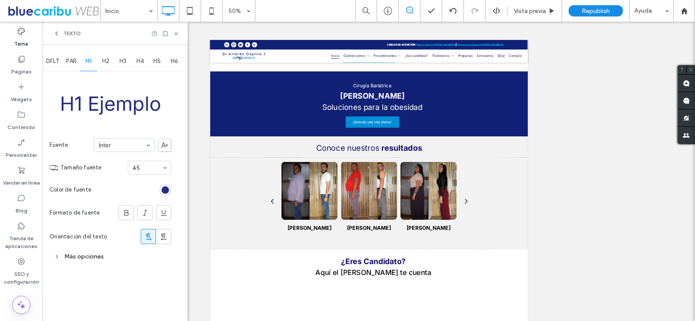
click at [102, 61] on div "H2" at bounding box center [105, 61] width 17 height 19
click at [166, 186] on div "rgb(13, 11, 108)" at bounding box center [165, 190] width 12 height 12
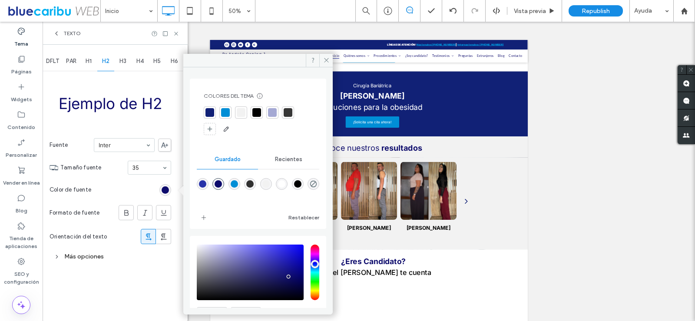
click at [286, 112] on div at bounding box center [288, 112] width 9 height 9
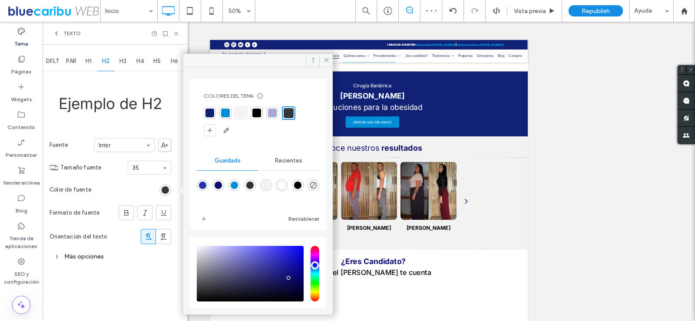
click at [161, 126] on div "Ejemplo de H2 Fuente Inter Tamaño fuente 35 Color de fuente Formato de fuente […" at bounding box center [111, 169] width 122 height 192
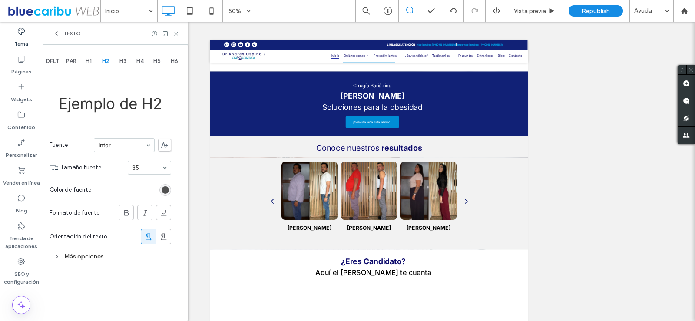
click at [166, 187] on div "rgba(55, 55, 55, 1)" at bounding box center [165, 189] width 7 height 7
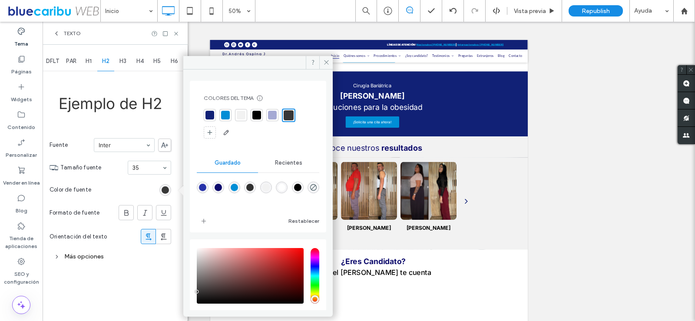
click at [222, 116] on div at bounding box center [225, 115] width 9 height 9
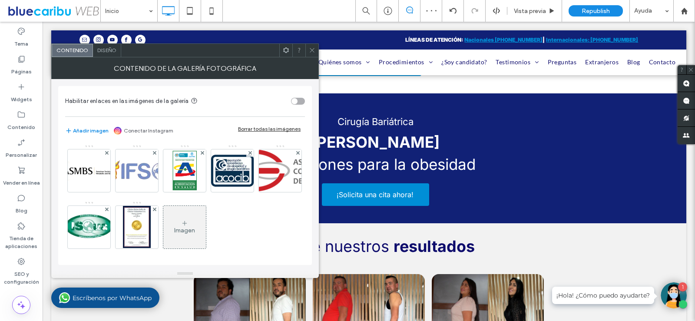
click at [313, 53] on icon at bounding box center [312, 50] width 7 height 7
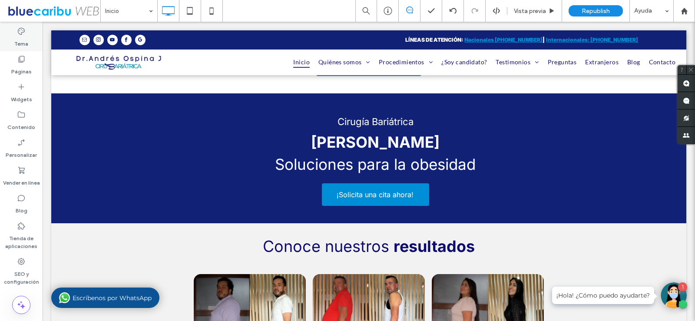
click at [15, 38] on label "Tema" at bounding box center [21, 42] width 14 height 12
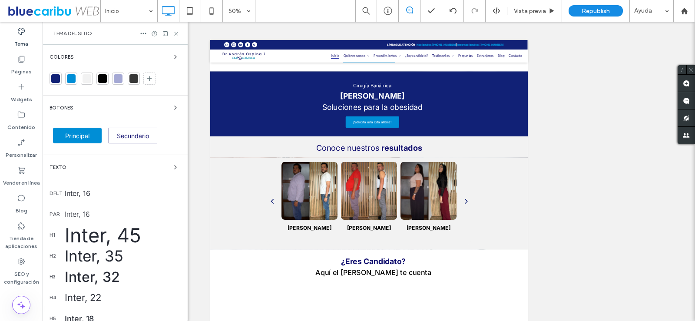
scroll to position [43, 0]
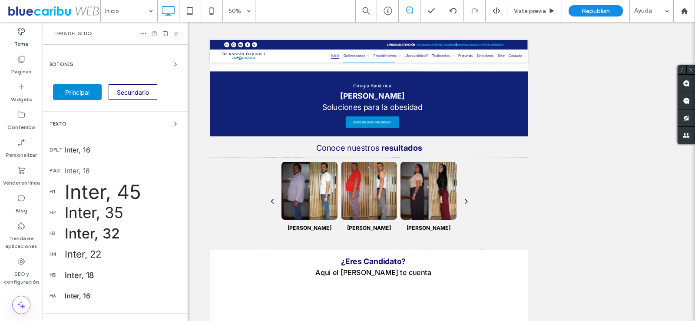
click at [94, 216] on div "Inter, 35" at bounding box center [123, 212] width 116 height 18
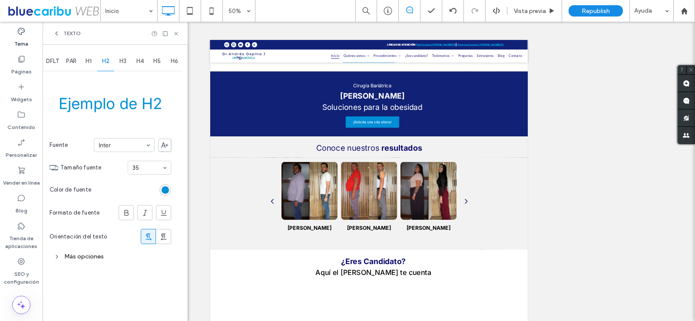
scroll to position [0, 0]
click at [164, 188] on div "rgb(0, 142, 214)" at bounding box center [165, 189] width 7 height 7
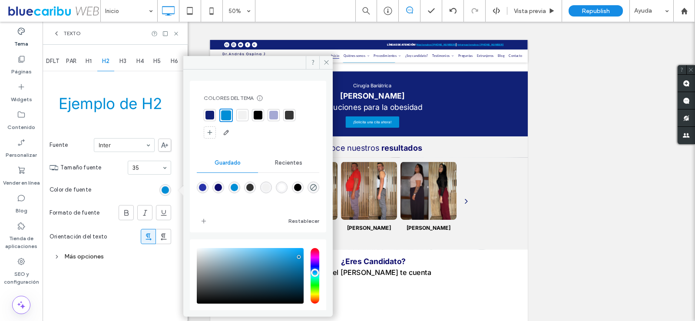
click at [211, 115] on div at bounding box center [210, 115] width 9 height 9
click at [327, 62] on use at bounding box center [326, 62] width 4 height 4
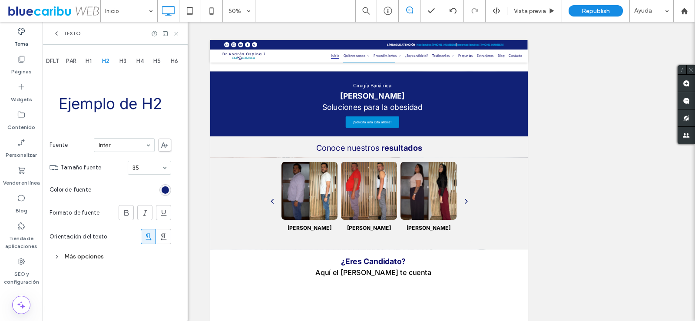
click at [179, 32] on icon at bounding box center [176, 33] width 7 height 7
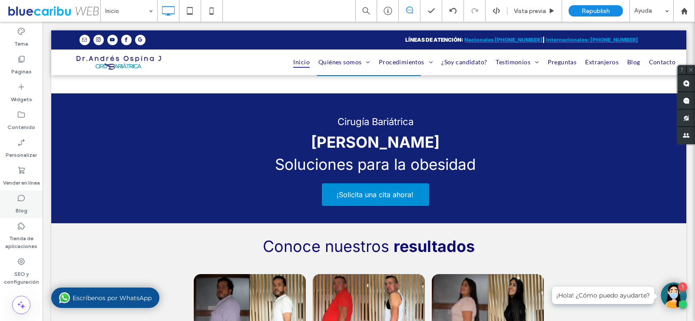
click at [28, 203] on div "Blog" at bounding box center [21, 204] width 43 height 28
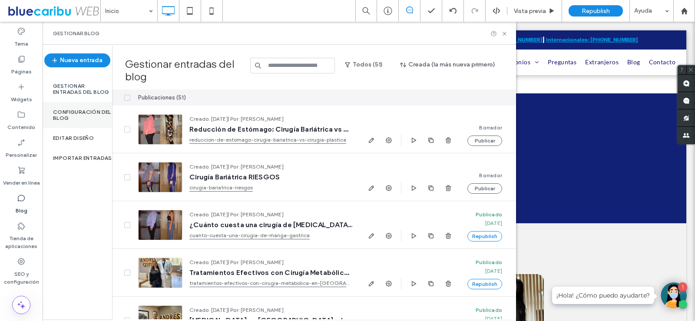
click at [81, 113] on label "Configuración del blog" at bounding box center [82, 115] width 59 height 12
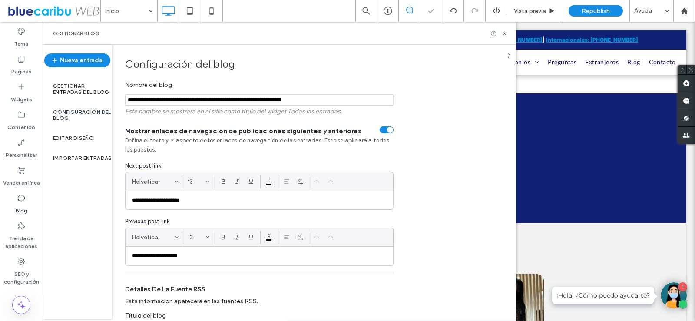
click at [74, 88] on div at bounding box center [347, 160] width 695 height 321
click at [73, 89] on label "Gestionar entradas del blog" at bounding box center [82, 89] width 59 height 12
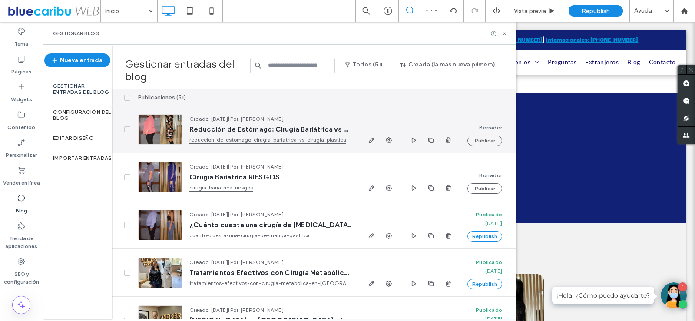
click at [257, 141] on link "reduccion-de-estomago-cirugia-bariatrica-vs-cirugia-plastica" at bounding box center [270, 140] width 163 height 9
